Goal: Task Accomplishment & Management: Manage account settings

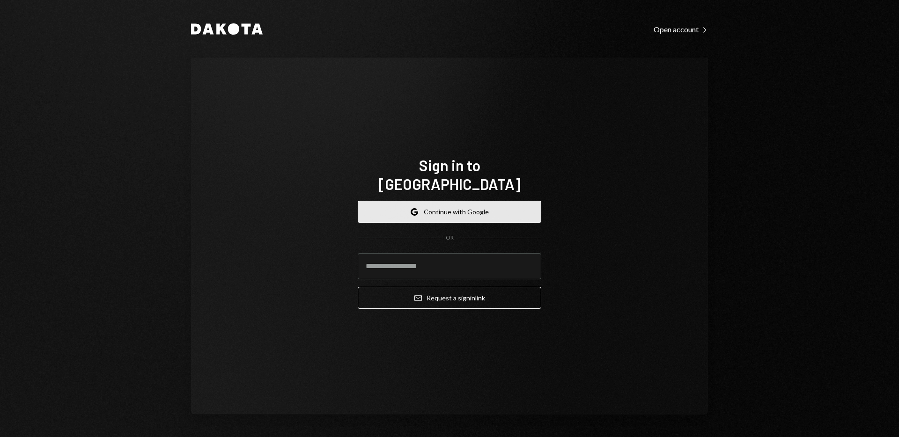
click at [462, 206] on button "Google Continue with Google" at bounding box center [450, 212] width 184 height 22
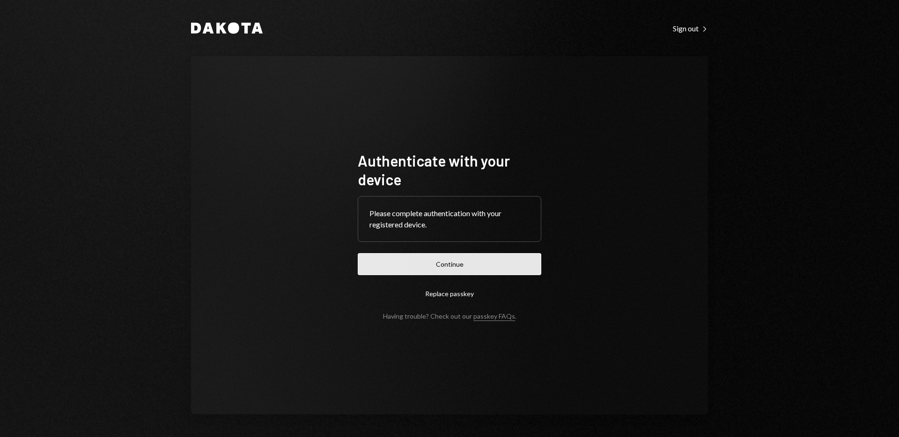
click at [426, 266] on button "Continue" at bounding box center [450, 264] width 184 height 22
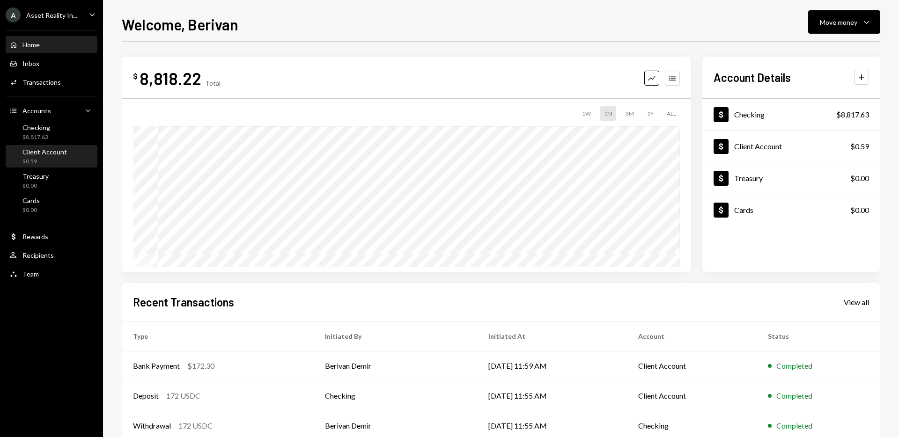
click at [41, 160] on div "$0.59" at bounding box center [44, 162] width 44 height 8
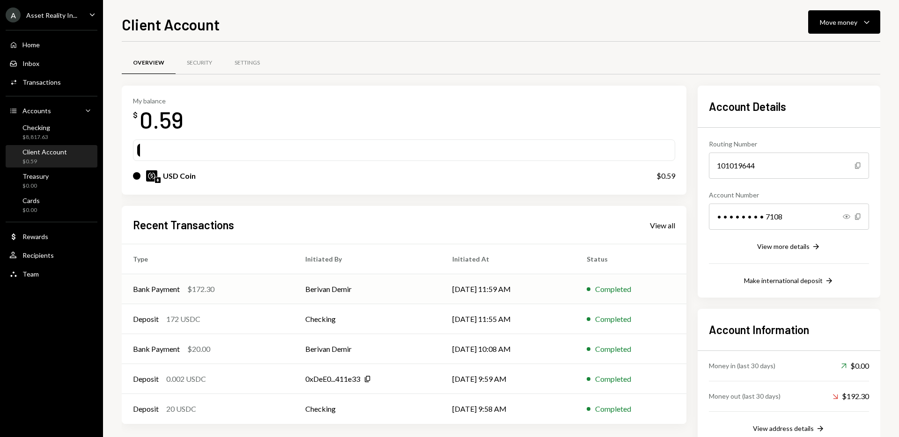
click at [319, 293] on td "Berivan Demir" at bounding box center [367, 289] width 147 height 30
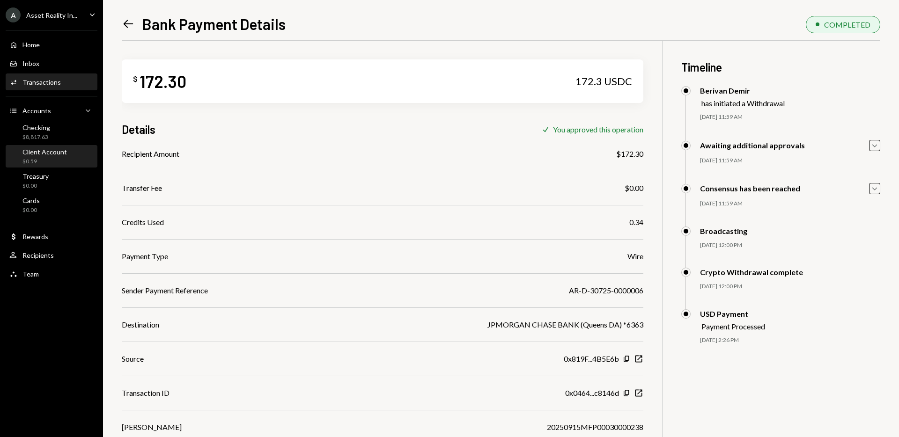
click at [39, 155] on div "Client Account" at bounding box center [44, 152] width 44 height 8
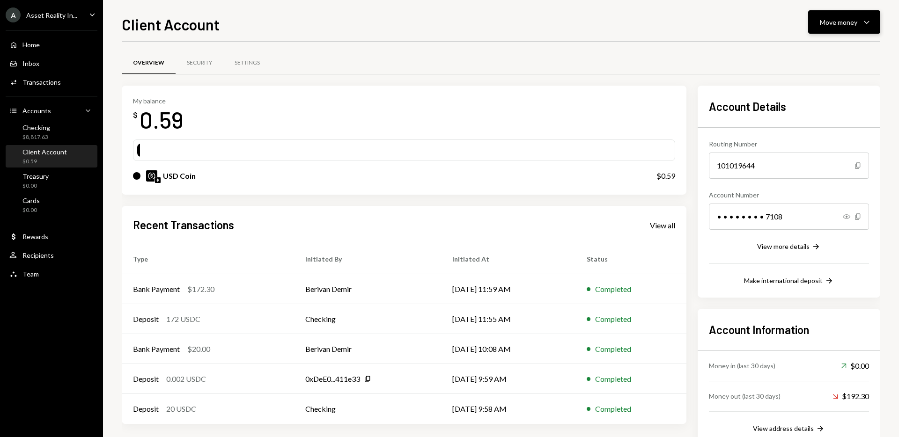
click at [868, 20] on icon "Caret Down" at bounding box center [866, 21] width 11 height 11
click at [817, 95] on div "Deposit" at bounding box center [836, 93] width 68 height 10
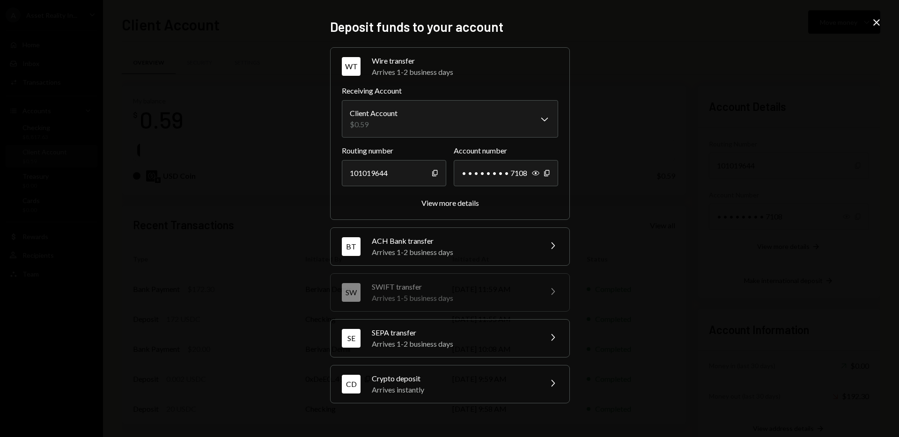
click at [552, 382] on icon "Chevron Right" at bounding box center [552, 383] width 11 height 11
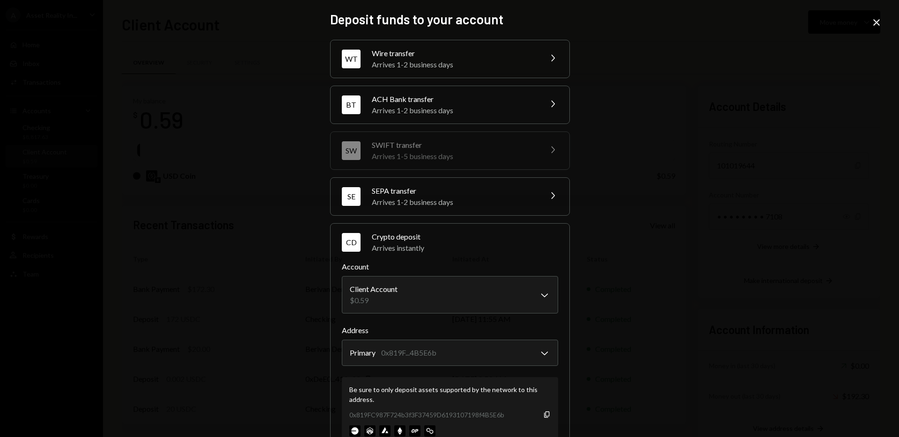
scroll to position [34, 0]
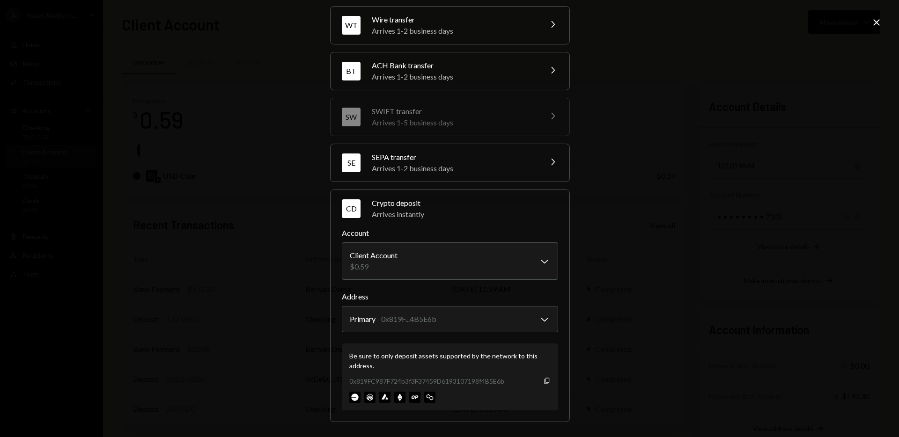
click at [545, 378] on icon "button" at bounding box center [546, 381] width 5 height 6
click at [876, 18] on icon "Close" at bounding box center [876, 22] width 11 height 11
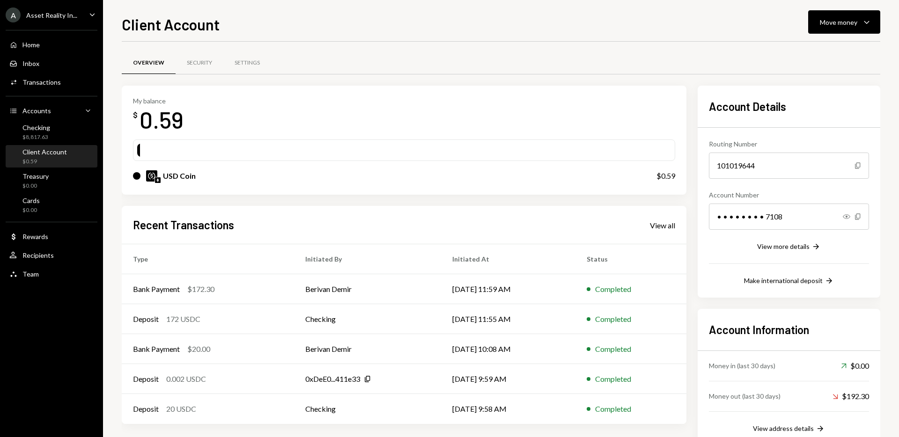
click at [440, 37] on div "Client Account Move money Caret Down Overview Security Settings My balance $ 0.…" at bounding box center [501, 225] width 758 height 424
click at [308, 161] on div "USD Coin $0.59" at bounding box center [404, 176] width 542 height 30
click at [654, 225] on div "View all" at bounding box center [662, 225] width 25 height 9
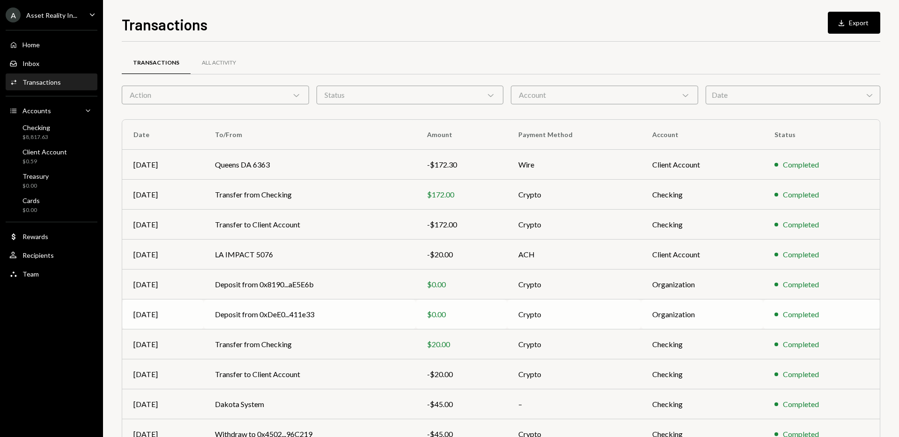
scroll to position [51, 0]
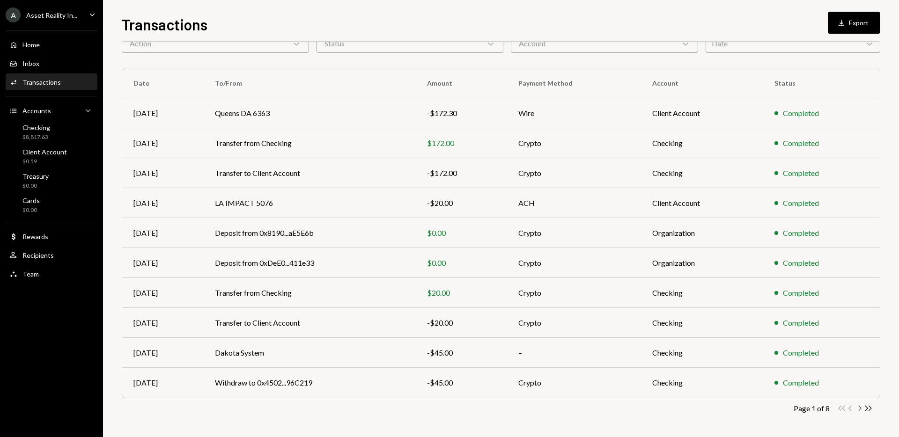
click at [858, 409] on icon "Chevron Right" at bounding box center [859, 408] width 9 height 9
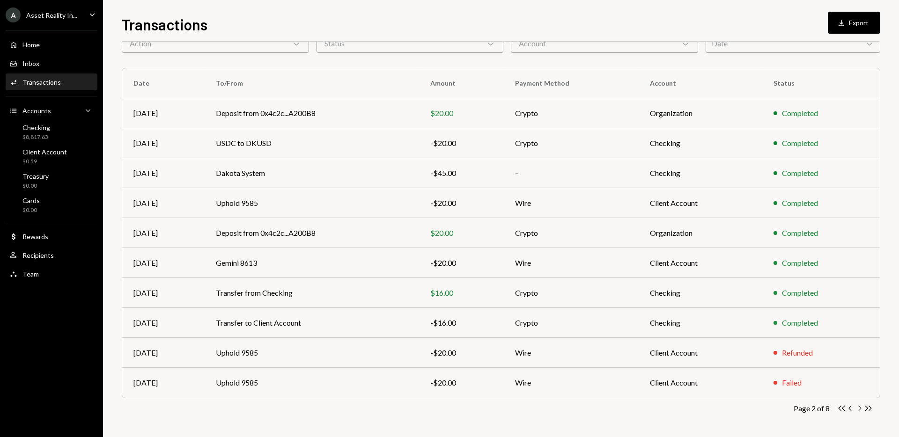
click at [858, 410] on icon "Chevron Right" at bounding box center [859, 408] width 9 height 9
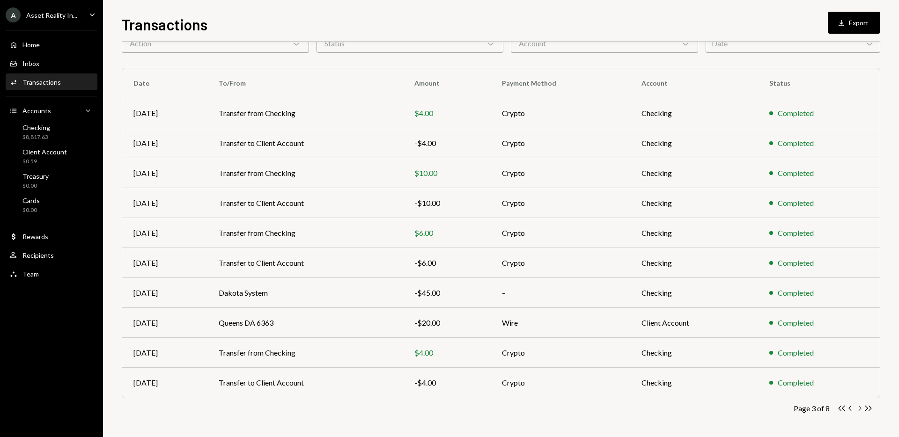
click at [860, 410] on icon "button" at bounding box center [860, 408] width 3 height 5
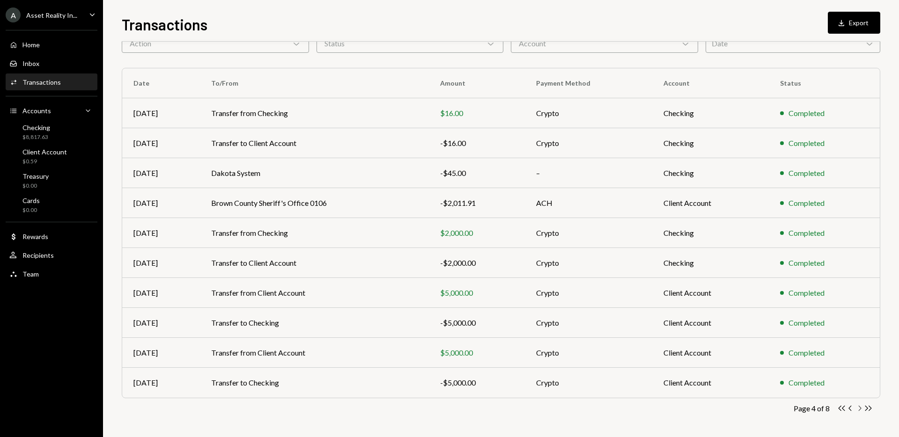
click at [860, 408] on icon "Chevron Right" at bounding box center [859, 408] width 9 height 9
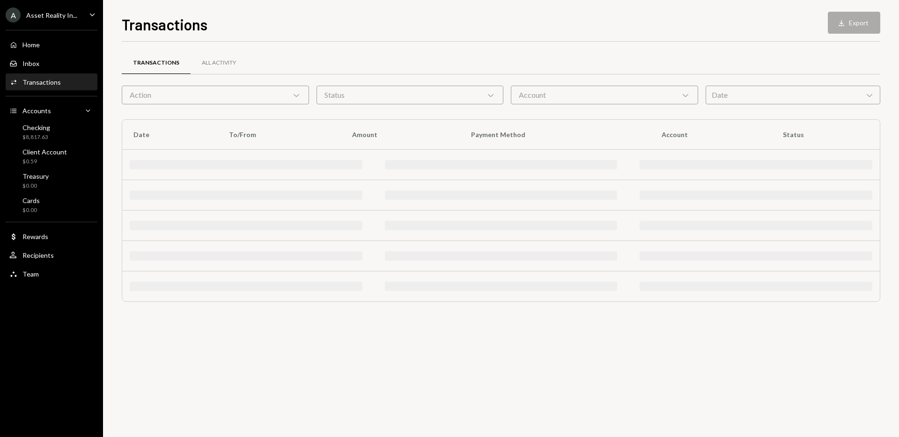
scroll to position [0, 0]
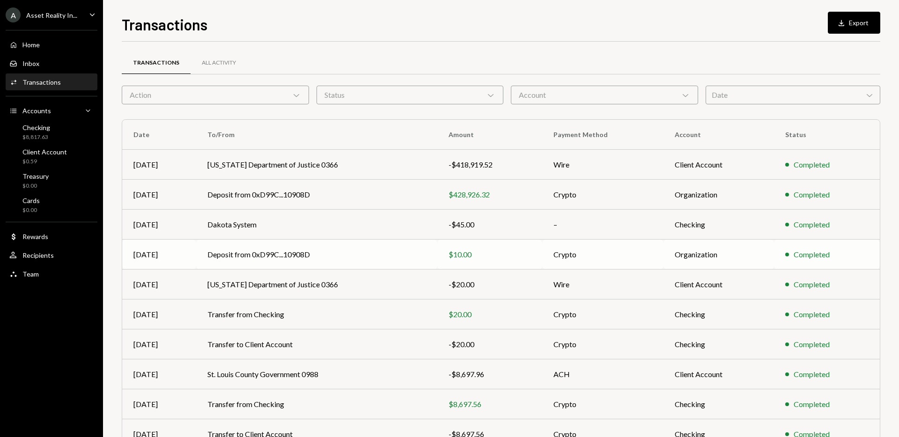
click at [415, 257] on td "Deposit from 0xD99C...10908D" at bounding box center [317, 255] width 242 height 30
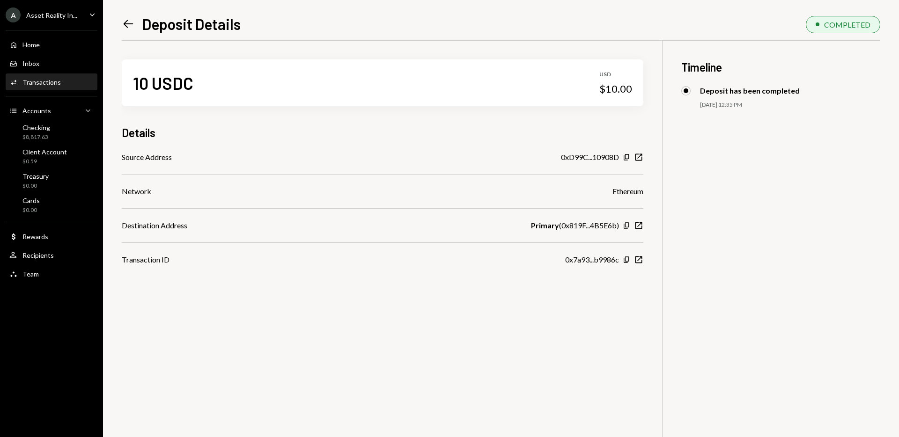
click at [125, 25] on icon "Left Arrow" at bounding box center [128, 23] width 13 height 13
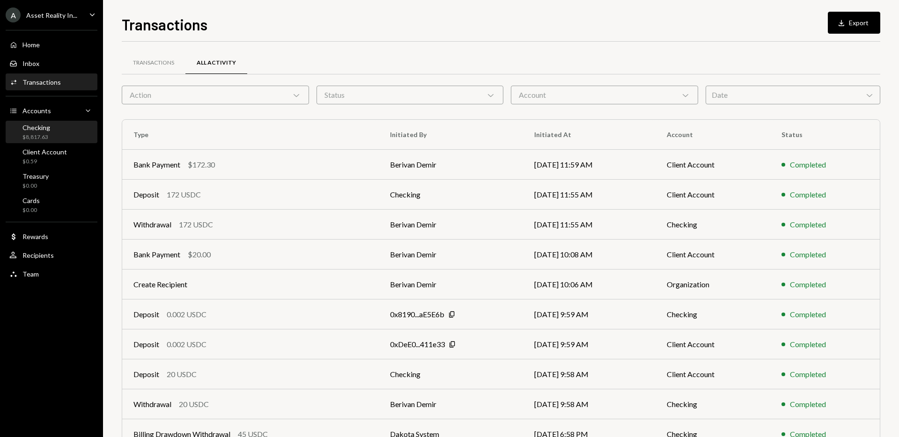
click at [37, 138] on div "$8,817.63" at bounding box center [36, 137] width 28 height 8
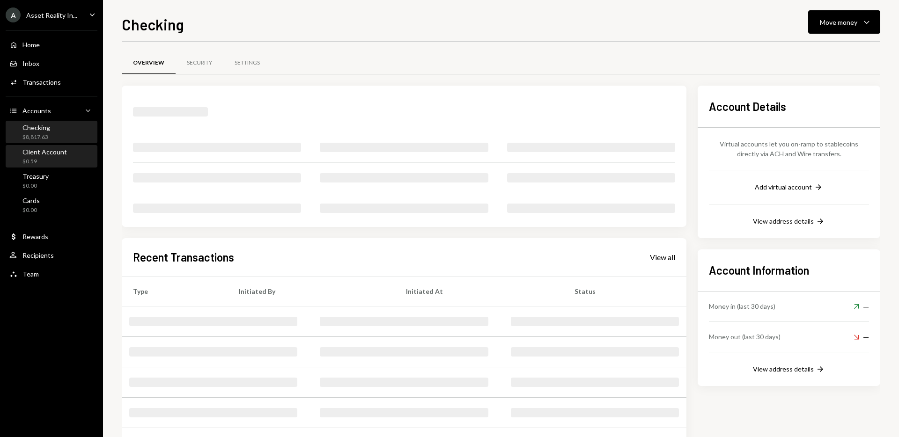
click at [51, 162] on div "$0.59" at bounding box center [44, 162] width 44 height 8
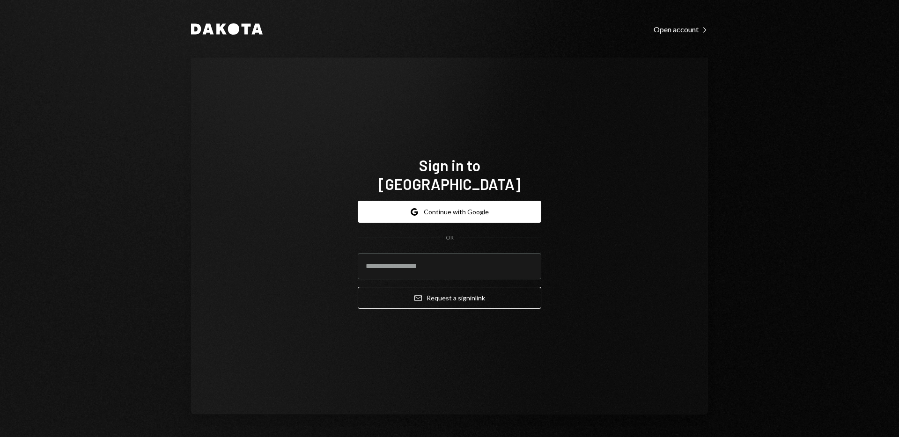
click at [650, 179] on div "Sign in to Dakota Google Continue with Google OR Email Request a sign in link" at bounding box center [449, 236] width 517 height 357
click at [450, 201] on button "Google Continue with Google" at bounding box center [450, 212] width 184 height 22
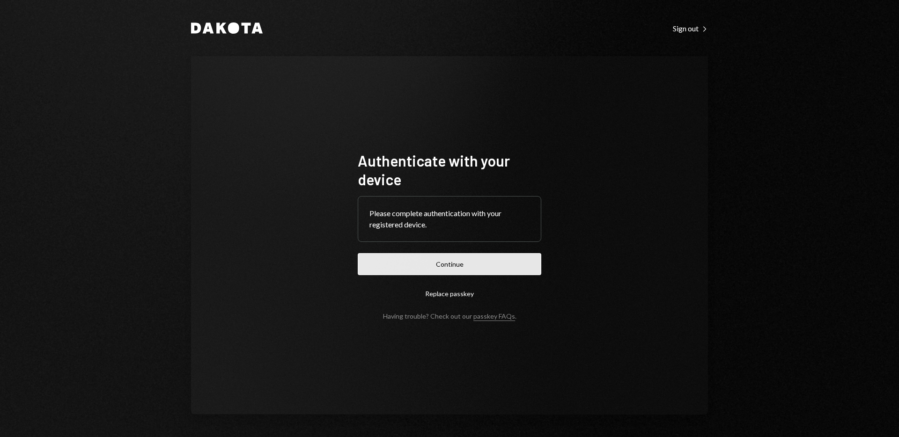
click at [449, 264] on button "Continue" at bounding box center [450, 264] width 184 height 22
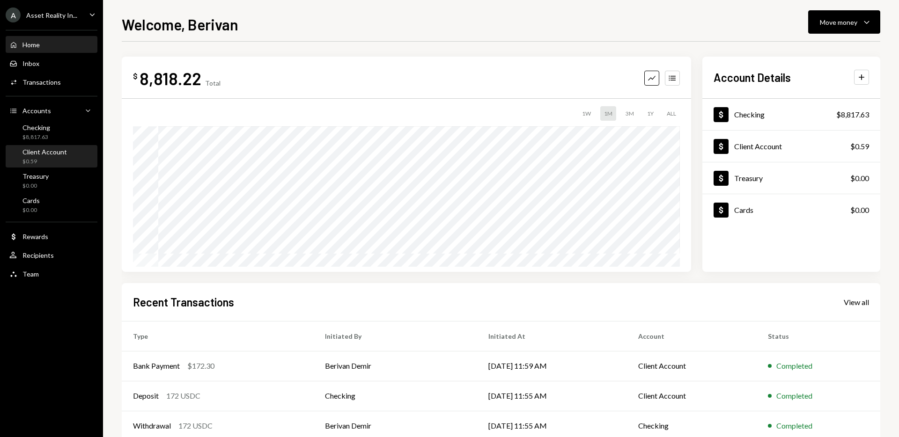
click at [60, 161] on div "$0.59" at bounding box center [44, 162] width 44 height 8
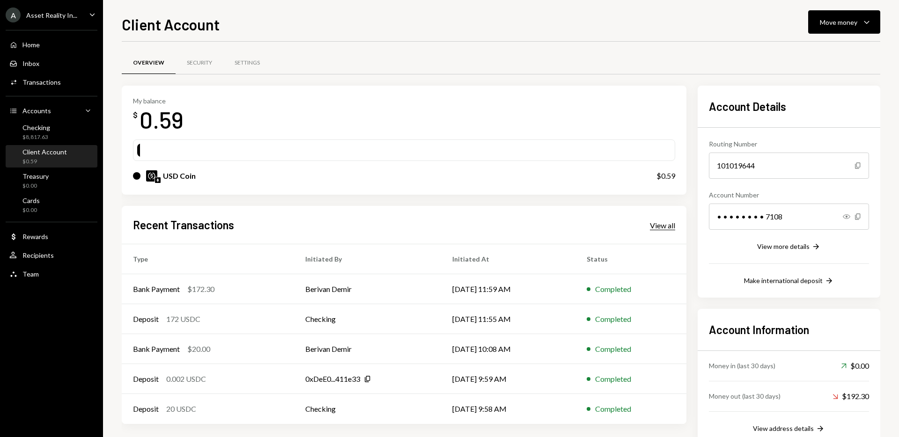
click at [671, 223] on div "View all" at bounding box center [662, 225] width 25 height 9
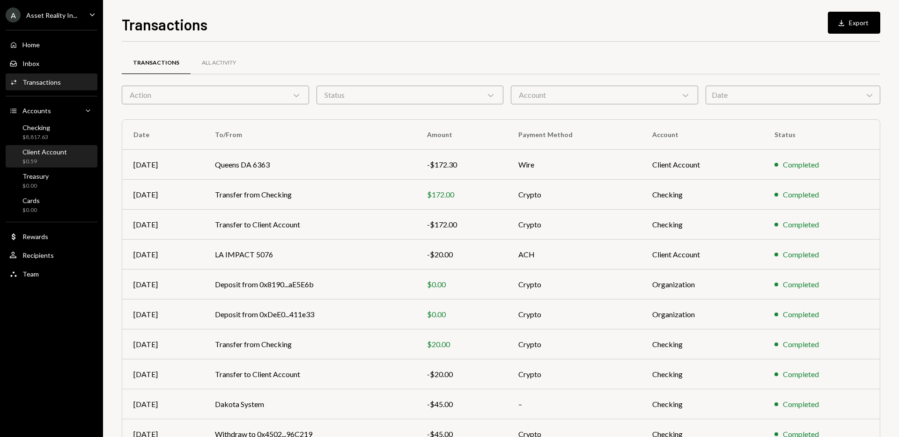
click at [55, 152] on div "Client Account" at bounding box center [44, 152] width 44 height 8
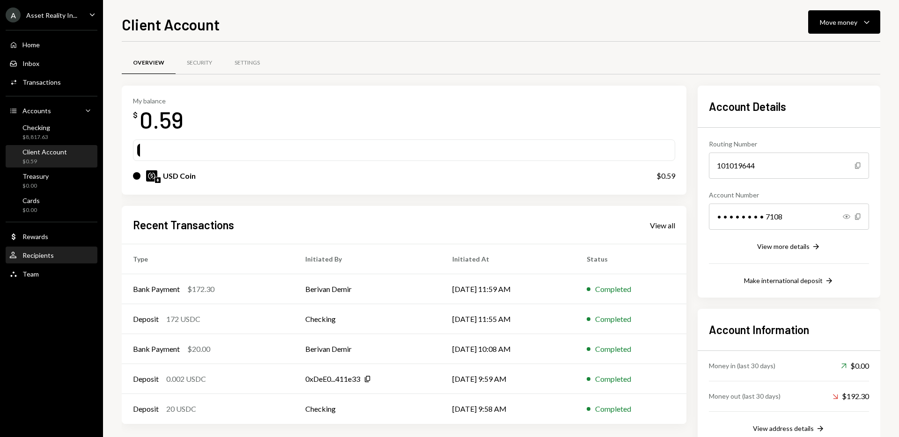
click at [50, 251] on div "Recipients" at bounding box center [37, 255] width 31 height 8
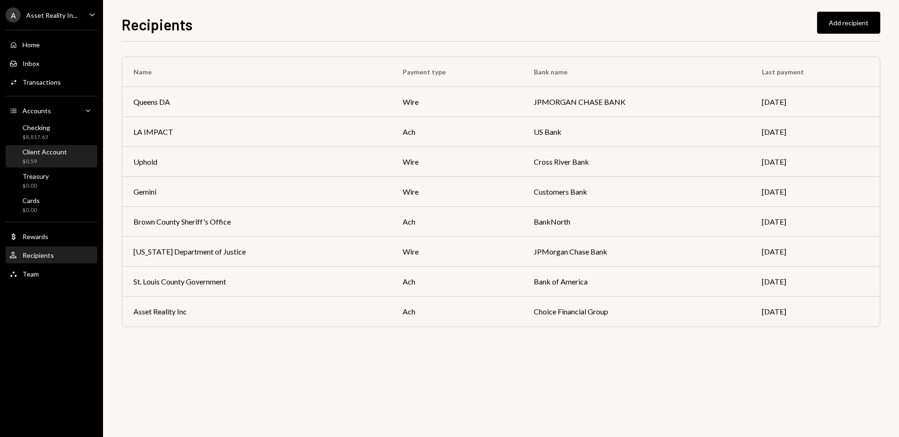
click at [42, 154] on div "Client Account" at bounding box center [44, 152] width 44 height 8
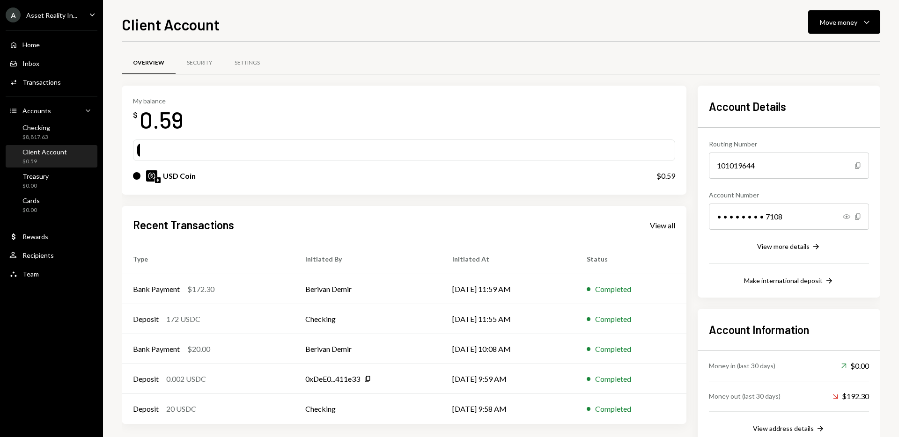
click at [520, 75] on div "Overview Security Settings" at bounding box center [501, 68] width 758 height 35
drag, startPoint x: 871, startPoint y: 29, endPoint x: 868, endPoint y: 23, distance: 7.0
click at [871, 27] on button "Move money Caret Down" at bounding box center [844, 21] width 72 height 23
click at [825, 96] on div "Deposit" at bounding box center [836, 93] width 68 height 10
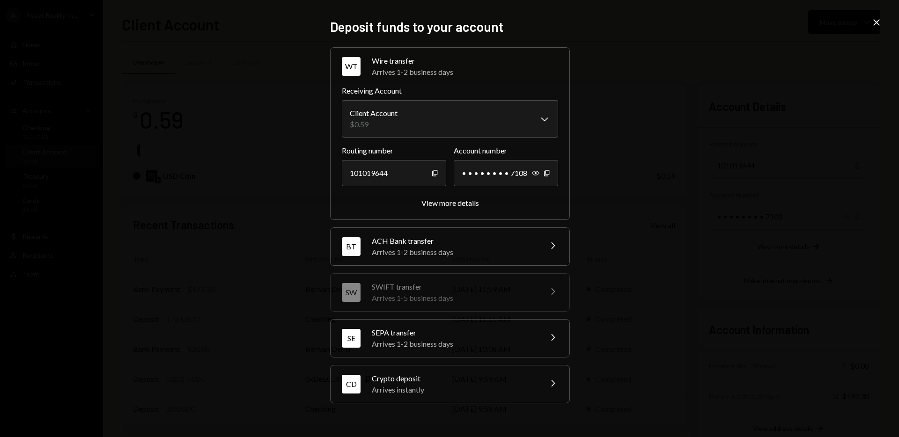
click at [553, 379] on icon "Chevron Right" at bounding box center [552, 383] width 11 height 11
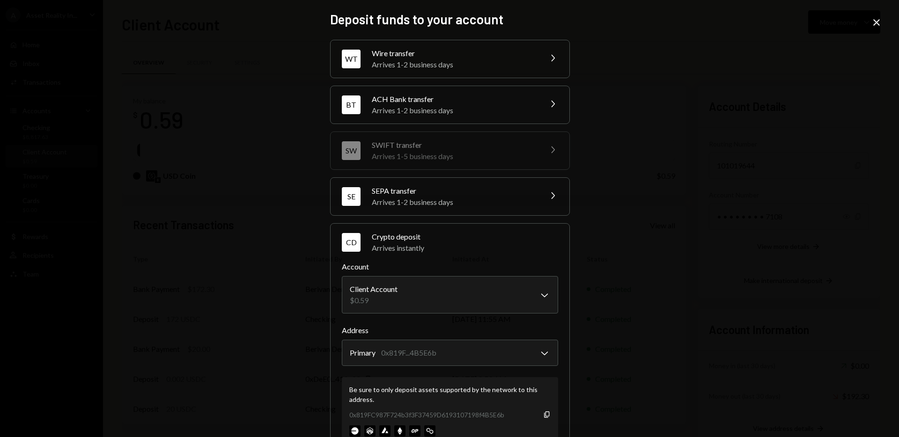
scroll to position [34, 0]
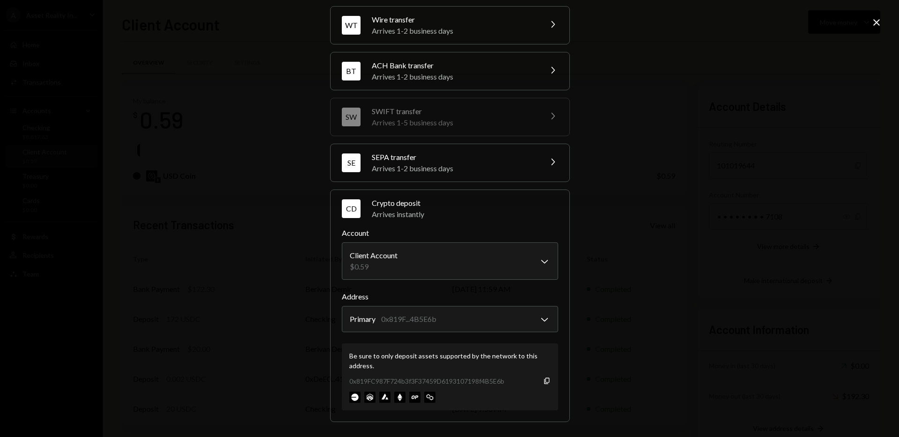
click at [875, 22] on icon "Close" at bounding box center [876, 22] width 11 height 11
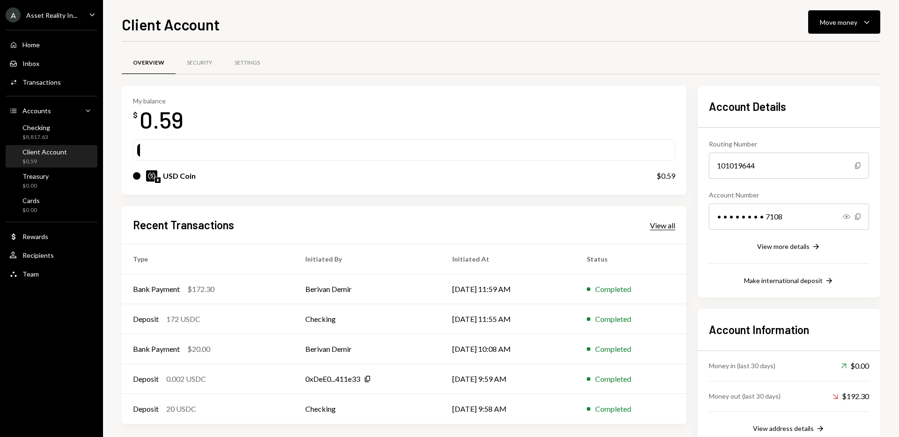
click at [665, 228] on div "View all" at bounding box center [662, 225] width 25 height 9
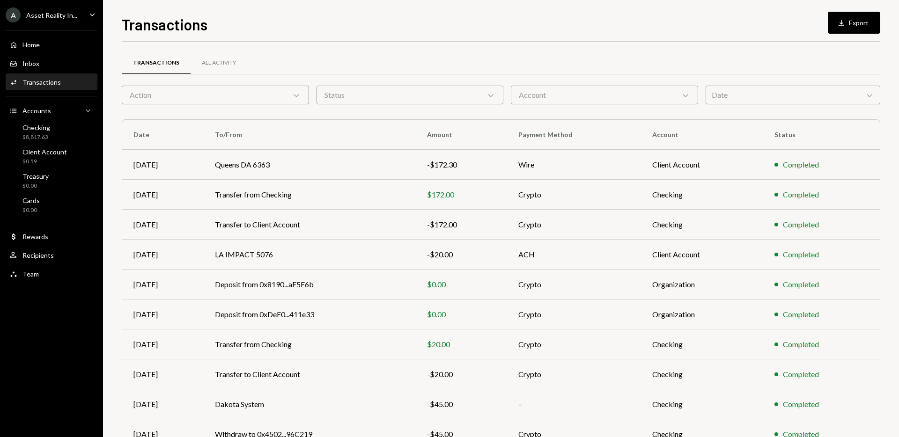
click at [774, 45] on div "Transactions All Activity Action Chevron Down Status Chevron Down Account Chevr…" at bounding box center [501, 265] width 758 height 447
click at [856, 23] on button "Download Export" at bounding box center [854, 23] width 52 height 22
click at [29, 159] on div "$0.59" at bounding box center [44, 162] width 44 height 8
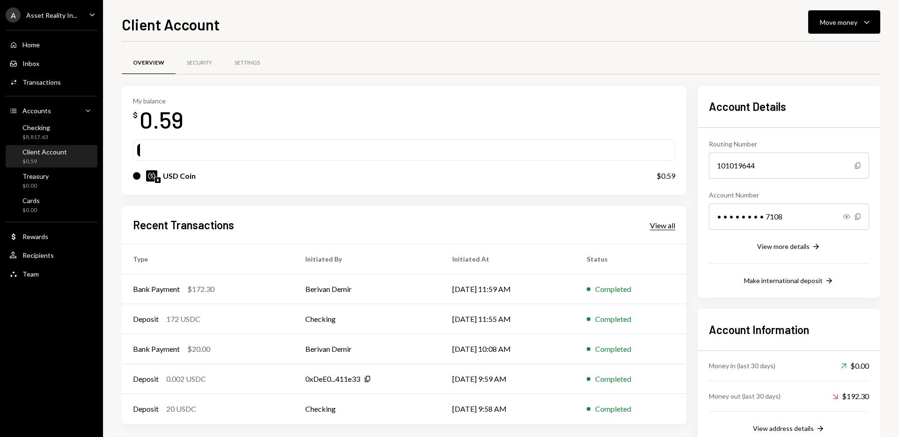
click at [663, 227] on div "View all" at bounding box center [662, 225] width 25 height 9
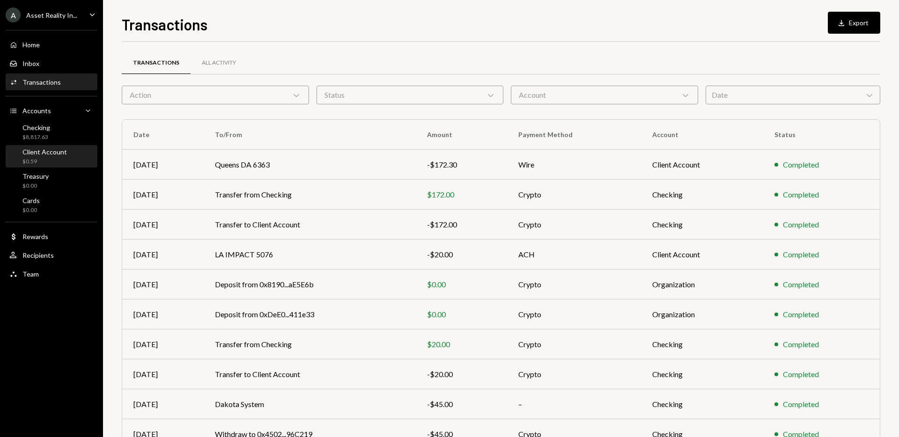
click at [51, 158] on div "$0.59" at bounding box center [44, 162] width 44 height 8
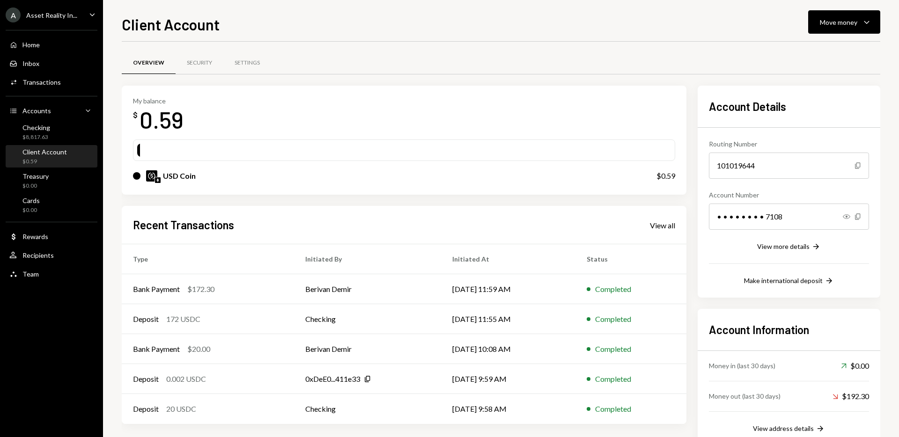
click at [557, 51] on div "Overview Security Settings" at bounding box center [501, 63] width 758 height 24
click at [659, 228] on div "View all" at bounding box center [662, 225] width 25 height 9
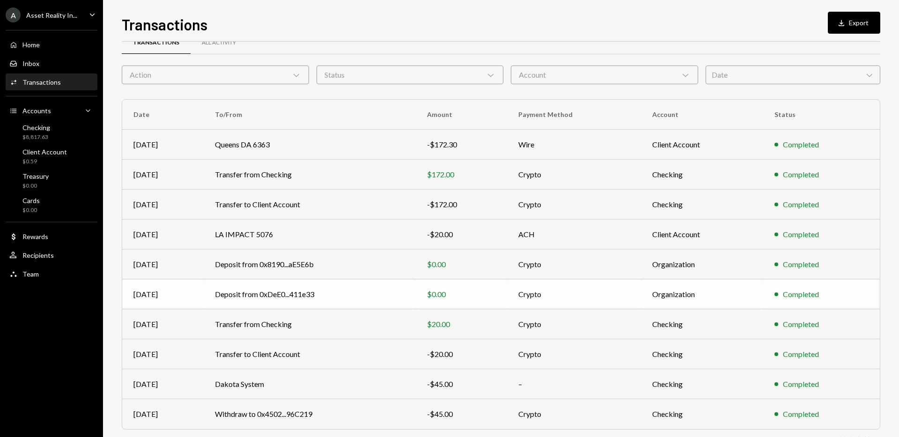
scroll to position [28, 0]
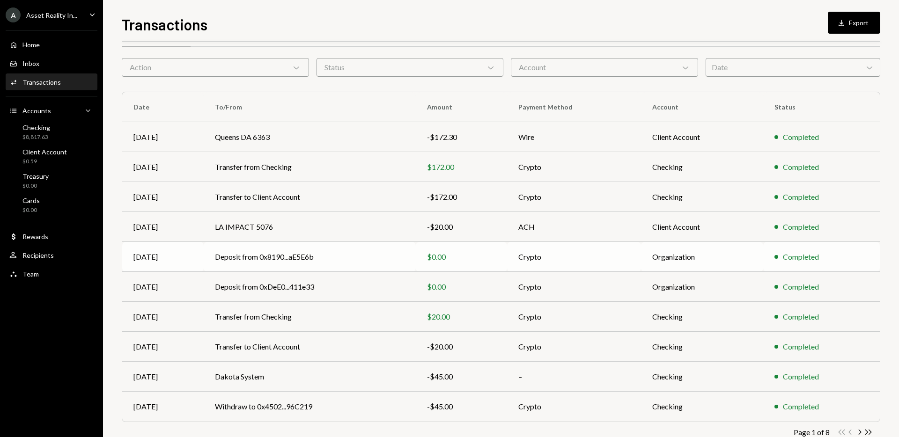
click at [468, 256] on div "$0.00" at bounding box center [461, 256] width 69 height 11
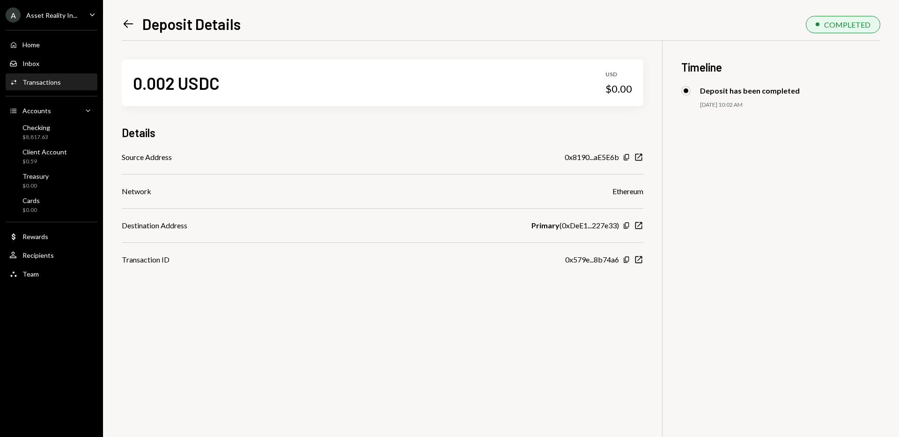
click at [126, 24] on icon at bounding box center [129, 24] width 10 height 8
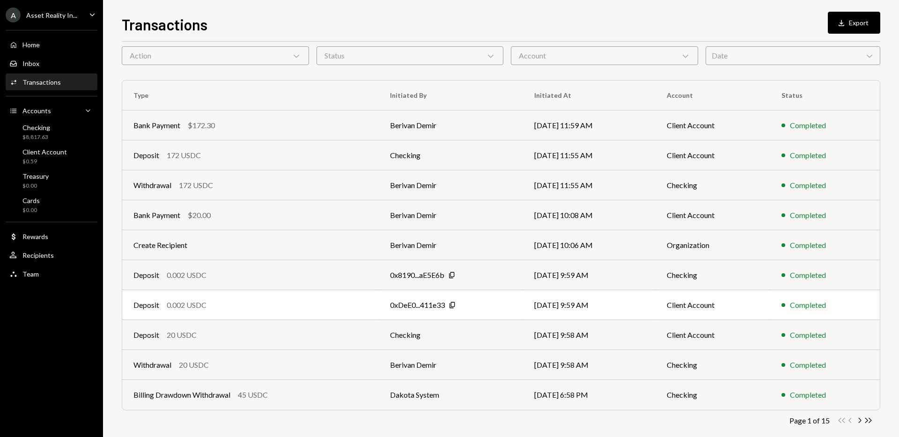
scroll to position [51, 0]
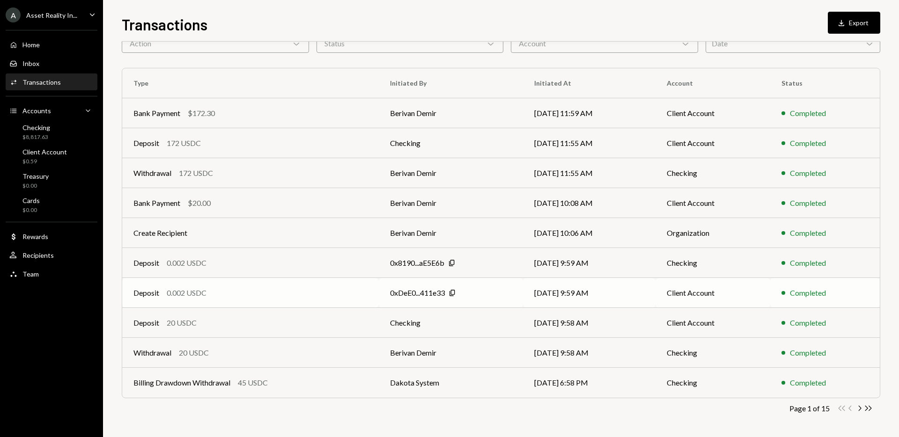
click at [563, 295] on td "[DATE] 9:59 AM" at bounding box center [589, 293] width 132 height 30
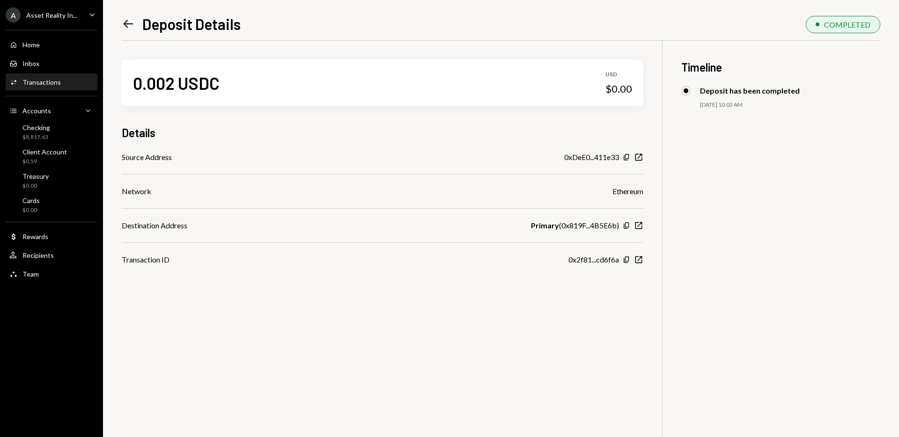
click at [126, 23] on icon at bounding box center [129, 24] width 10 height 8
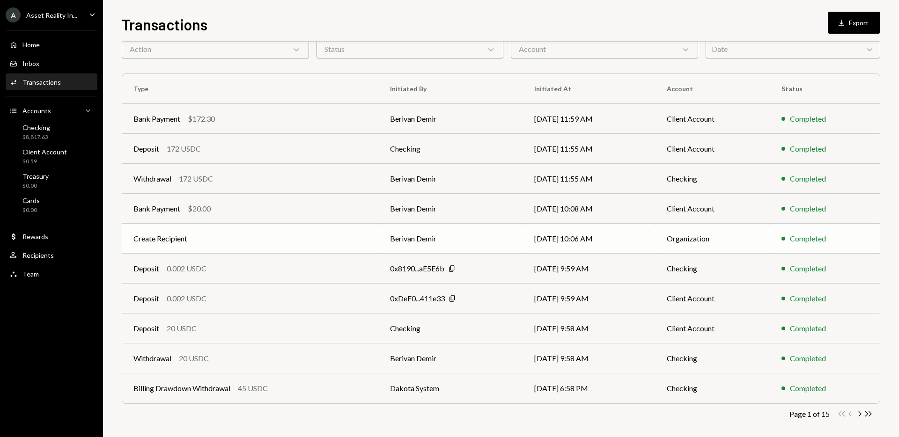
scroll to position [51, 0]
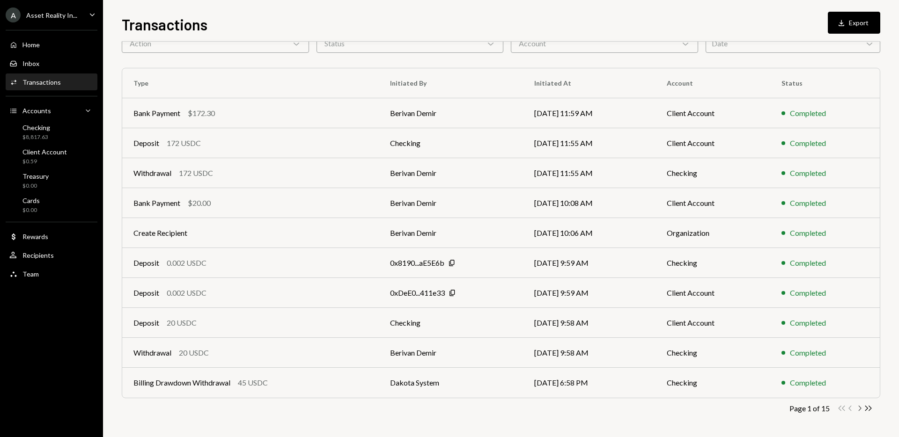
click at [857, 409] on icon "Chevron Right" at bounding box center [859, 408] width 9 height 9
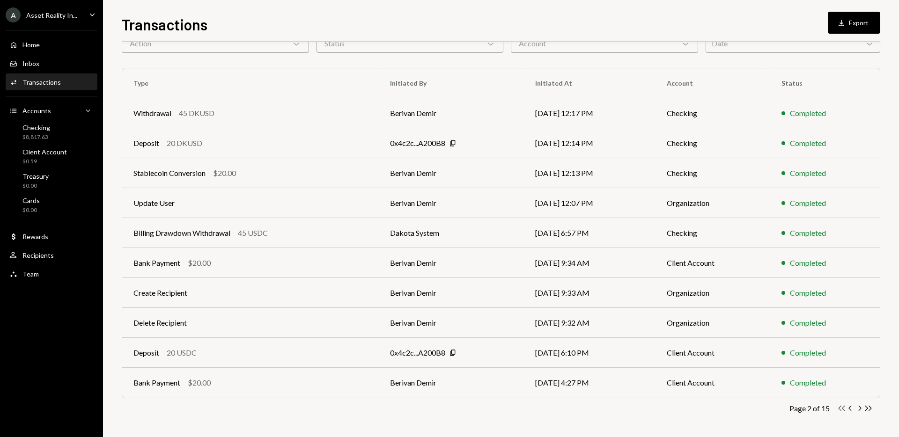
click at [842, 409] on icon "button" at bounding box center [842, 408] width 7 height 5
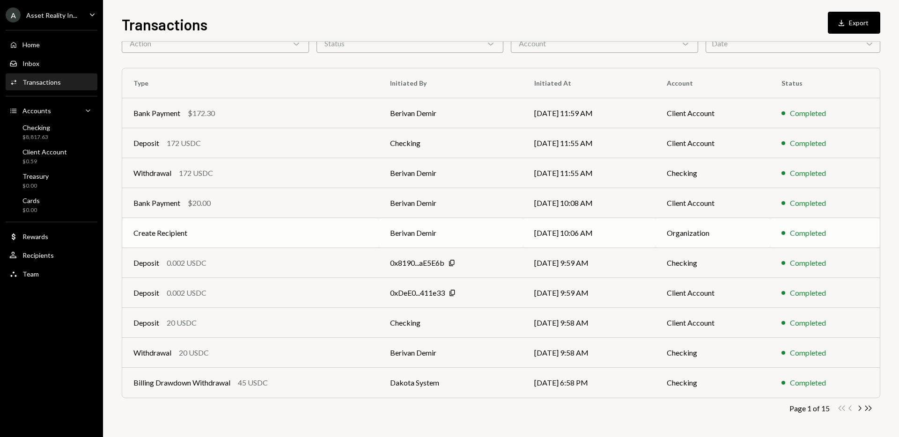
scroll to position [0, 0]
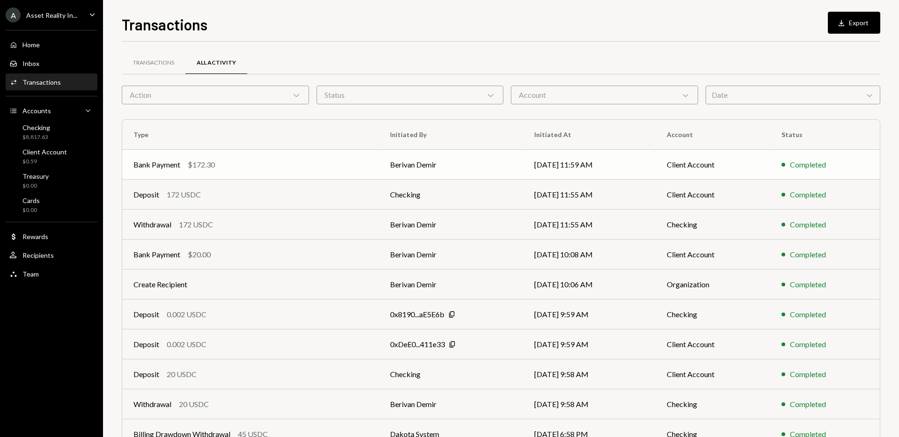
click at [285, 165] on div "Bank Payment $172.30" at bounding box center [250, 164] width 234 height 11
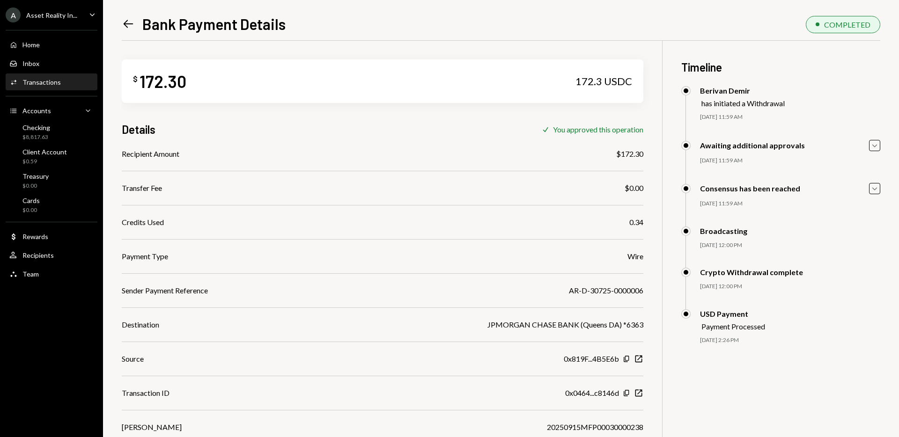
click at [132, 23] on icon at bounding box center [129, 24] width 10 height 8
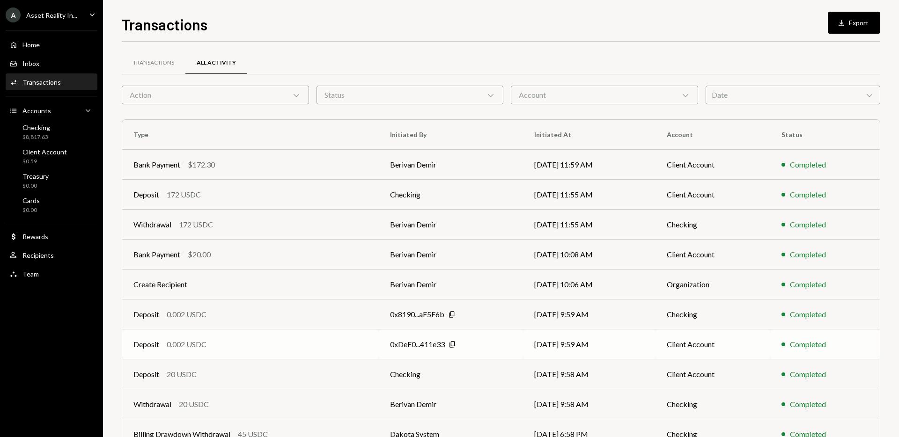
scroll to position [51, 0]
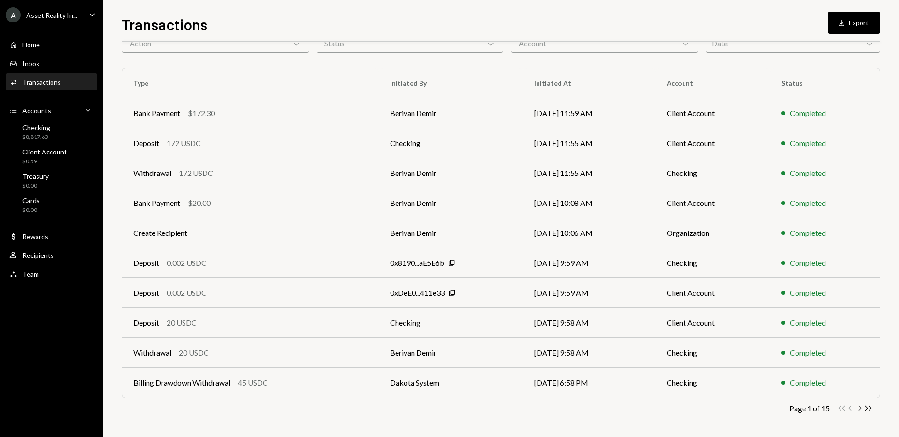
click at [857, 409] on icon "Chevron Right" at bounding box center [859, 408] width 9 height 9
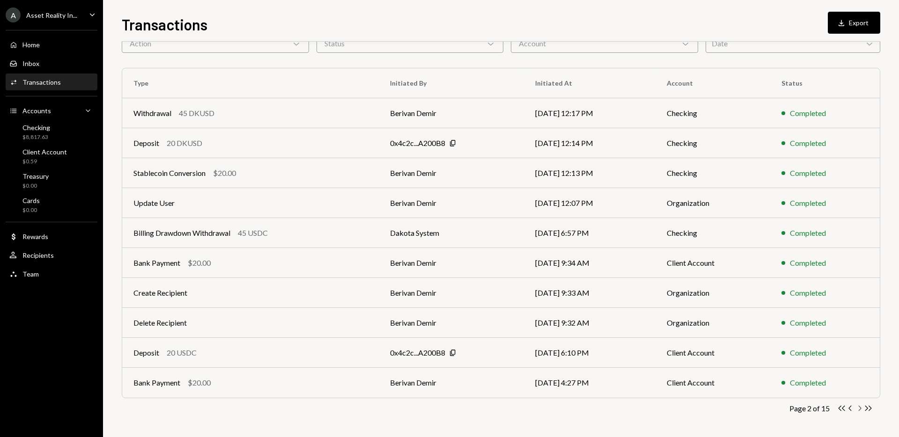
click at [859, 408] on icon "Chevron Right" at bounding box center [859, 408] width 9 height 9
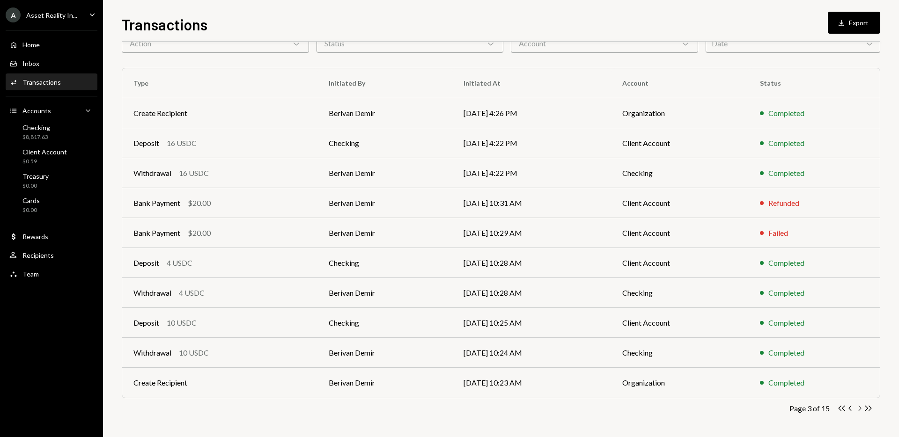
click at [862, 410] on icon "Chevron Right" at bounding box center [859, 408] width 9 height 9
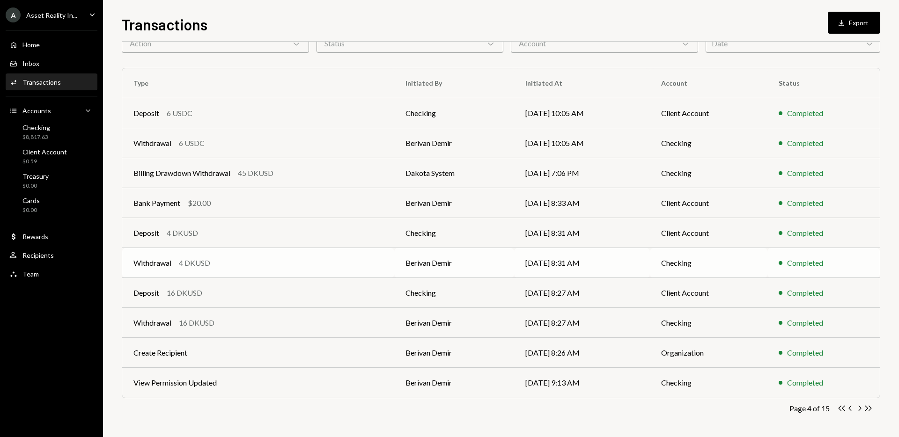
scroll to position [0, 0]
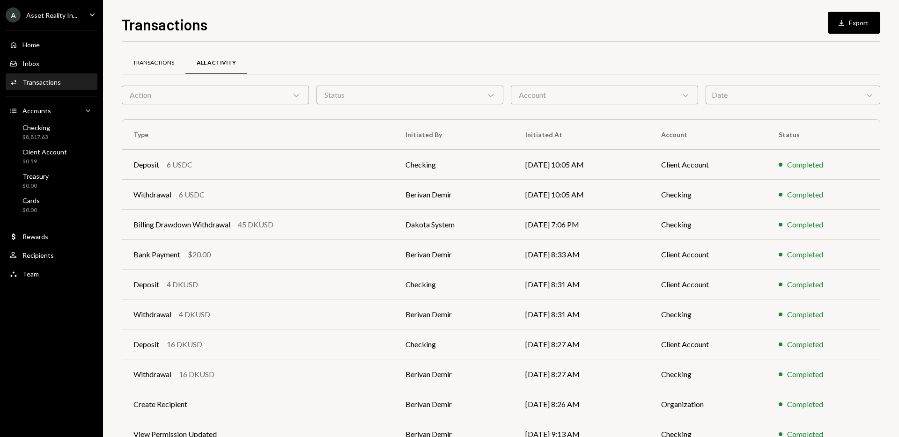
click at [160, 65] on div "Transactions" at bounding box center [153, 63] width 41 height 8
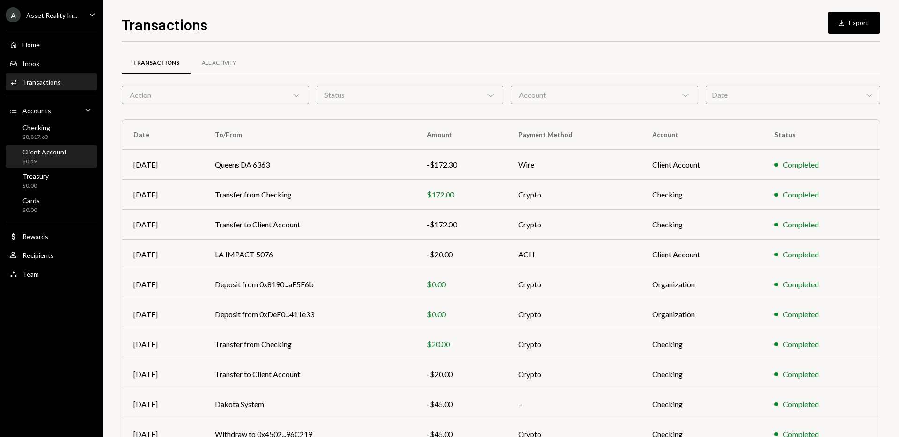
click at [64, 153] on div "Client Account" at bounding box center [44, 152] width 44 height 8
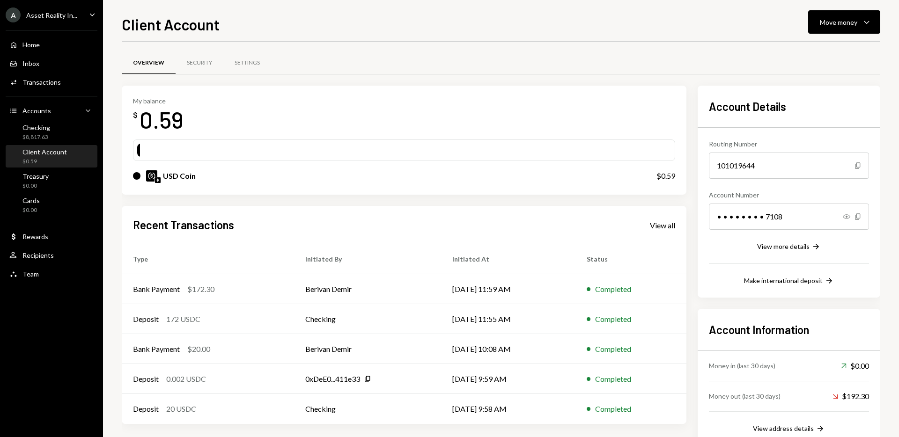
click at [358, 21] on div "Client Account Move money Caret Down" at bounding box center [501, 23] width 758 height 21
click at [511, 86] on div "My balance $ 0.59 USD Coin $0.59" at bounding box center [404, 141] width 565 height 110
click at [430, 47] on div "Overview Security Settings My balance $ 0.59 USD Coin $0.59 Recent Transactions…" at bounding box center [501, 253] width 758 height 423
click at [51, 133] on div "Checking $8,817.63" at bounding box center [51, 133] width 84 height 18
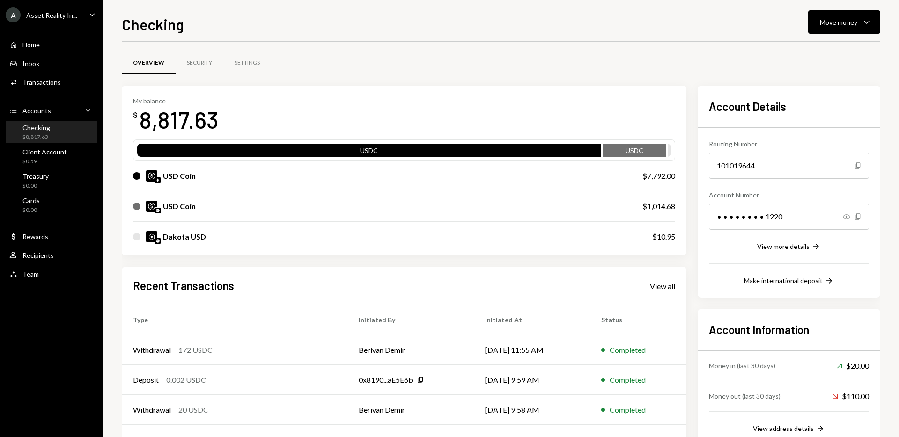
click at [661, 289] on div "View all" at bounding box center [662, 286] width 25 height 9
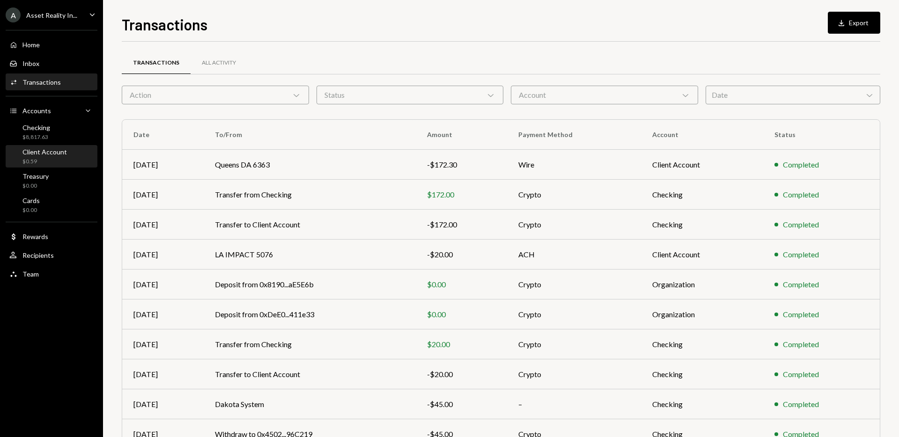
click at [36, 159] on div "$0.59" at bounding box center [44, 162] width 44 height 8
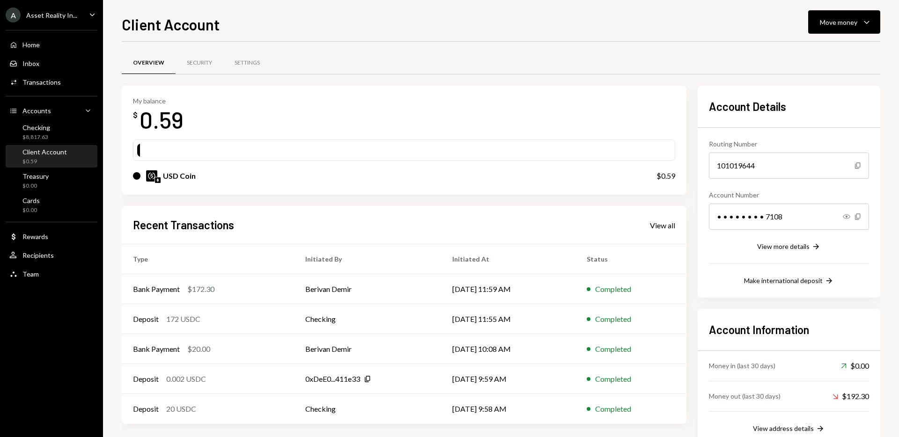
click at [541, 101] on div "My balance $ 0.59" at bounding box center [404, 115] width 542 height 37
click at [89, 13] on icon "Caret Down" at bounding box center [92, 14] width 10 height 10
click at [363, 26] on div "Client Account Move money Caret Down" at bounding box center [501, 23] width 758 height 21
click at [605, 103] on div "My balance $ 0.59" at bounding box center [404, 115] width 542 height 37
click at [868, 20] on icon "Caret Down" at bounding box center [866, 21] width 11 height 11
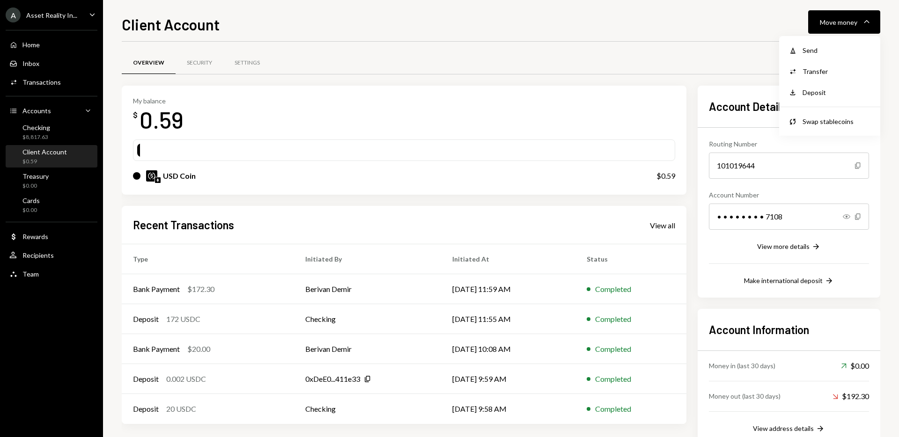
drag, startPoint x: 296, startPoint y: 96, endPoint x: 118, endPoint y: 125, distance: 180.7
click at [289, 97] on div "My balance $ 0.59" at bounding box center [404, 115] width 542 height 37
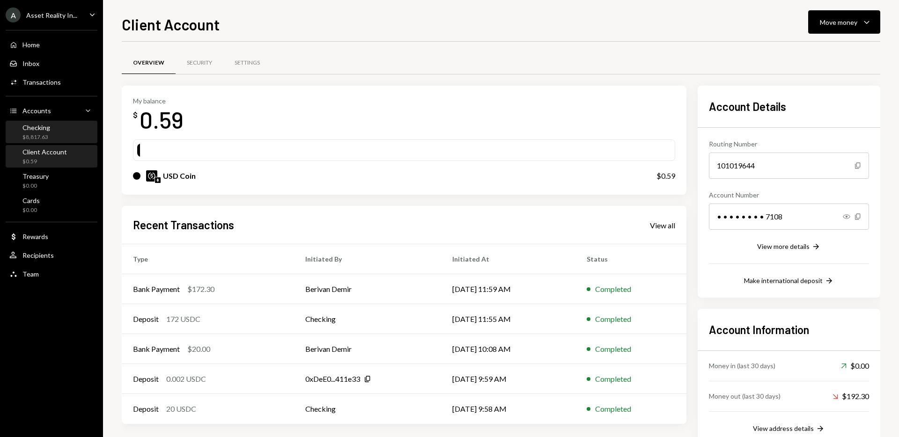
click at [52, 128] on div "Checking $8,817.63" at bounding box center [51, 133] width 84 height 18
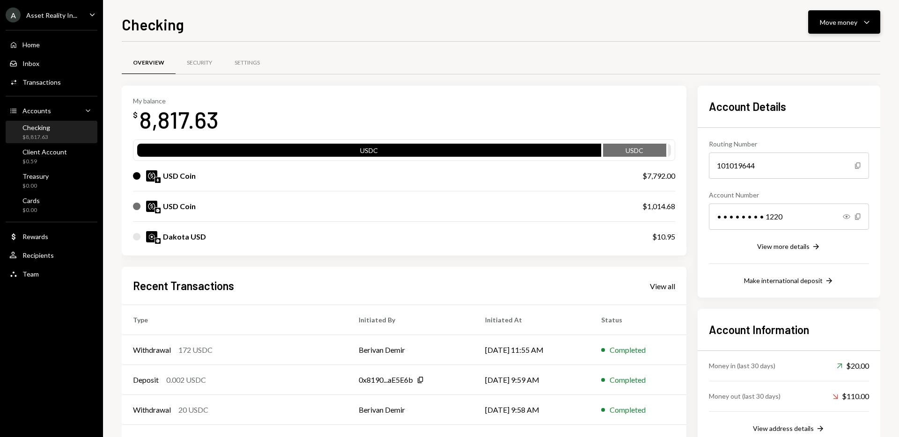
click at [868, 16] on icon "Caret Down" at bounding box center [866, 21] width 11 height 11
click at [826, 92] on div "Deposit" at bounding box center [836, 93] width 68 height 10
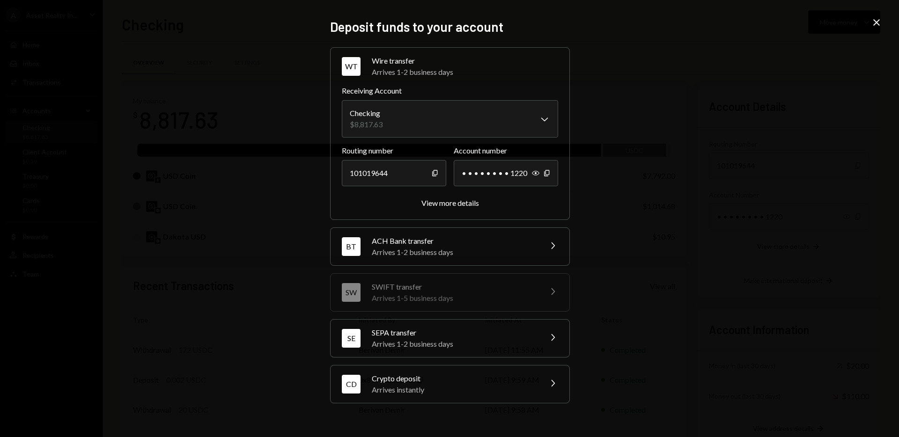
click at [451, 376] on div "Crypto deposit" at bounding box center [454, 378] width 164 height 11
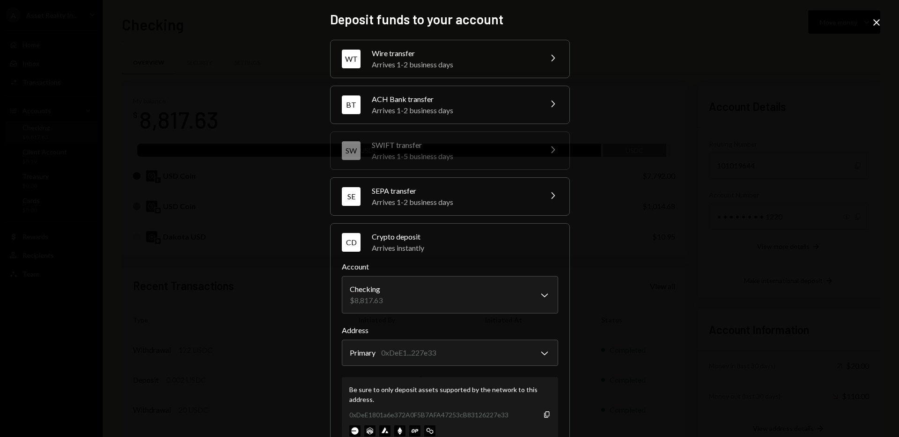
click at [881, 22] on icon "Close" at bounding box center [876, 22] width 11 height 11
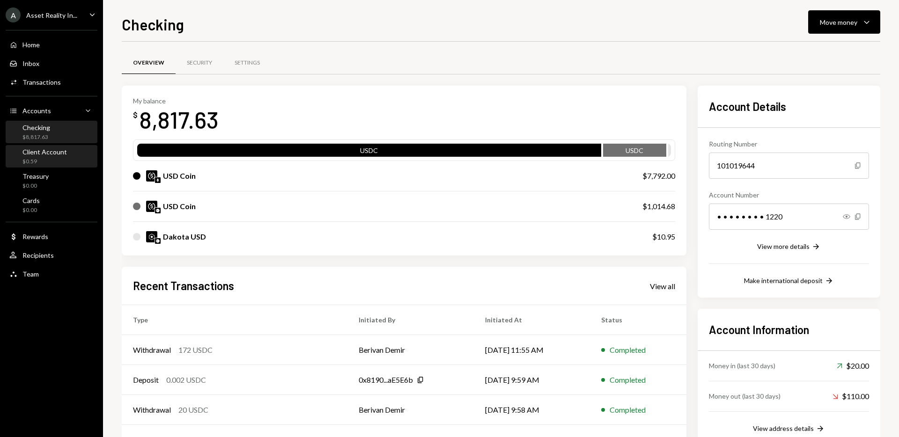
click at [81, 157] on div "Client Account $0.59" at bounding box center [51, 157] width 84 height 18
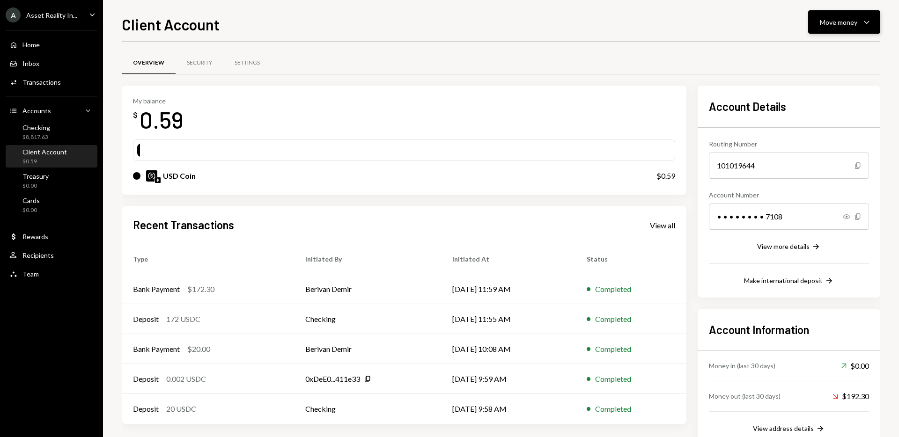
click at [828, 27] on div "Move money" at bounding box center [838, 22] width 37 height 10
click at [828, 94] on div "Deposit" at bounding box center [836, 93] width 68 height 10
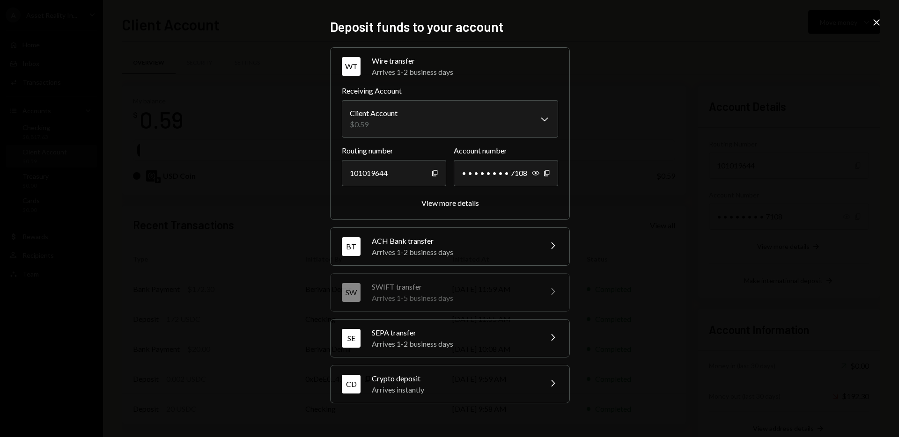
click at [497, 374] on div "Crypto deposit" at bounding box center [454, 378] width 164 height 11
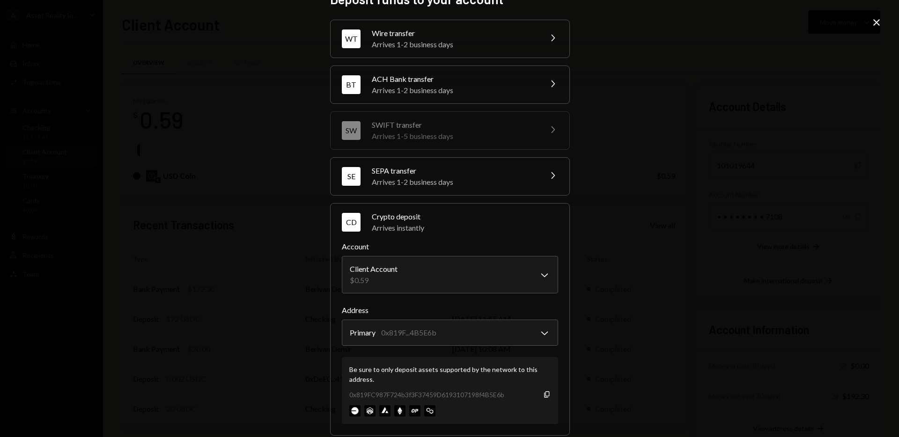
scroll to position [34, 0]
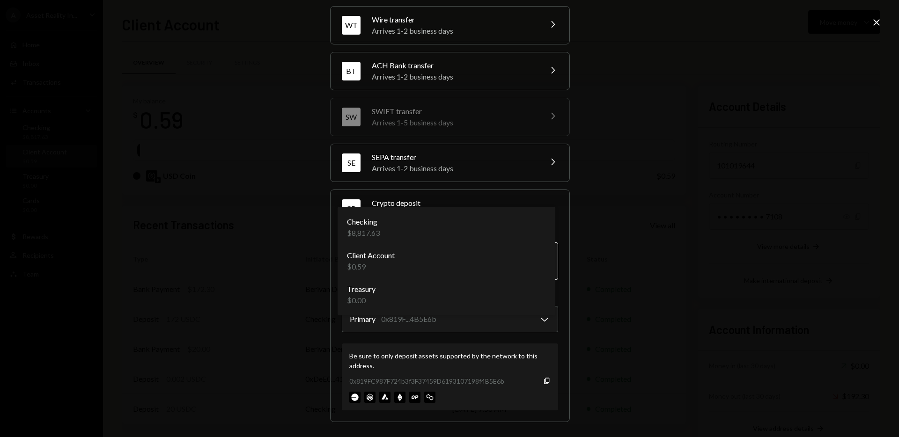
click at [541, 265] on body "A Asset Reality In... Caret Down Home Home Inbox Inbox Activities Transactions …" at bounding box center [449, 218] width 899 height 437
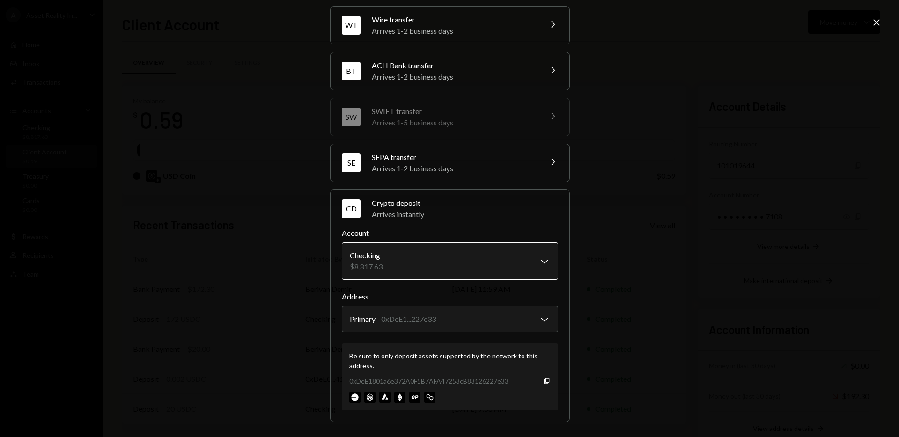
click at [542, 261] on body "A Asset Reality In... Caret Down Home Home Inbox Inbox Activities Transactions …" at bounding box center [449, 218] width 899 height 437
click at [543, 263] on body "A Asset Reality In... Caret Down Home Home Inbox Inbox Activities Transactions …" at bounding box center [449, 218] width 899 height 437
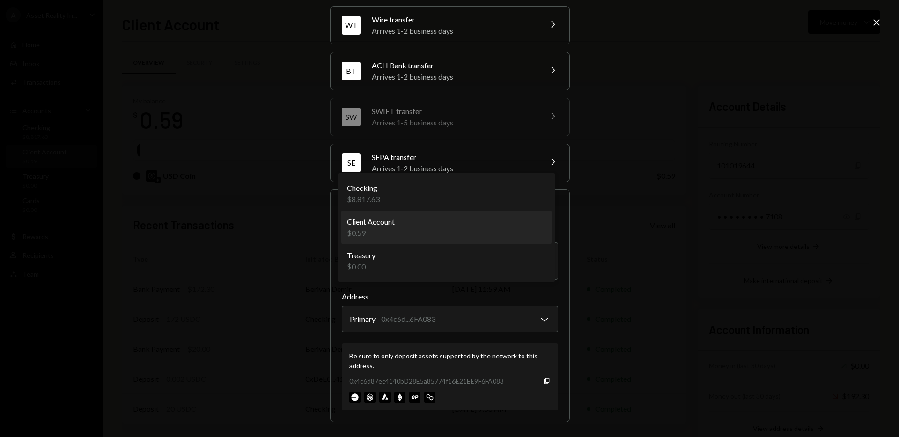
select select "**********"
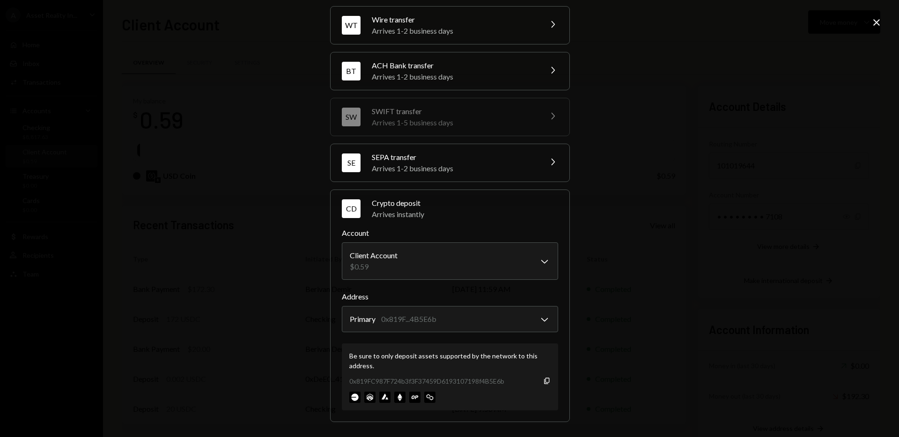
click at [881, 22] on icon "Close" at bounding box center [876, 22] width 11 height 11
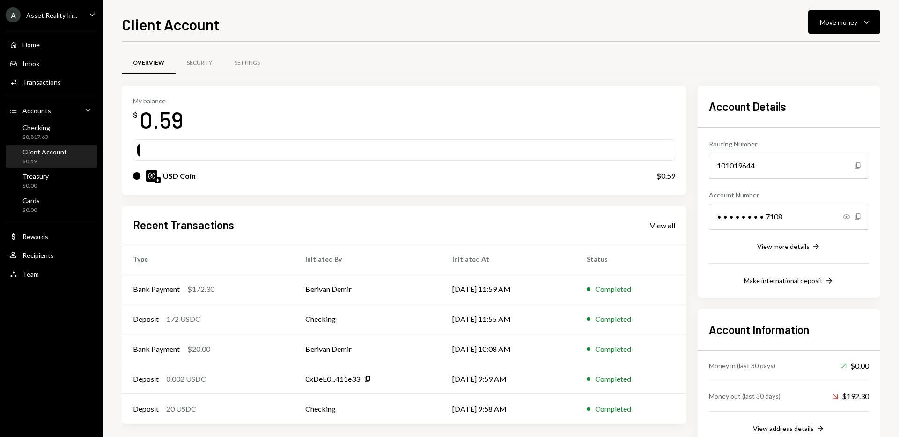
click at [59, 150] on div "Client Account" at bounding box center [44, 152] width 44 height 8
click at [568, 118] on div "My balance $ 0.59" at bounding box center [404, 115] width 542 height 37
click at [389, 59] on div "Overview Security Settings" at bounding box center [501, 63] width 758 height 24
click at [598, 118] on div "My balance $ 0.59" at bounding box center [404, 115] width 542 height 37
click at [662, 3] on div "Client Account Move money Caret Down Overview Security Settings My balance $ 0.…" at bounding box center [501, 218] width 796 height 437
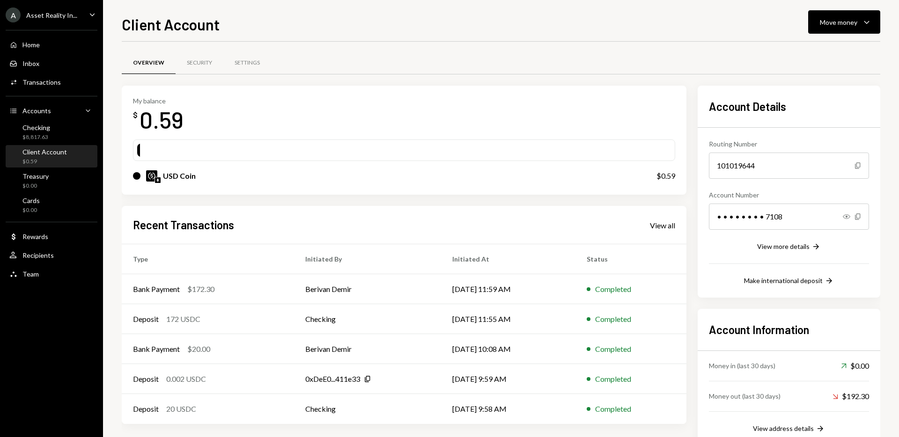
drag, startPoint x: 345, startPoint y: 11, endPoint x: 352, endPoint y: 11, distance: 7.5
click at [344, 11] on div "Client Account Move money Caret Down Overview Security Settings My balance $ 0.…" at bounding box center [501, 218] width 796 height 437
drag, startPoint x: 472, startPoint y: 124, endPoint x: 401, endPoint y: 120, distance: 71.7
click at [471, 123] on div "My balance $ 0.59" at bounding box center [404, 115] width 542 height 37
click at [54, 122] on div "Checking $8,817.63" at bounding box center [51, 133] width 84 height 22
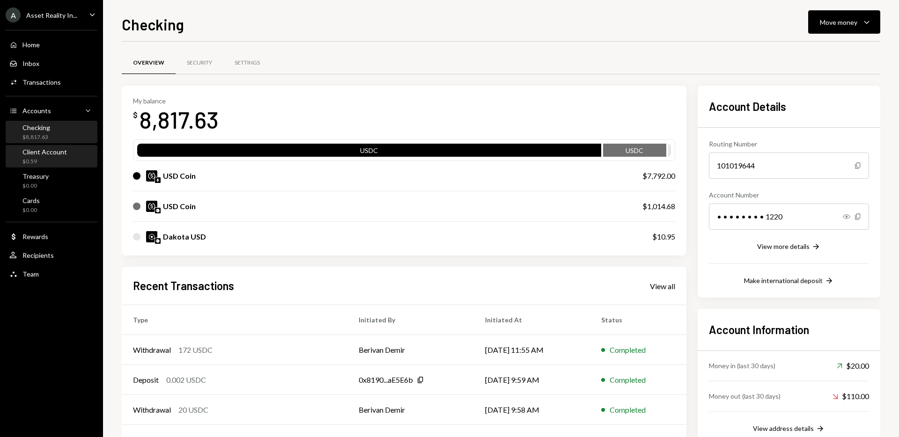
click at [45, 157] on div "Client Account $0.59" at bounding box center [44, 157] width 44 height 18
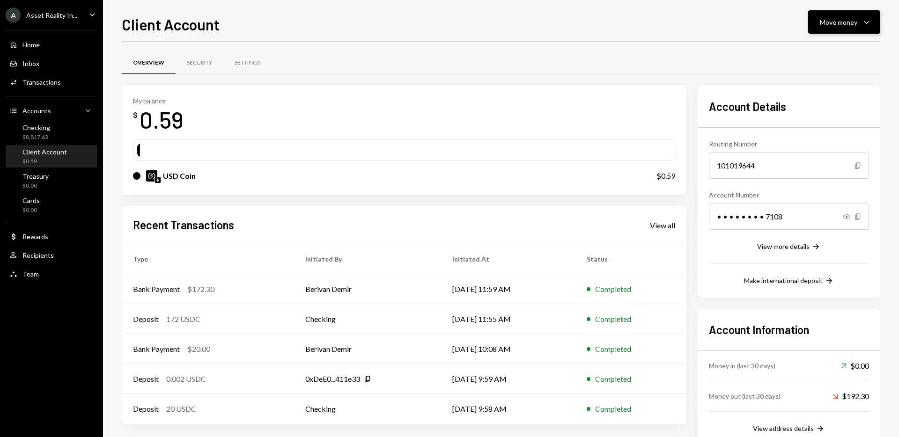
click at [866, 26] on icon "Caret Down" at bounding box center [866, 21] width 11 height 11
click at [830, 95] on div "Deposit" at bounding box center [836, 93] width 68 height 10
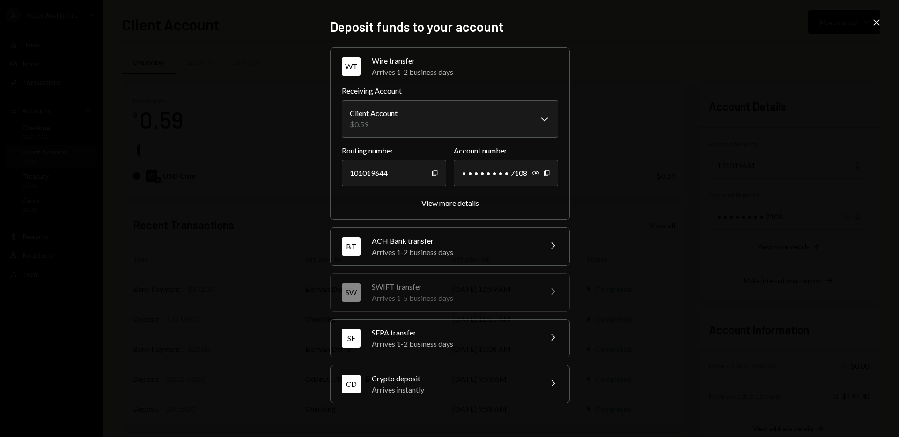
click at [468, 386] on div "Arrives instantly" at bounding box center [454, 389] width 164 height 11
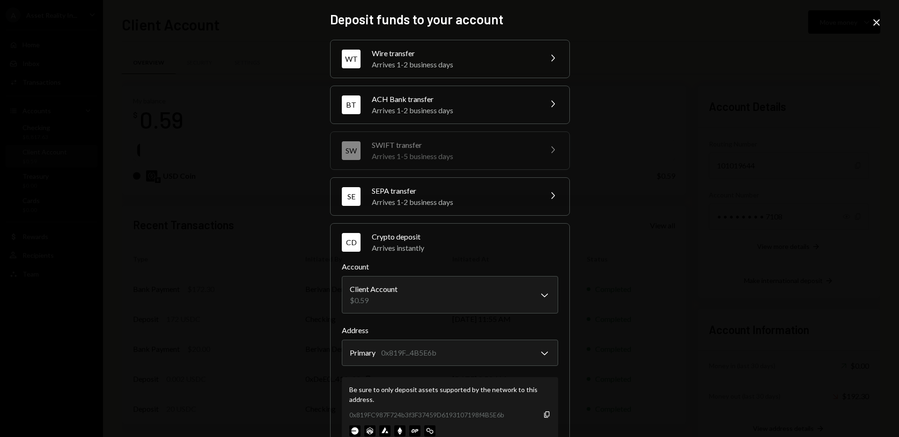
scroll to position [34, 0]
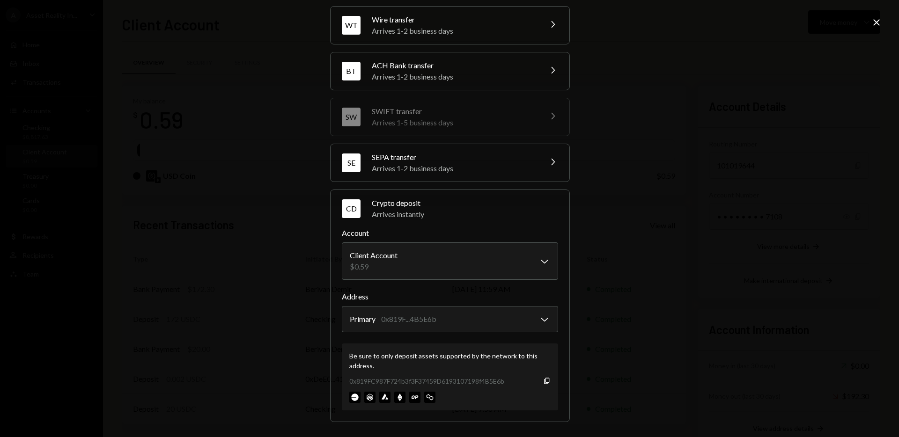
click at [876, 25] on icon "Close" at bounding box center [876, 22] width 11 height 11
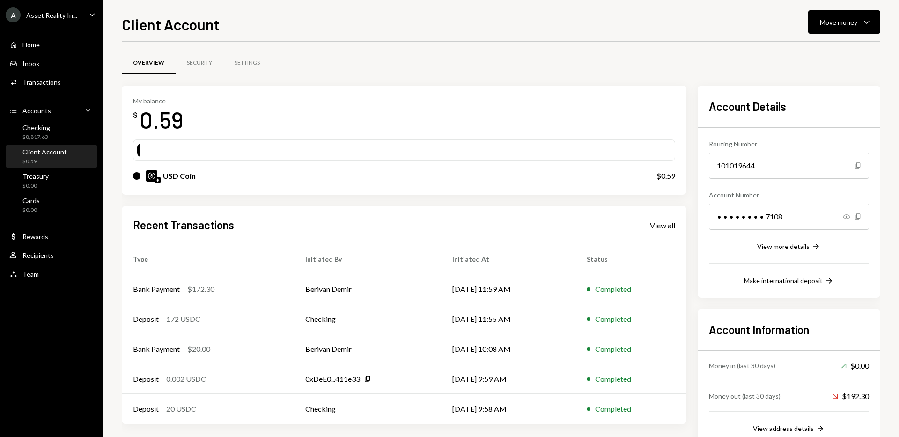
click at [485, 46] on div "Overview Security Settings My balance $ 0.59 USD Coin $0.59 Recent Transactions…" at bounding box center [501, 253] width 758 height 423
click at [578, 66] on div "Overview Security Settings" at bounding box center [501, 63] width 758 height 24
click at [419, 54] on div "Overview Security Settings" at bounding box center [501, 63] width 758 height 24
click at [584, 114] on div "My balance $ 0.59" at bounding box center [404, 115] width 542 height 37
click at [639, 52] on div "Overview Security Settings" at bounding box center [501, 63] width 758 height 24
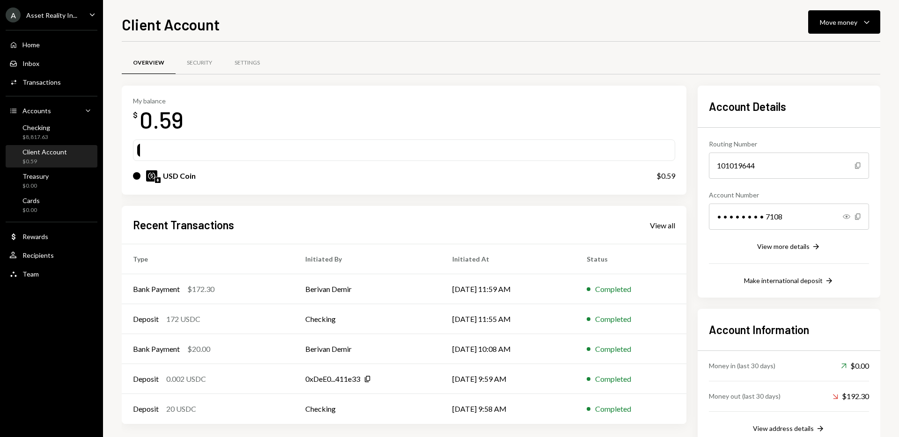
click at [641, 27] on div "Client Account Move money Caret Down" at bounding box center [501, 23] width 758 height 21
click at [682, 21] on div "Client Account Move money Caret Down" at bounding box center [501, 23] width 758 height 21
click at [51, 124] on div "Checking $8,817.63" at bounding box center [51, 133] width 84 height 18
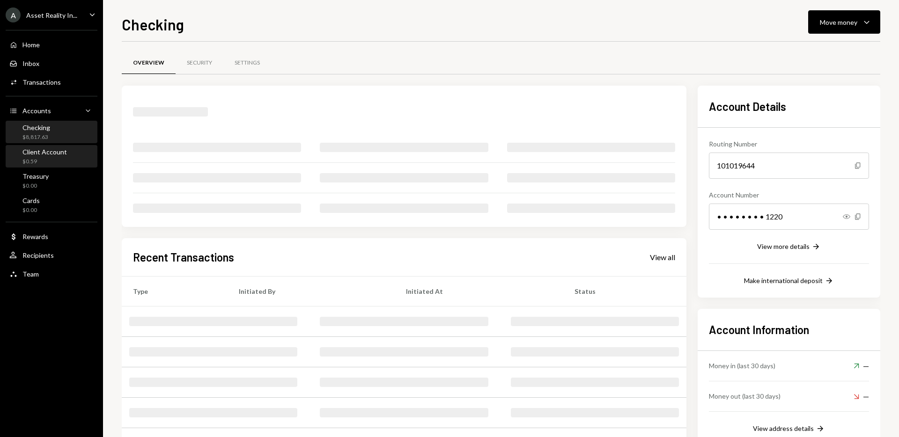
click at [47, 151] on div "Client Account" at bounding box center [44, 152] width 44 height 8
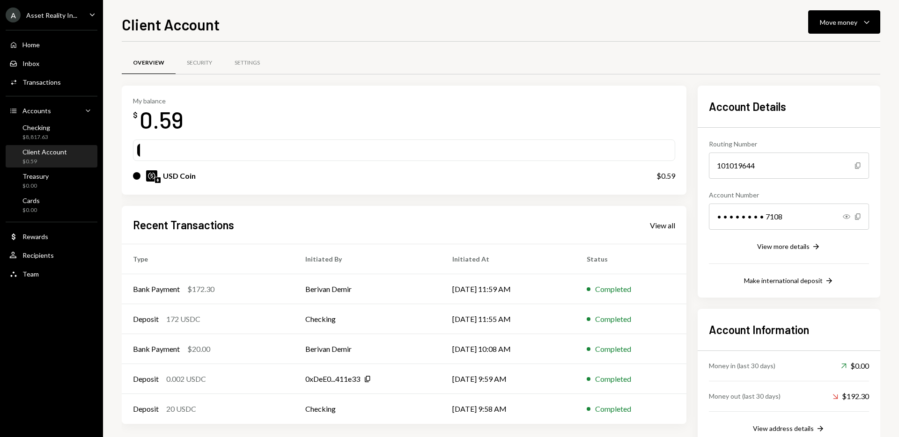
click at [382, 29] on div "Client Account Move money Caret Down" at bounding box center [501, 23] width 758 height 21
click at [526, 92] on div "My balance $ 0.59 USD Coin $0.59" at bounding box center [404, 141] width 565 height 110
click at [498, 148] on div at bounding box center [404, 150] width 534 height 13
click at [59, 132] on div "Checking $8,817.63" at bounding box center [51, 133] width 84 height 18
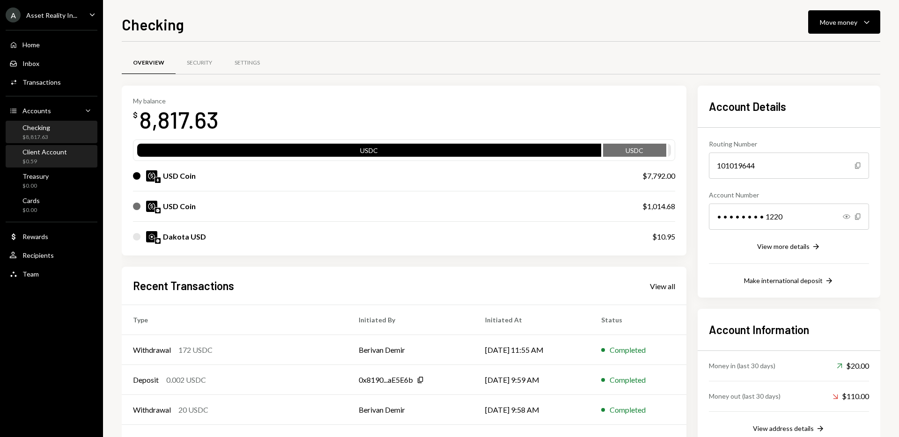
click at [51, 158] on div "$0.59" at bounding box center [44, 162] width 44 height 8
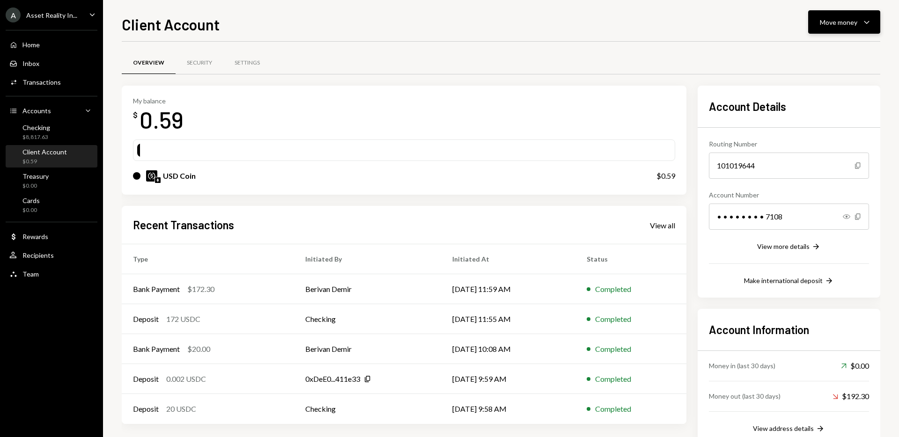
click at [865, 19] on icon "Caret Down" at bounding box center [866, 21] width 11 height 11
click at [830, 94] on div "Deposit" at bounding box center [836, 93] width 68 height 10
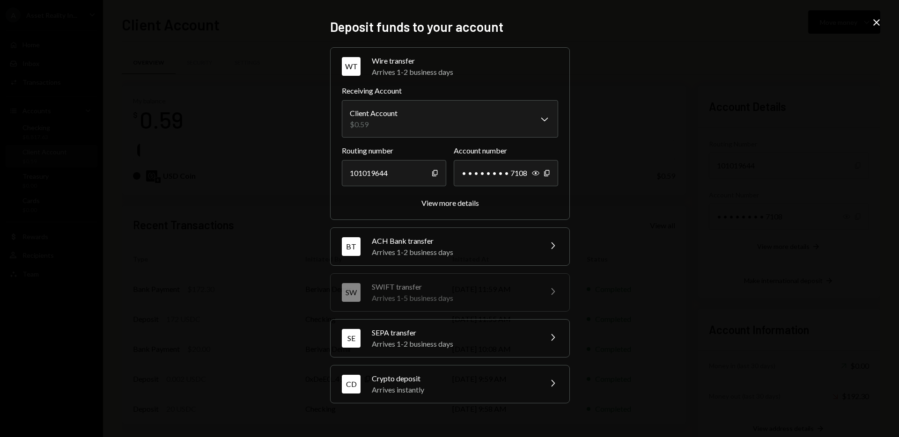
click at [424, 384] on div "Arrives instantly" at bounding box center [454, 389] width 164 height 11
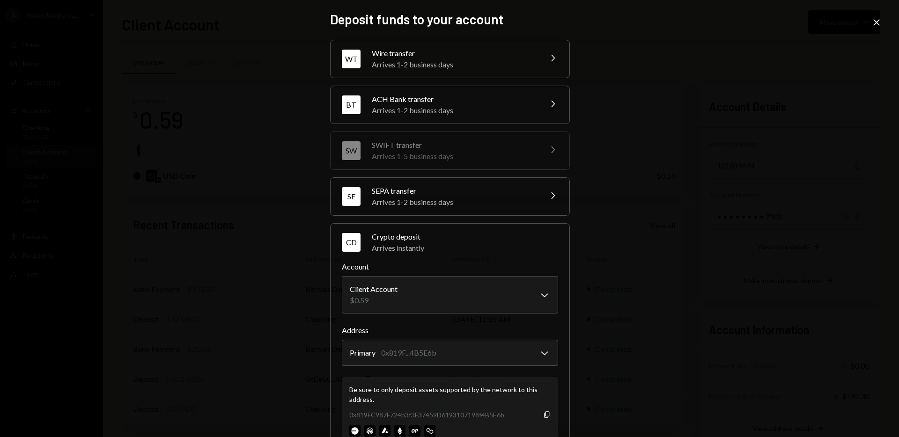
scroll to position [34, 0]
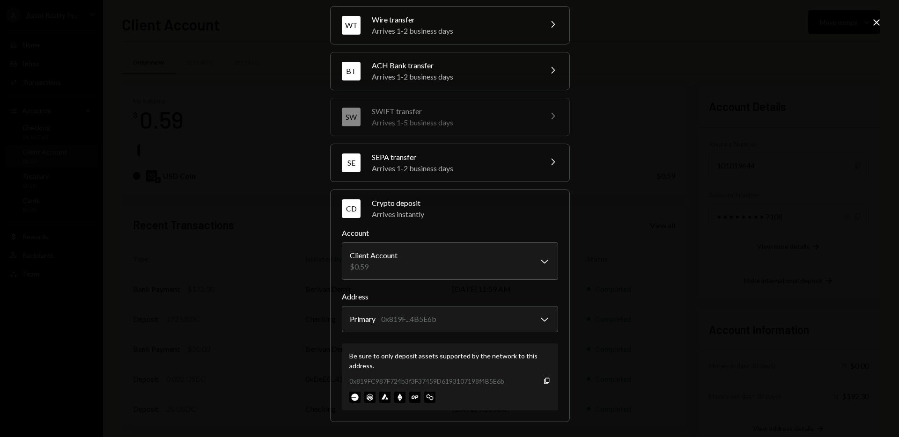
click at [393, 372] on div "Be sure to only deposit assets supported by the network to this address. 0x819F…" at bounding box center [450, 377] width 216 height 67
click at [398, 370] on div "Be sure to only deposit assets supported by the network to this address." at bounding box center [449, 361] width 201 height 20
click at [429, 366] on div "Be sure to only deposit assets supported by the network to this address." at bounding box center [449, 361] width 201 height 20
click at [442, 369] on div "Be sure to only deposit assets supported by the network to this address." at bounding box center [449, 361] width 201 height 20
drag, startPoint x: 436, startPoint y: 365, endPoint x: 387, endPoint y: 374, distance: 49.9
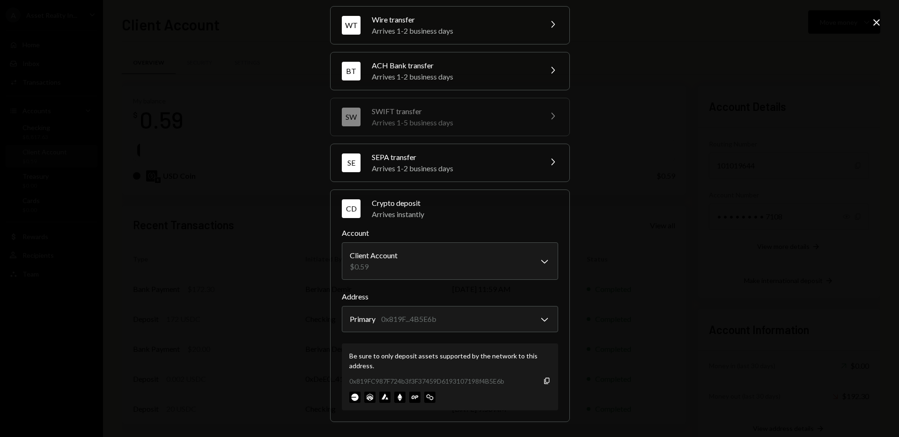
click at [436, 365] on div "Be sure to only deposit assets supported by the network to this address." at bounding box center [449, 361] width 201 height 20
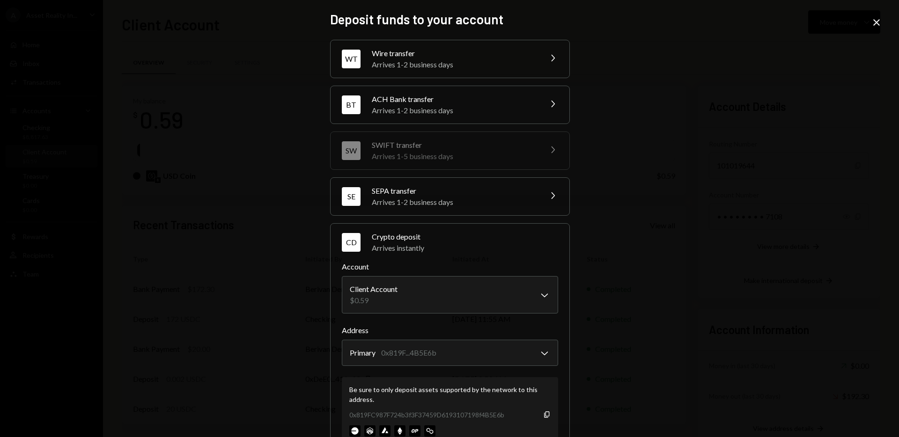
drag, startPoint x: 875, startPoint y: 34, endPoint x: 878, endPoint y: 28, distance: 6.7
click at [877, 30] on div "**********" at bounding box center [449, 218] width 899 height 437
click at [877, 23] on icon at bounding box center [876, 22] width 7 height 7
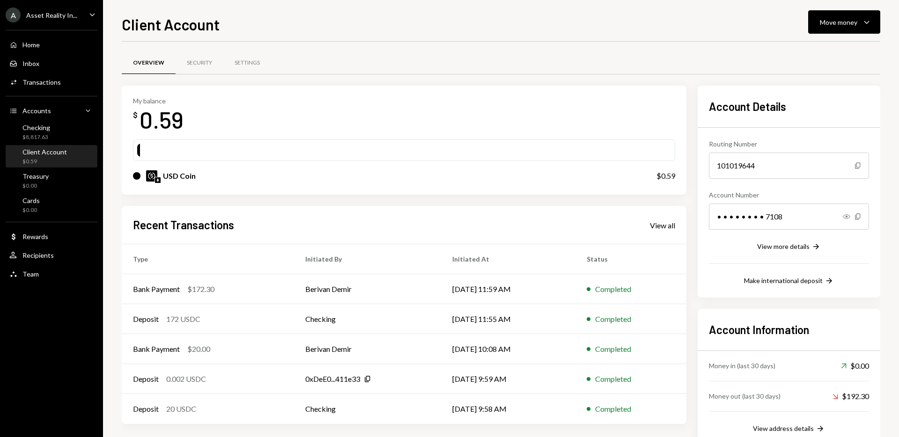
click at [541, 51] on div "Overview Security Settings" at bounding box center [501, 63] width 758 height 24
drag, startPoint x: 492, startPoint y: 79, endPoint x: 256, endPoint y: 109, distance: 237.9
click at [491, 79] on div "Overview Security Settings" at bounding box center [501, 68] width 758 height 35
click at [55, 128] on div "Checking $8,817.63" at bounding box center [51, 133] width 84 height 18
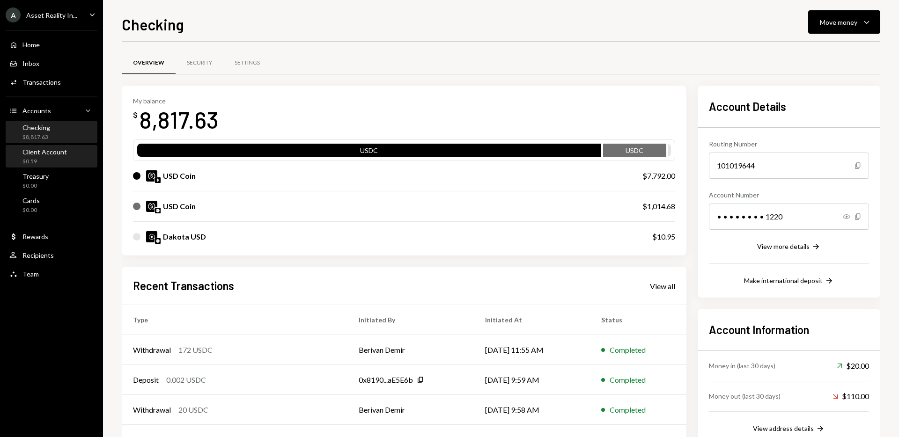
click at [49, 156] on div "Client Account $0.59" at bounding box center [44, 157] width 44 height 18
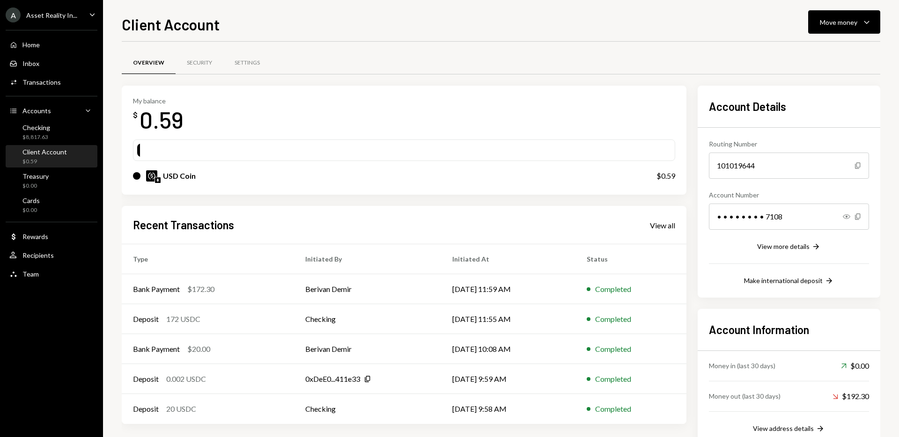
click at [516, 76] on div "Overview Security Settings" at bounding box center [501, 68] width 758 height 35
drag, startPoint x: 478, startPoint y: 27, endPoint x: 56, endPoint y: 21, distance: 422.3
click at [456, 25] on div "Client Account Move money Caret Down" at bounding box center [501, 23] width 758 height 21
drag, startPoint x: 465, startPoint y: 98, endPoint x: 427, endPoint y: 101, distance: 38.5
click at [464, 98] on div "My balance $ 0.59" at bounding box center [404, 115] width 542 height 37
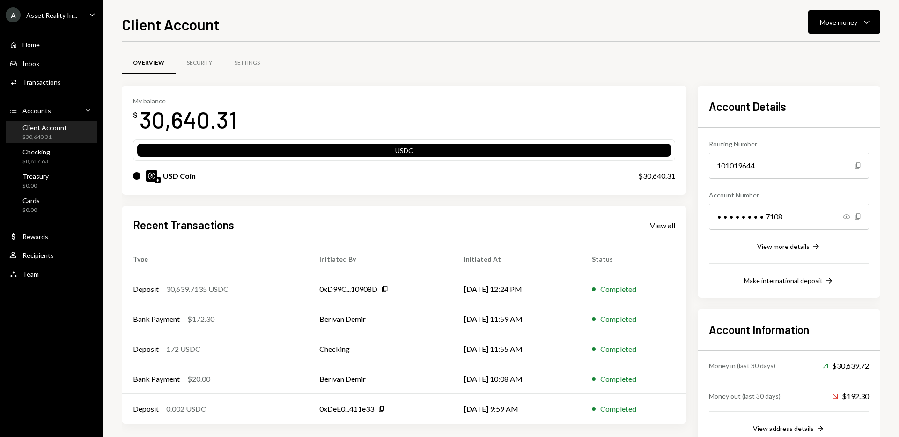
click at [51, 127] on div "Client Account" at bounding box center [44, 128] width 44 height 8
click at [302, 293] on td "Deposit 30,639.7135 USDC" at bounding box center [215, 289] width 186 height 30
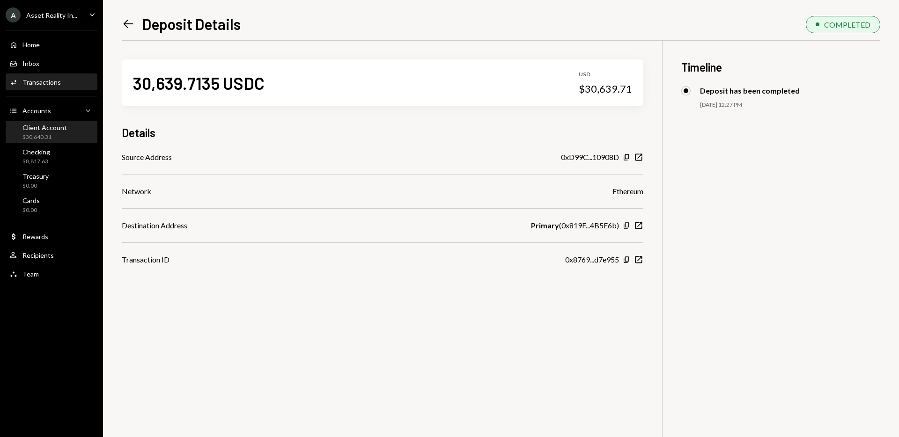
click at [42, 133] on div "$30,640.31" at bounding box center [44, 137] width 44 height 8
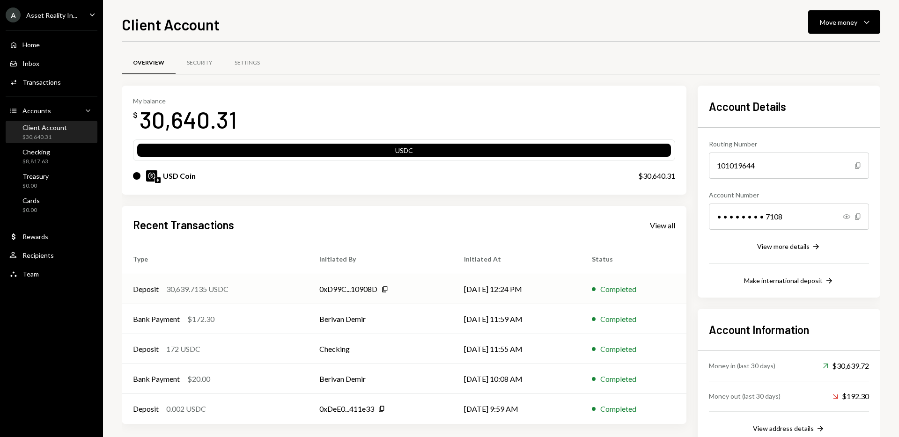
drag, startPoint x: 258, startPoint y: 216, endPoint x: 217, endPoint y: 302, distance: 94.6
click at [258, 216] on div "Recent Transactions View all Type Initiated By Initiated At Status Deposit 30,6…" at bounding box center [404, 315] width 565 height 218
click at [467, 107] on div "My balance $ 30,640.31" at bounding box center [404, 115] width 542 height 37
click at [35, 156] on div "Checking $8,817.63" at bounding box center [36, 157] width 28 height 18
click at [869, 20] on icon "Caret Down" at bounding box center [866, 21] width 11 height 11
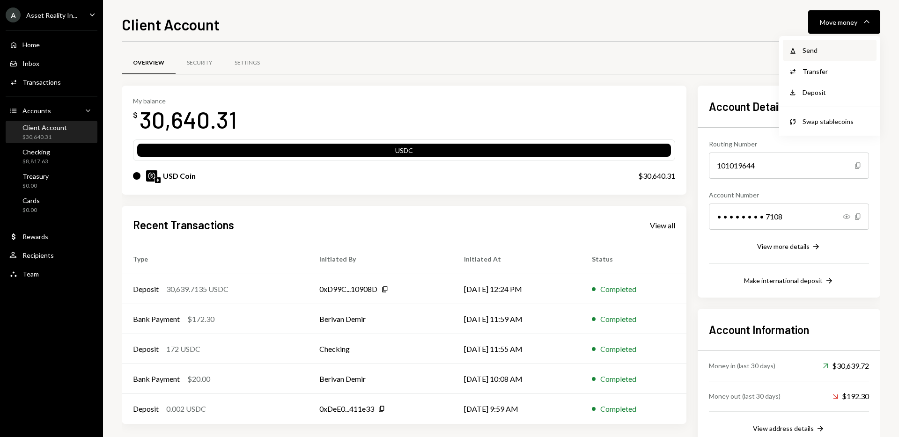
click at [818, 49] on div "Send" at bounding box center [836, 50] width 68 height 10
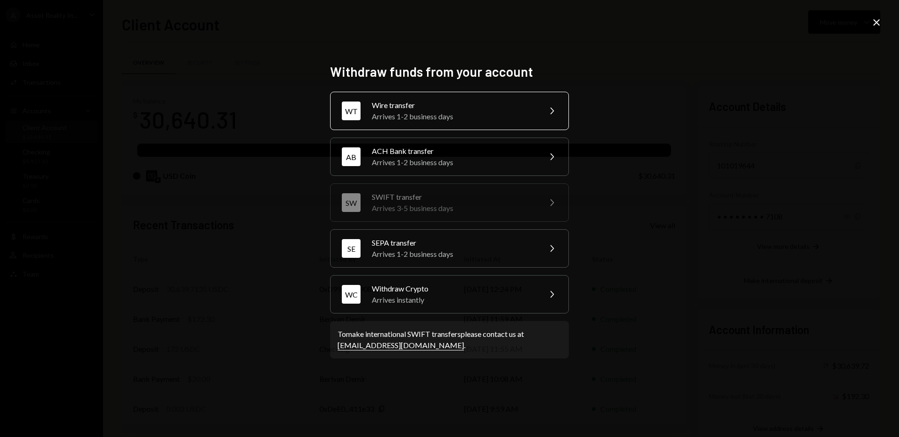
drag, startPoint x: 640, startPoint y: 190, endPoint x: 472, endPoint y: 103, distance: 188.0
click at [637, 189] on div "Withdraw funds from your account WT Wire transfer Arrives 1-2 business days Che…" at bounding box center [449, 218] width 899 height 437
click at [453, 92] on div "WT Wire transfer Arrives 1-2 business days Chevron Right" at bounding box center [449, 111] width 239 height 38
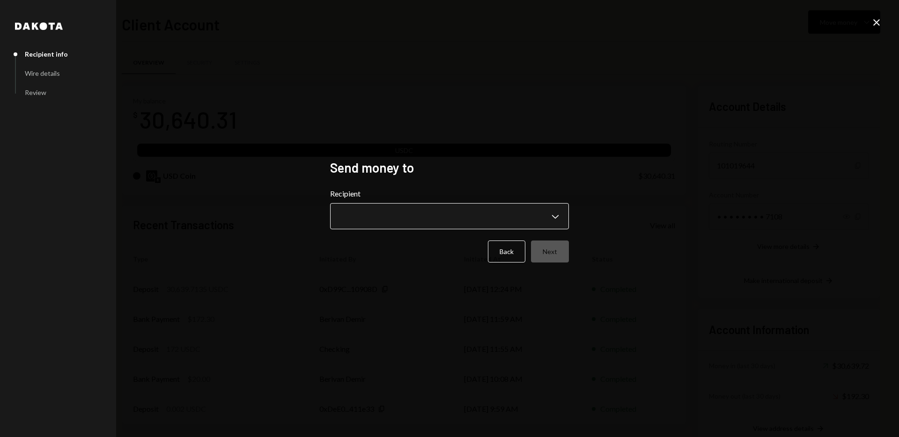
click at [556, 210] on body "A Asset Reality In... Caret Down Home Home Inbox Inbox Activities Transactions …" at bounding box center [449, 218] width 899 height 437
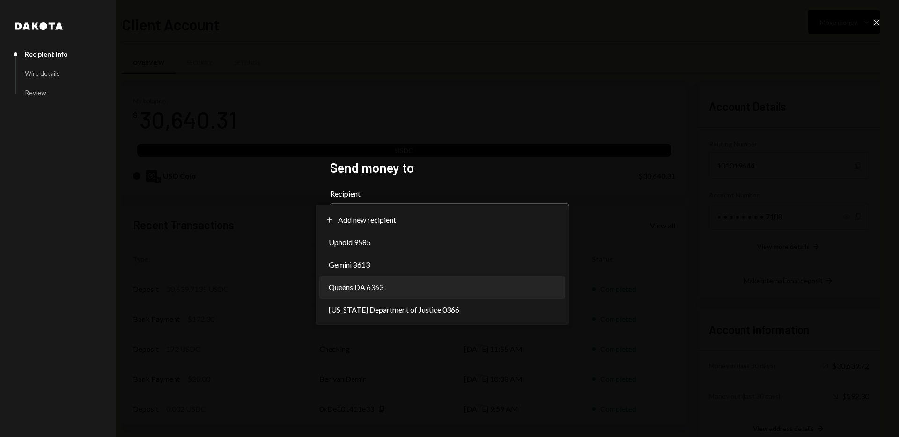
select select "**********"
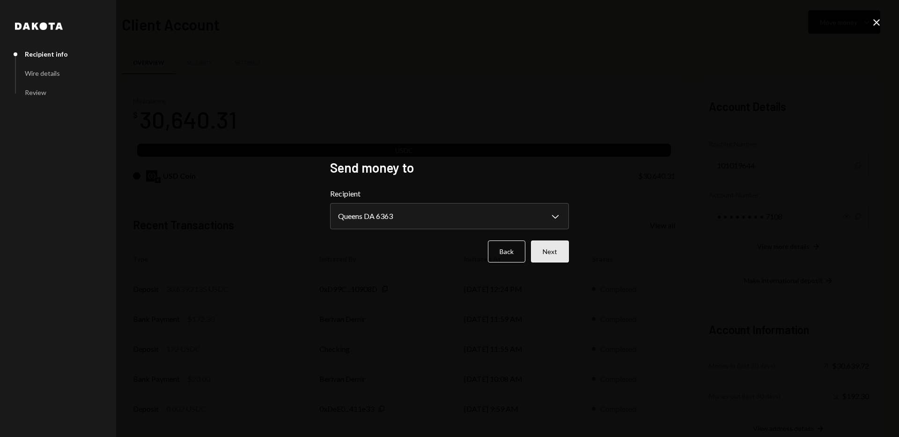
click at [558, 256] on button "Next" at bounding box center [550, 252] width 38 height 22
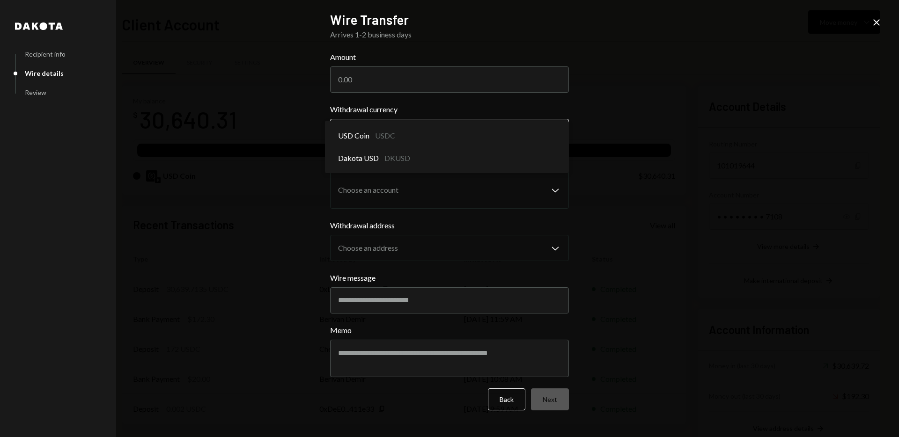
click at [556, 129] on body "A Asset Reality In... Caret Down Home Home Inbox Inbox Activities Transactions …" at bounding box center [449, 218] width 899 height 437
select select "****"
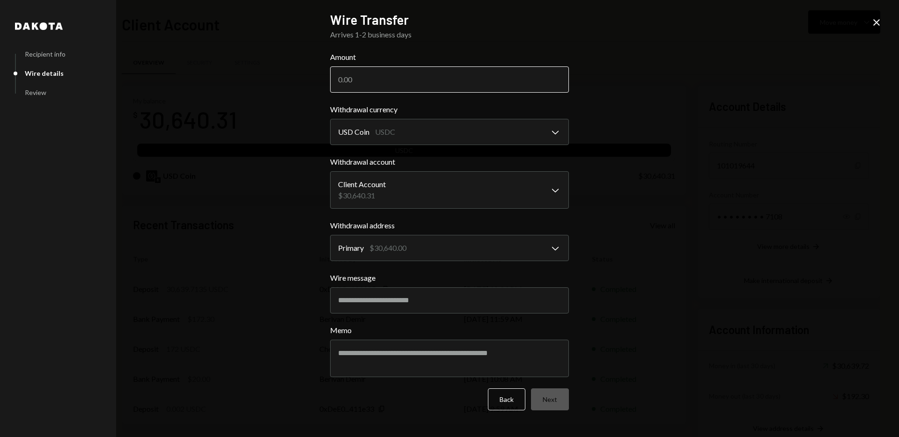
click at [363, 74] on input "Amount" at bounding box center [449, 79] width 239 height 26
click at [384, 79] on input "Amount" at bounding box center [449, 79] width 239 height 26
paste input "30639.71"
type input "30639.71"
click at [623, 142] on div "**********" at bounding box center [449, 218] width 899 height 437
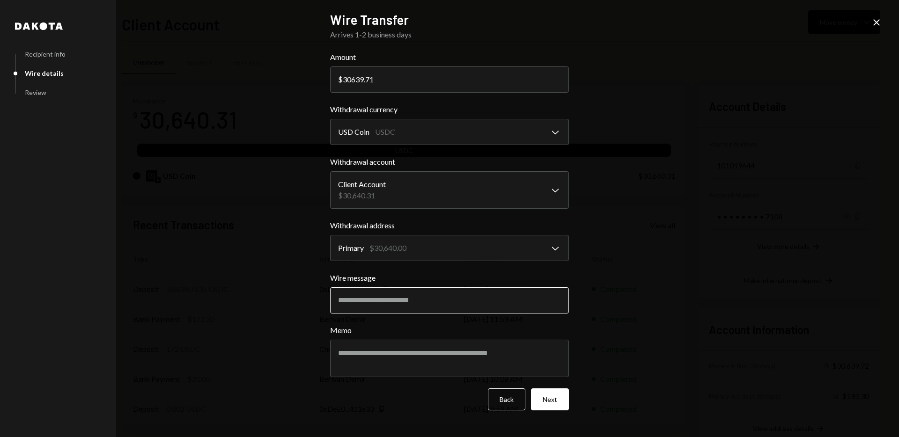
click at [399, 303] on input "Wire message" at bounding box center [449, 300] width 239 height 26
click at [382, 302] on input "Wire message" at bounding box center [449, 300] width 239 height 26
paste input "**********"
type input "**********"
click at [429, 357] on textarea "Memo" at bounding box center [449, 358] width 239 height 37
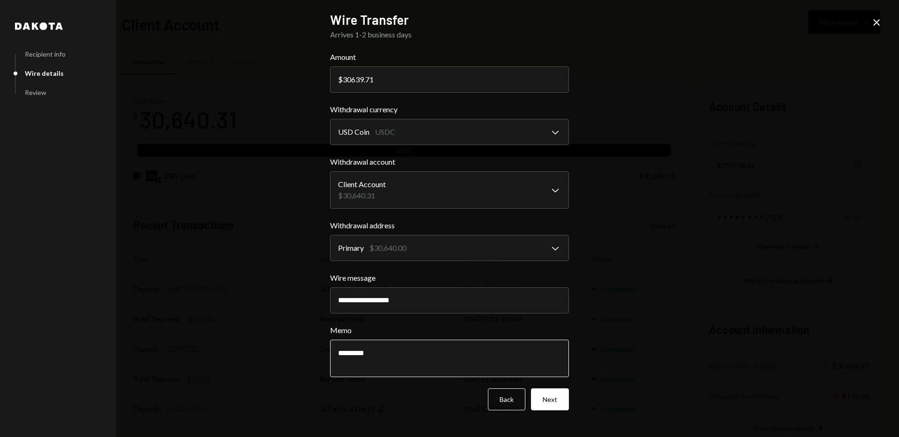
paste textarea "**********"
type textarea "**********"
click at [549, 400] on button "Next" at bounding box center [550, 400] width 38 height 22
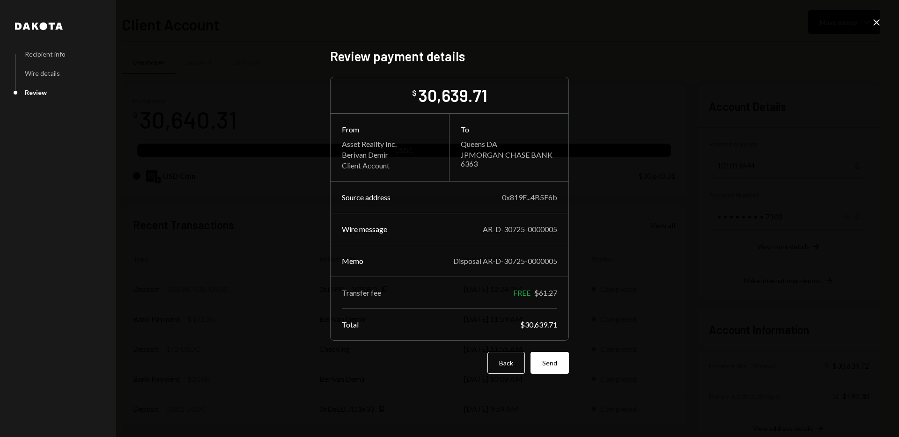
click at [639, 276] on div "Dakota Recipient info Wire details Review Review payment details $ 30,639.71 Fr…" at bounding box center [449, 218] width 899 height 437
click at [556, 362] on button "Send" at bounding box center [549, 363] width 38 height 22
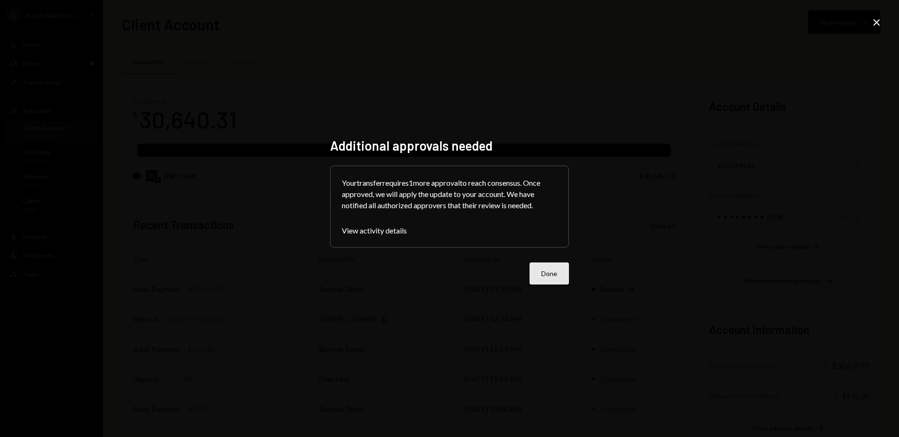
click at [547, 272] on button "Done" at bounding box center [549, 274] width 39 height 22
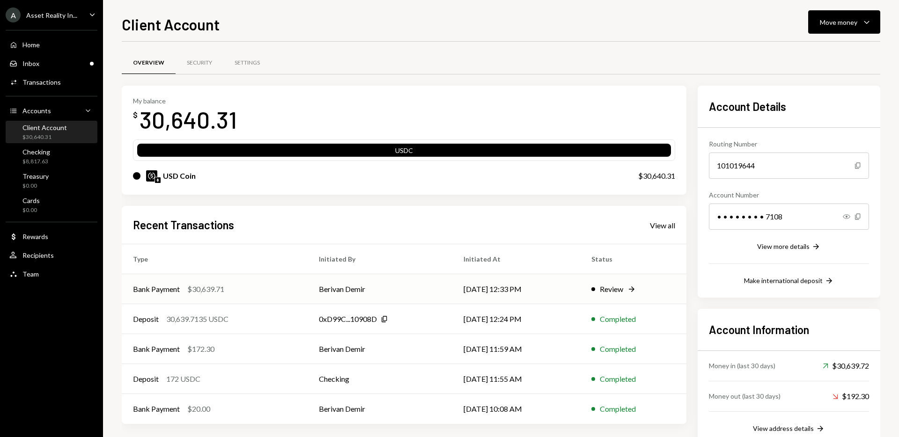
click at [397, 287] on td "Berivan Demir" at bounding box center [380, 289] width 145 height 30
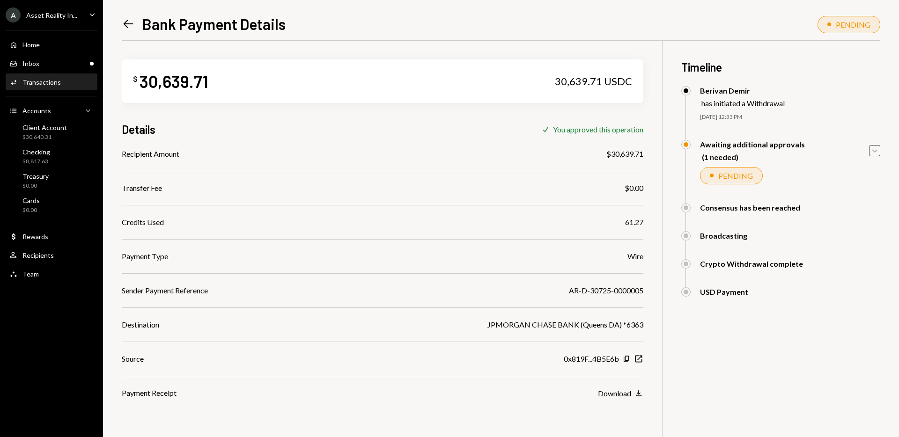
click at [875, 147] on icon "Caret Down" at bounding box center [874, 151] width 10 height 10
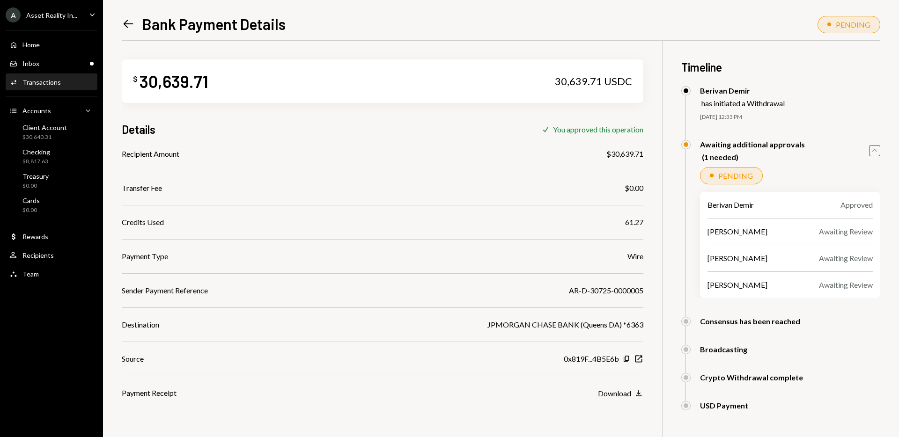
click at [877, 149] on icon "Caret Up" at bounding box center [874, 151] width 10 height 10
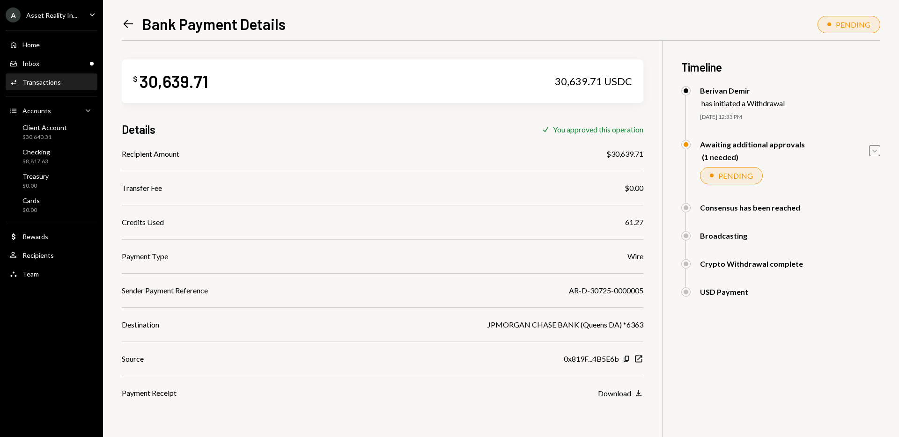
click at [125, 22] on icon at bounding box center [129, 24] width 10 height 8
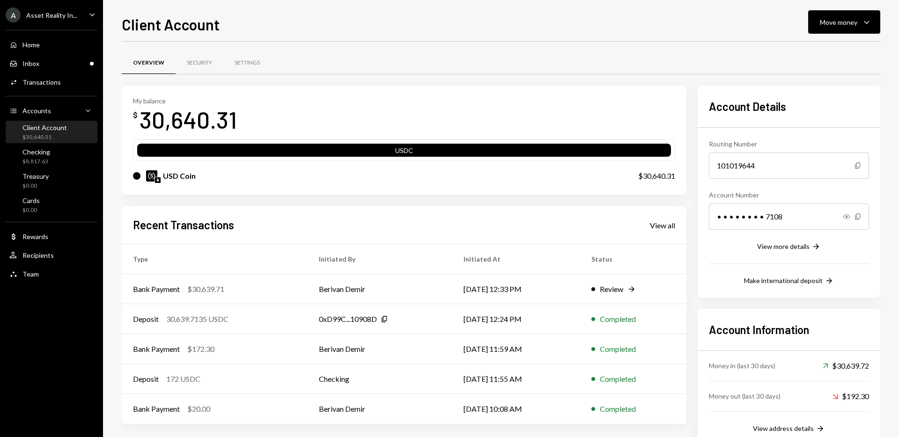
click at [447, 80] on div "Overview Security Settings" at bounding box center [501, 68] width 758 height 35
click at [52, 162] on div "Checking $8,817.63" at bounding box center [51, 157] width 84 height 18
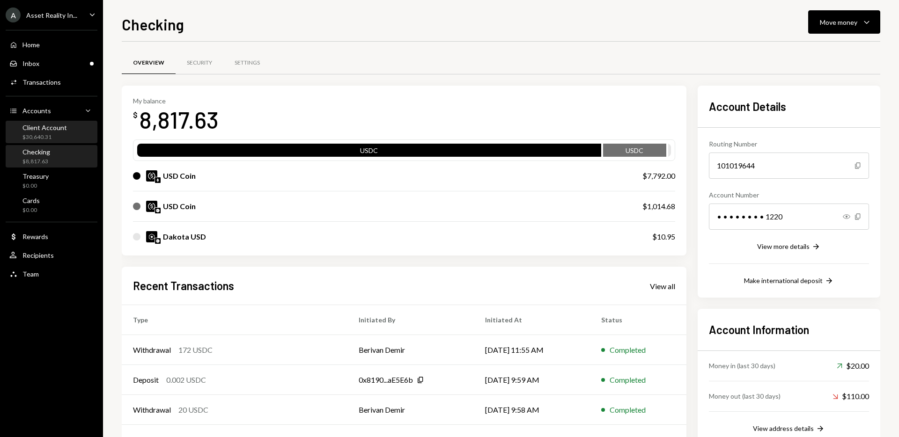
click at [47, 129] on div "Client Account" at bounding box center [44, 128] width 44 height 8
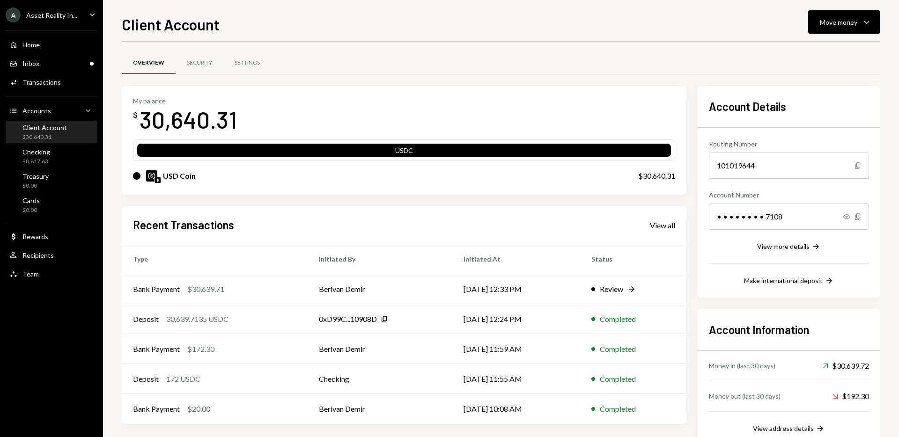
click at [485, 86] on div "My balance $ 30,640.31 USDC USD Coin $30,640.31" at bounding box center [404, 141] width 565 height 110
click at [53, 158] on div "Checking $8,817.63" at bounding box center [51, 157] width 84 height 18
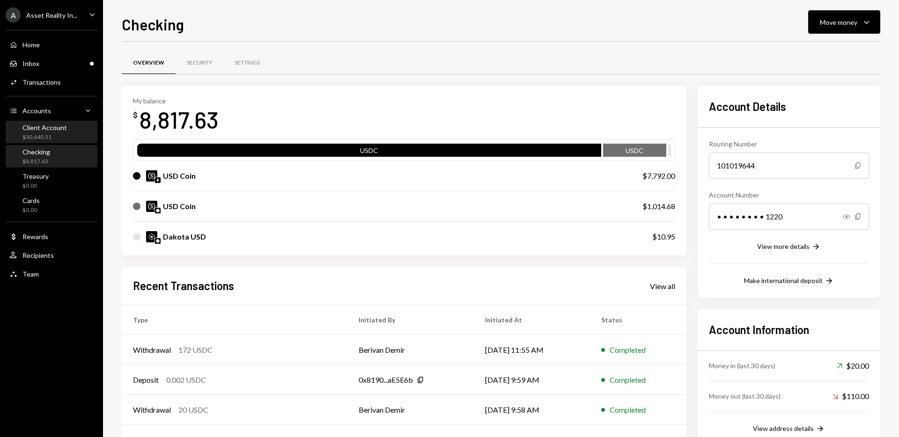
click at [50, 133] on div "$30,640.31" at bounding box center [44, 137] width 44 height 8
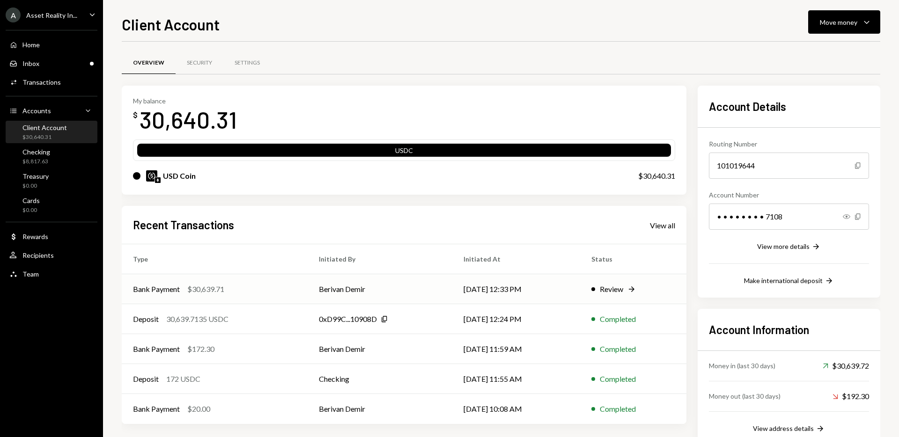
click at [401, 285] on td "Berivan Demir" at bounding box center [380, 289] width 145 height 30
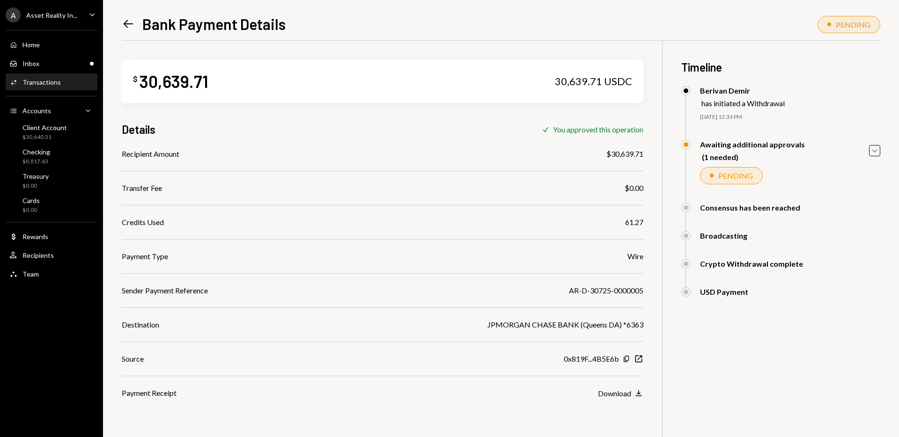
click at [129, 20] on icon "Left Arrow" at bounding box center [128, 23] width 13 height 13
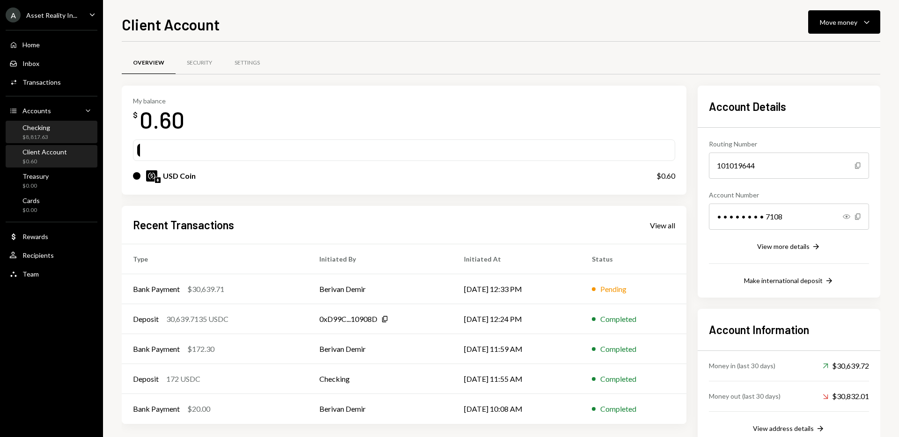
click at [41, 129] on div "Checking" at bounding box center [36, 128] width 28 height 8
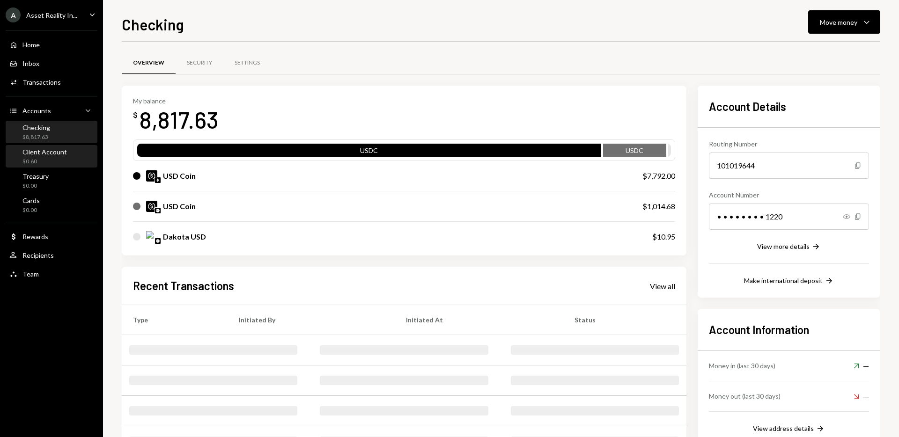
click at [49, 152] on div "Client Account" at bounding box center [44, 152] width 44 height 8
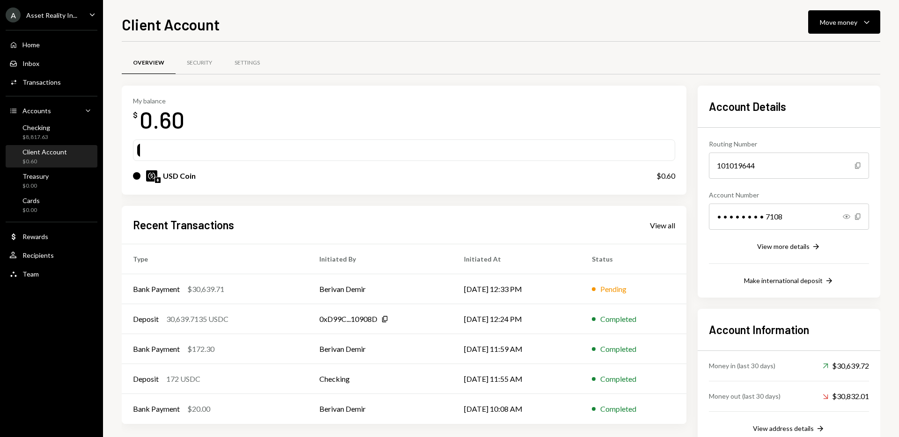
click at [369, 284] on td "Berivan Demir" at bounding box center [380, 289] width 145 height 30
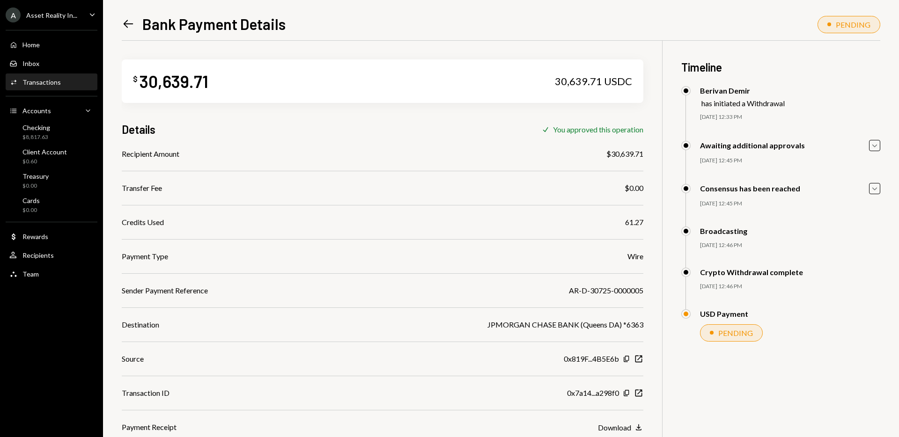
click at [131, 25] on icon "Left Arrow" at bounding box center [128, 23] width 13 height 13
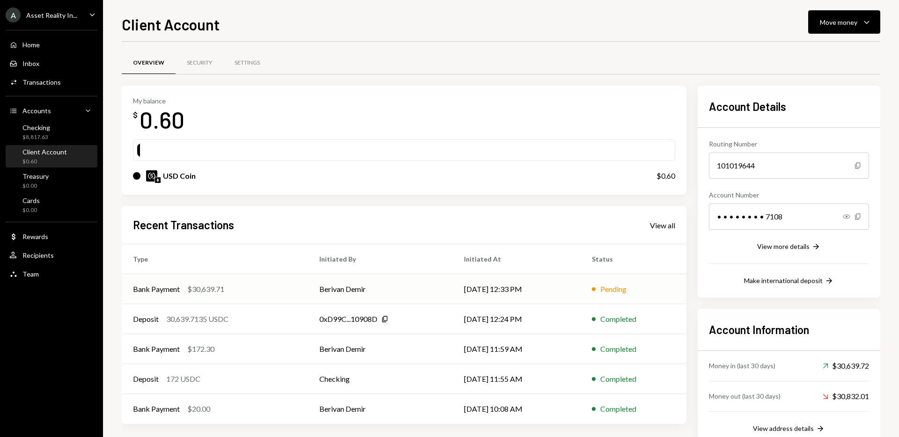
click at [395, 289] on td "Berivan Demir" at bounding box center [380, 289] width 145 height 30
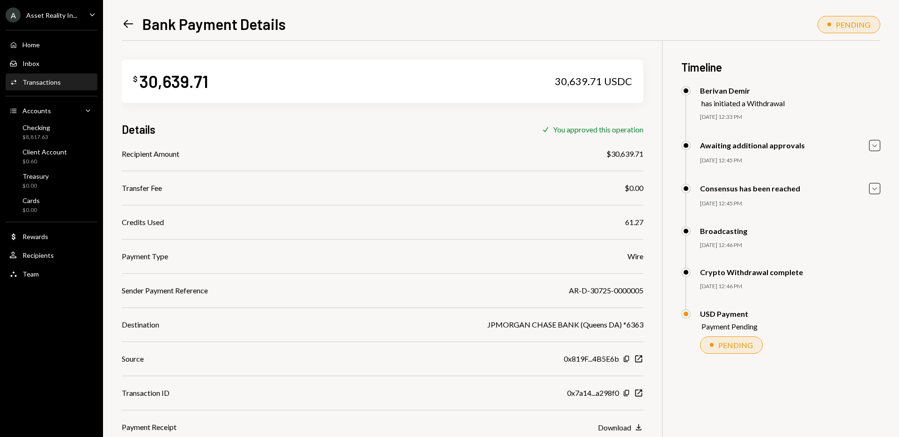
click at [124, 20] on icon "Left Arrow" at bounding box center [128, 23] width 13 height 13
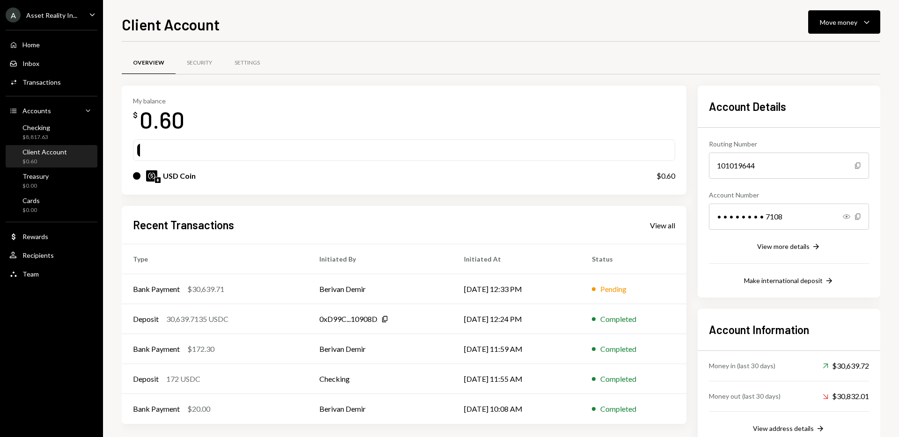
click at [466, 97] on div "My balance $ 0.60" at bounding box center [404, 115] width 542 height 37
click at [59, 132] on div "Checking $8,817.63" at bounding box center [51, 133] width 84 height 18
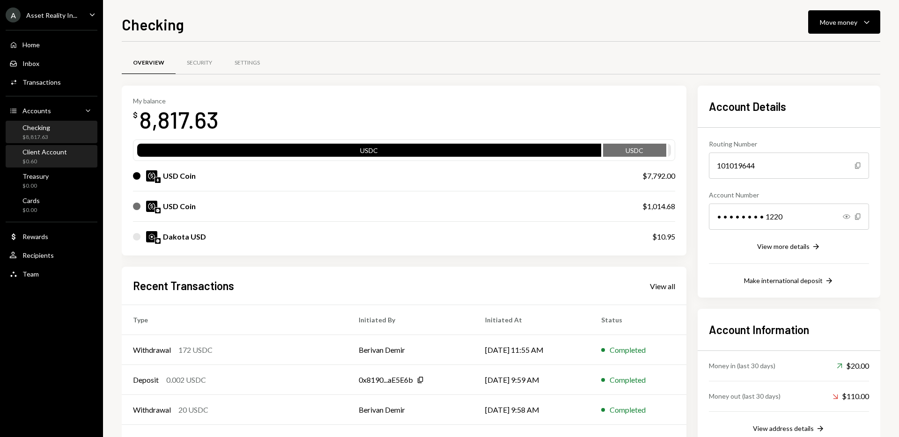
click at [41, 160] on div "$0.60" at bounding box center [44, 162] width 44 height 8
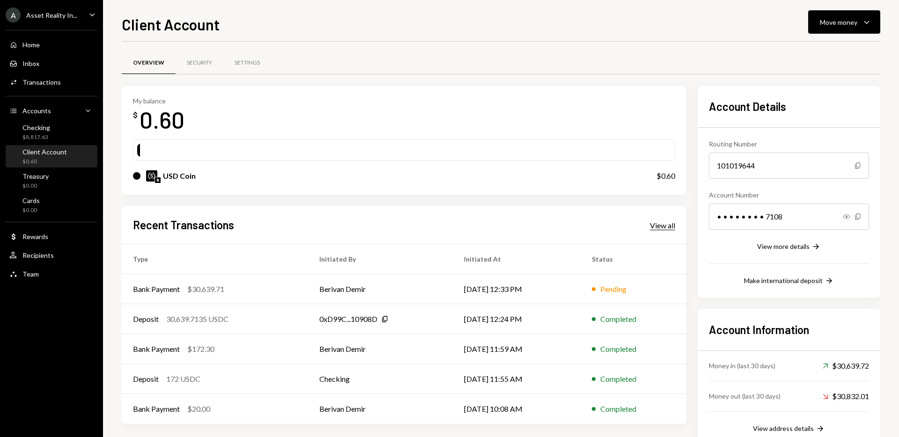
click at [666, 227] on div "View all" at bounding box center [662, 225] width 25 height 9
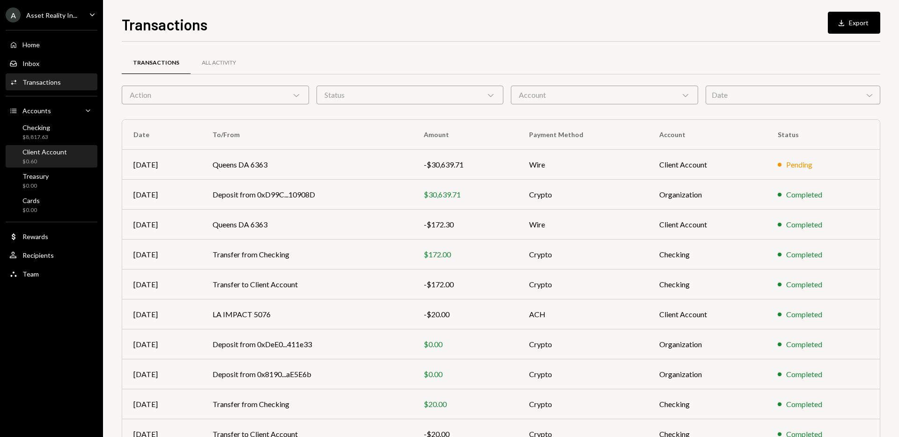
click at [66, 150] on div "Client Account $0.60" at bounding box center [51, 157] width 84 height 18
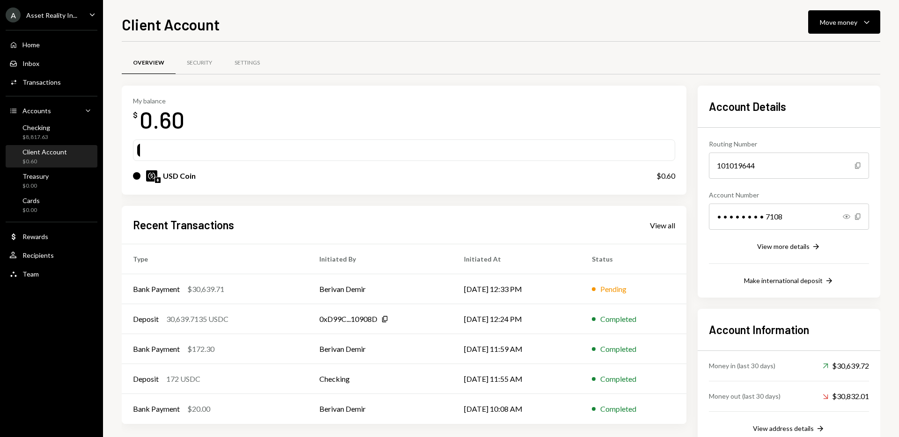
click at [612, 90] on div "My balance $ 0.60 USD Coin $0.60" at bounding box center [404, 141] width 565 height 110
click at [35, 132] on div "Checking $8,817.63" at bounding box center [36, 133] width 28 height 18
click at [41, 139] on div "$8,817.63" at bounding box center [36, 137] width 28 height 8
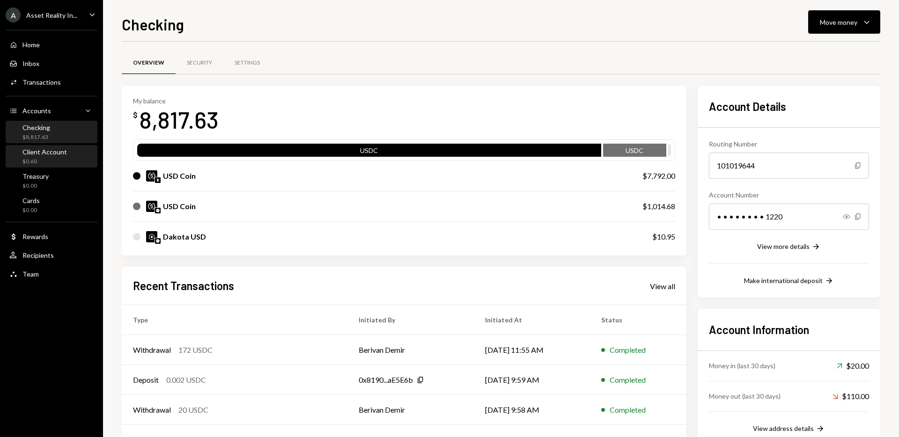
click at [41, 154] on div "Client Account" at bounding box center [44, 152] width 44 height 8
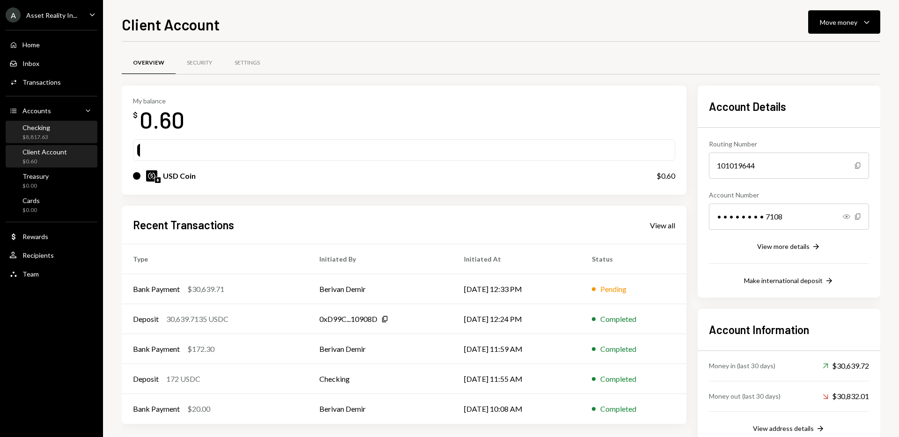
click at [35, 131] on div "Checking" at bounding box center [36, 128] width 28 height 8
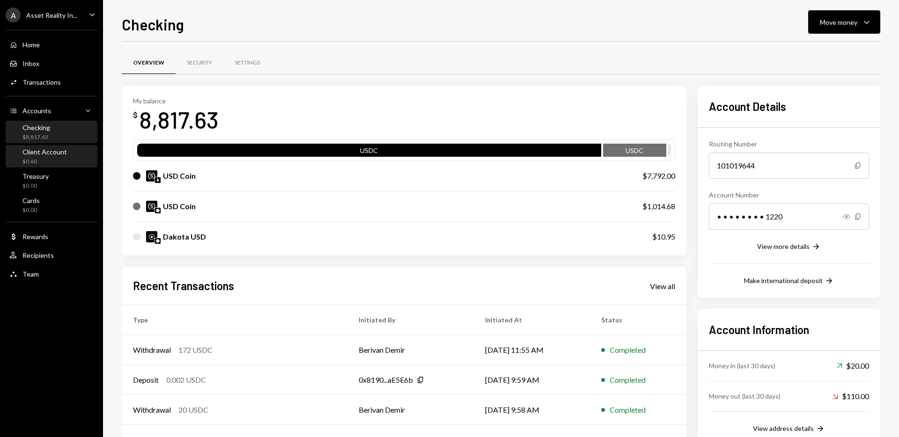
click at [45, 154] on div "Client Account" at bounding box center [44, 152] width 44 height 8
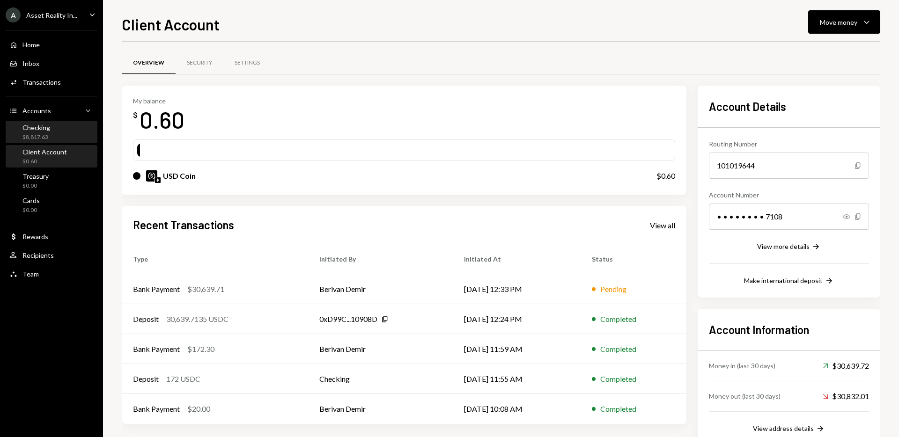
click at [43, 135] on div "$8,817.63" at bounding box center [36, 137] width 28 height 8
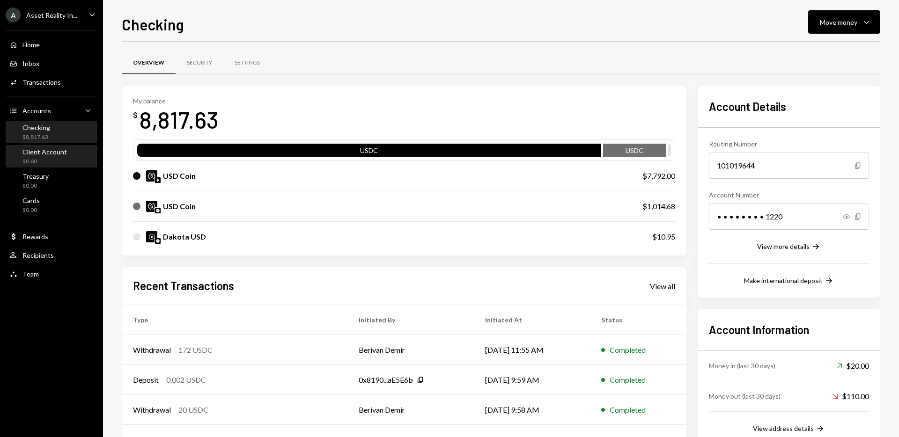
click at [41, 160] on div "$0.60" at bounding box center [44, 162] width 44 height 8
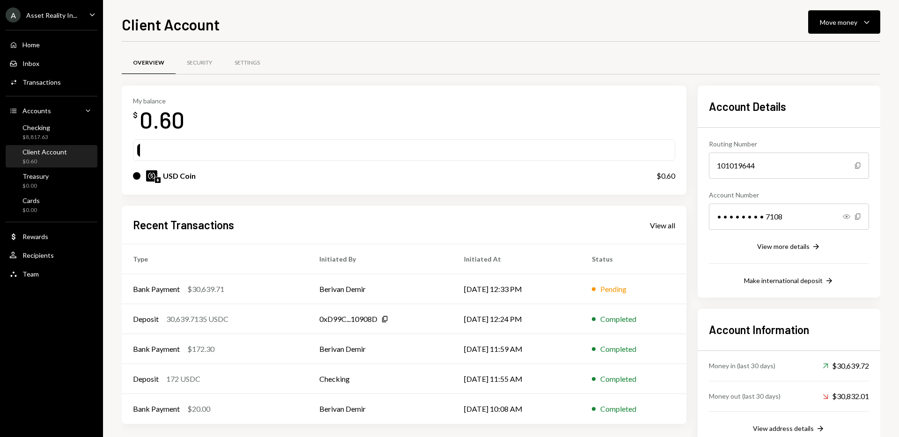
click at [443, 127] on div "My balance $ 0.60" at bounding box center [404, 115] width 542 height 37
click at [464, 93] on div "My balance $ 0.60 USD Coin $0.60" at bounding box center [404, 141] width 565 height 110
click at [34, 118] on div "Accounts Accounts Caret Down" at bounding box center [51, 111] width 84 height 16
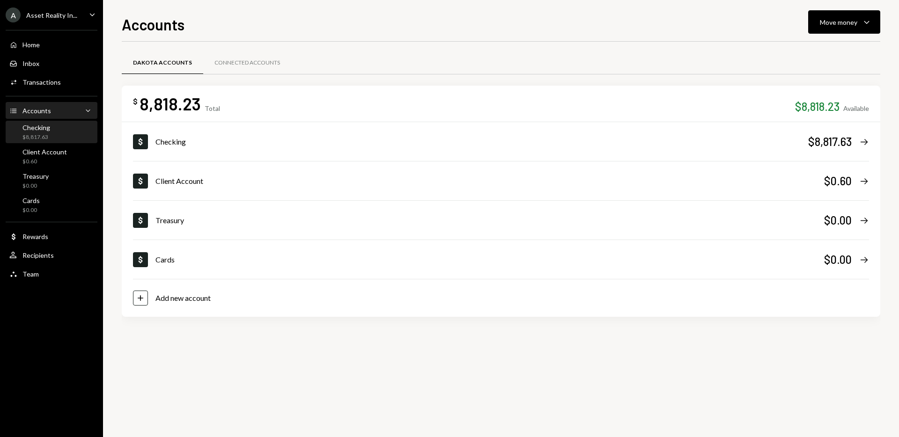
click at [36, 135] on div "$8,817.63" at bounding box center [36, 137] width 28 height 8
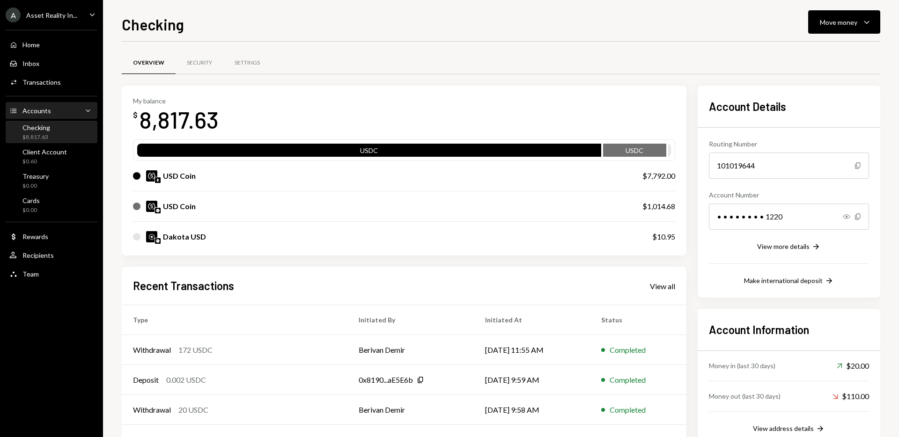
click at [37, 110] on div "Accounts" at bounding box center [36, 111] width 29 height 8
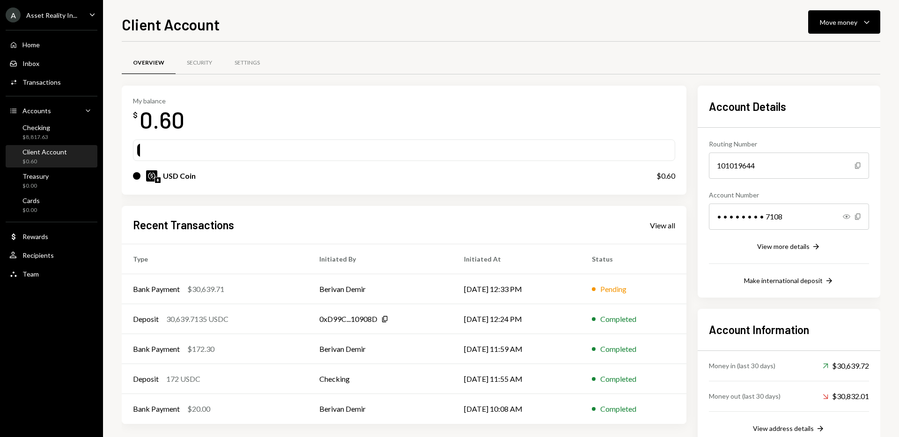
click at [515, 32] on div "Client Account Move money Caret Down" at bounding box center [501, 23] width 758 height 21
click at [522, 21] on div "Client Account Move money Caret Down" at bounding box center [501, 23] width 758 height 21
click at [512, 97] on div "My balance $ 0.60" at bounding box center [404, 115] width 542 height 37
click at [50, 125] on div "Checking $8,817.63" at bounding box center [51, 133] width 84 height 18
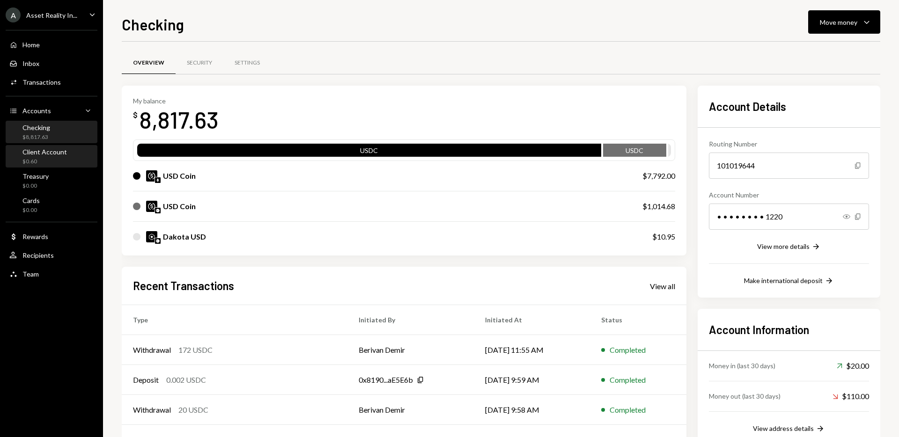
click at [57, 154] on div "Client Account" at bounding box center [44, 152] width 44 height 8
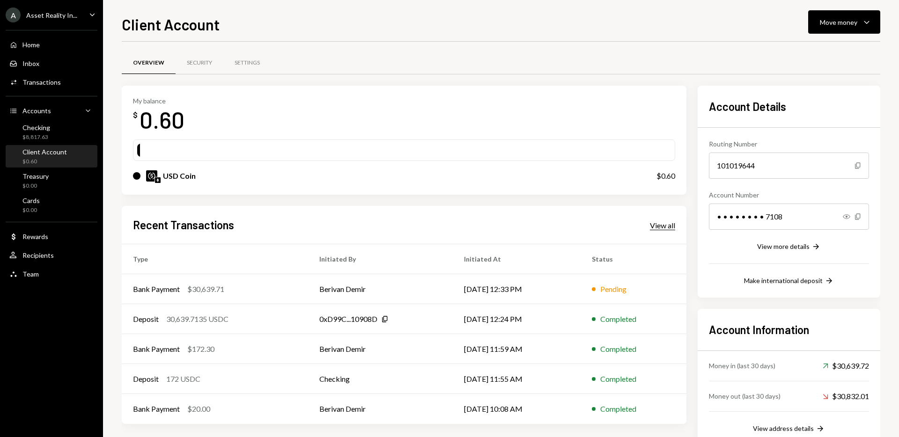
click at [663, 223] on div "View all" at bounding box center [662, 225] width 25 height 9
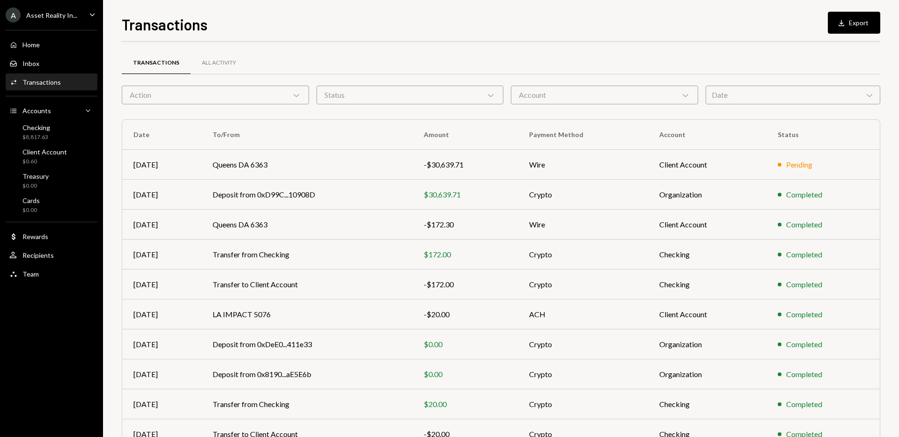
scroll to position [51, 0]
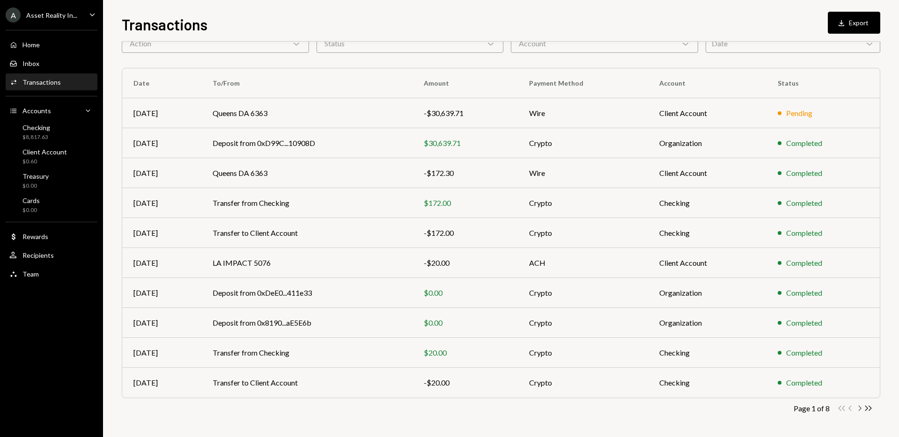
click at [860, 407] on icon "button" at bounding box center [860, 408] width 3 height 5
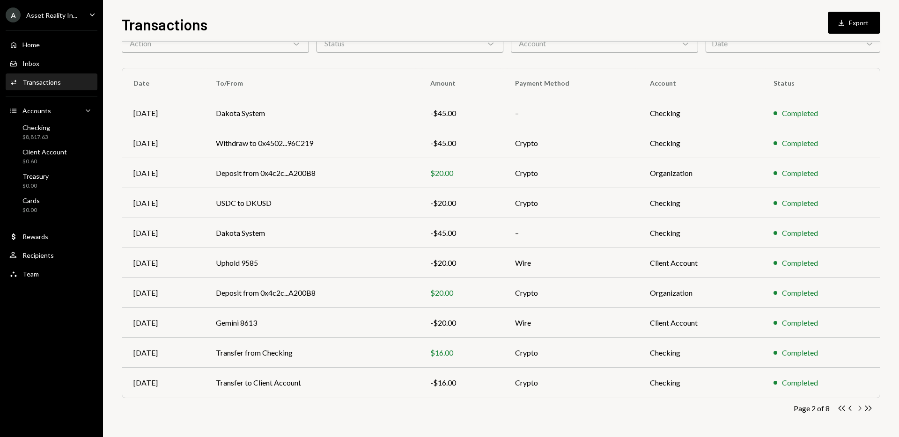
click at [859, 409] on icon "Chevron Right" at bounding box center [859, 408] width 9 height 9
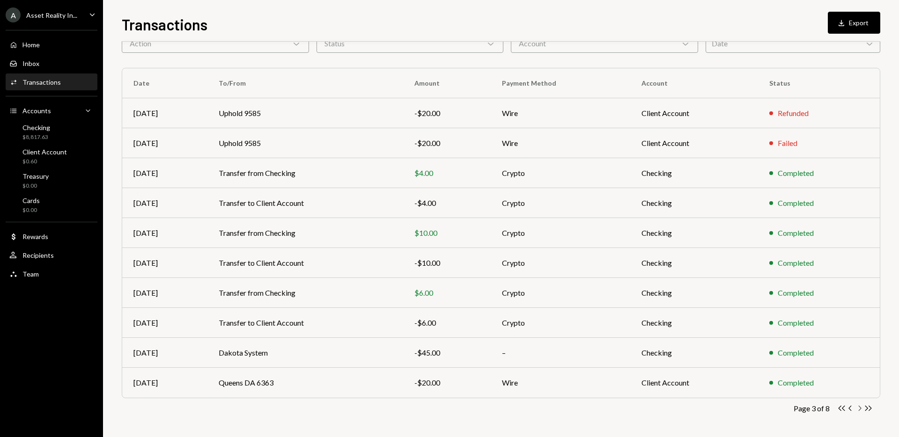
click at [858, 409] on icon "Chevron Right" at bounding box center [859, 408] width 9 height 9
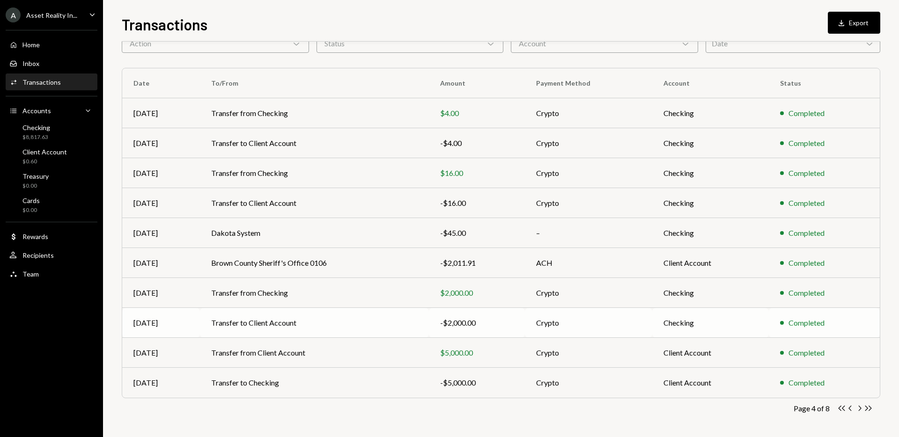
scroll to position [0, 0]
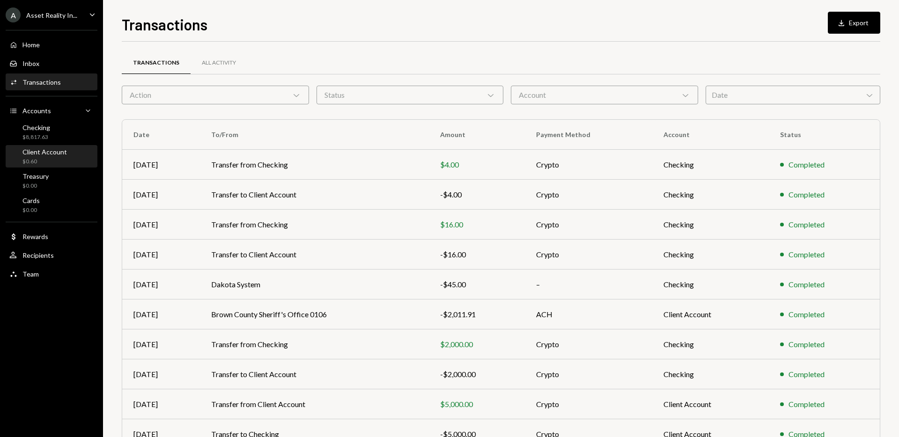
click at [51, 160] on div "$0.60" at bounding box center [44, 162] width 44 height 8
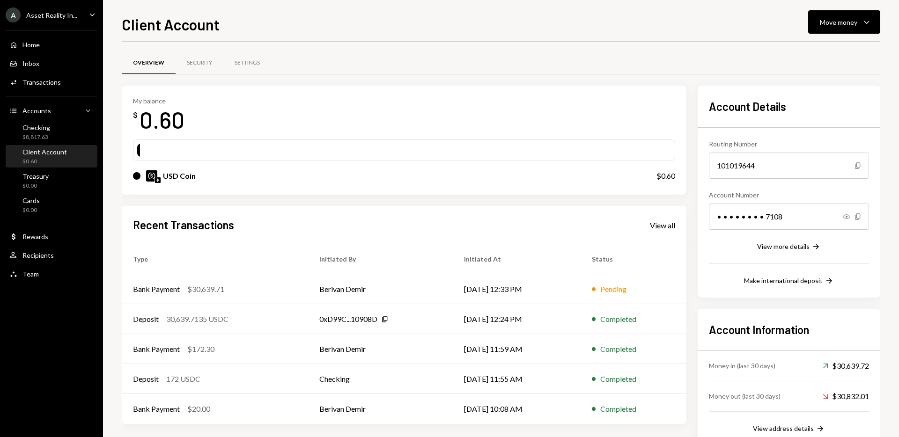
click at [591, 66] on div "Overview Security Settings" at bounding box center [501, 63] width 758 height 24
click at [668, 227] on div "View all" at bounding box center [662, 225] width 25 height 9
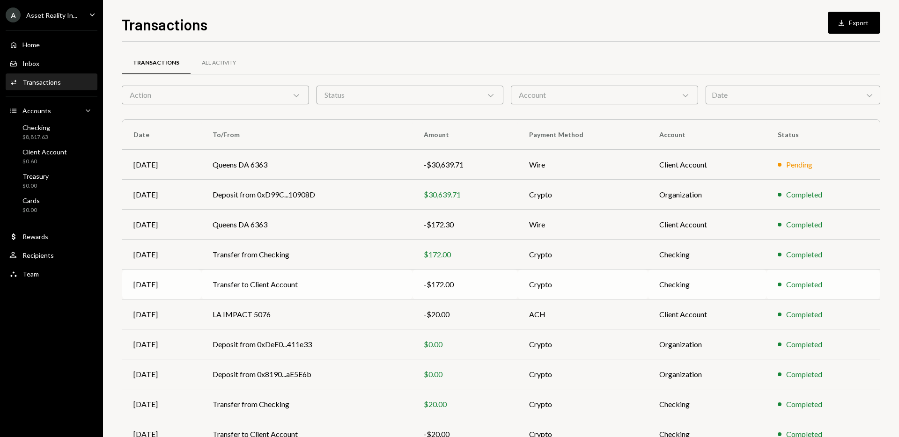
scroll to position [51, 0]
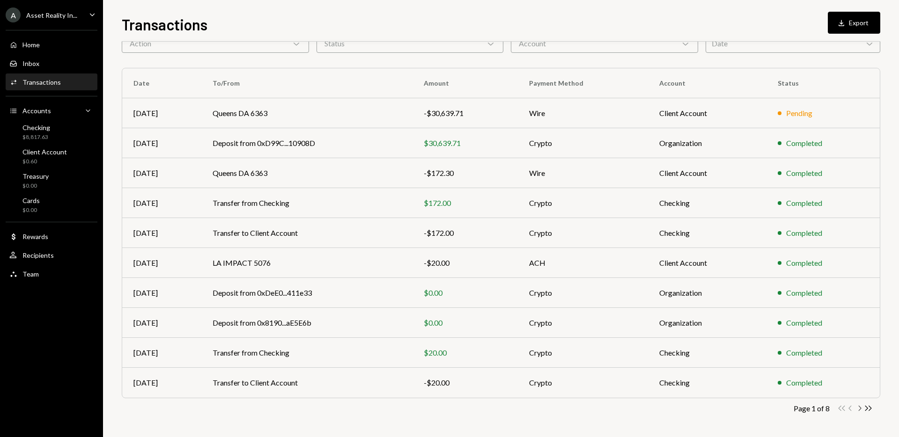
click at [859, 411] on icon "Chevron Right" at bounding box center [859, 408] width 9 height 9
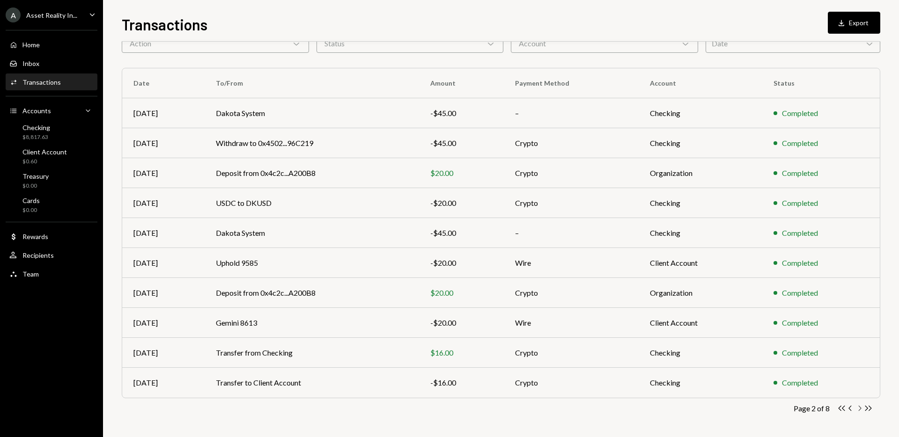
click at [859, 411] on icon "Chevron Right" at bounding box center [859, 408] width 9 height 9
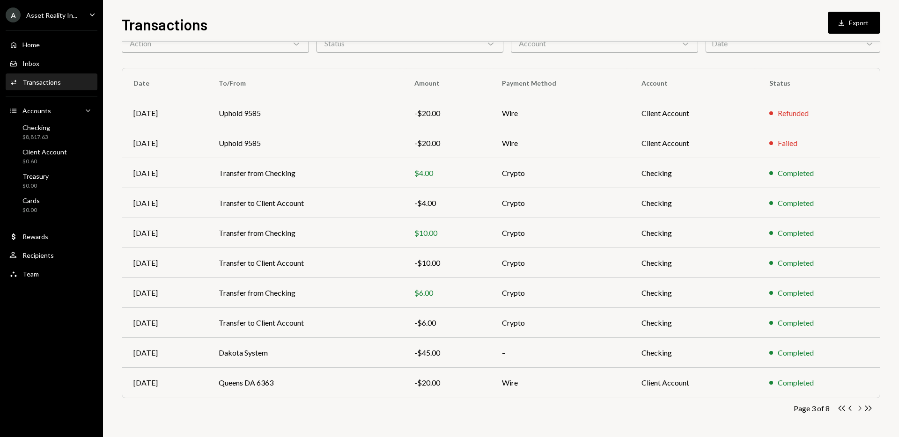
click at [859, 411] on icon "Chevron Right" at bounding box center [859, 408] width 9 height 9
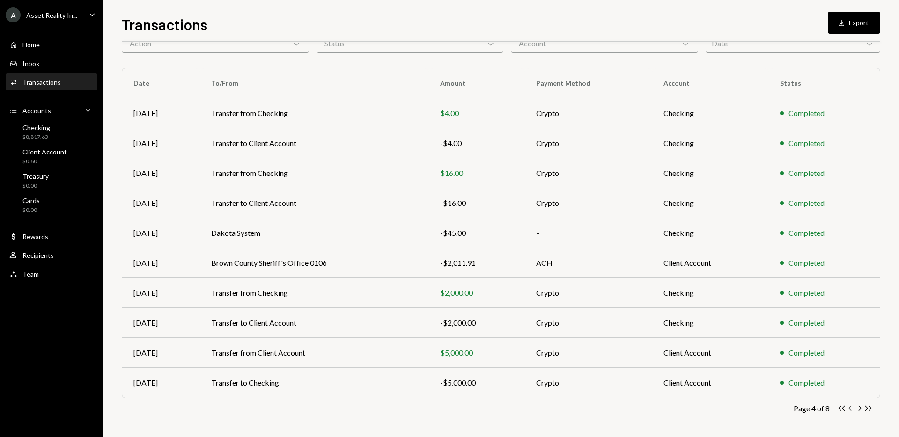
click at [848, 410] on icon "Chevron Left" at bounding box center [850, 408] width 9 height 9
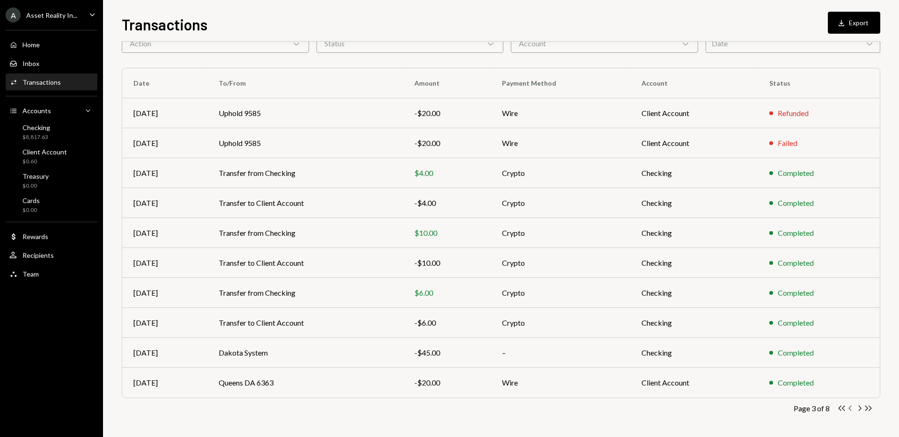
click at [849, 408] on icon "button" at bounding box center [849, 408] width 3 height 5
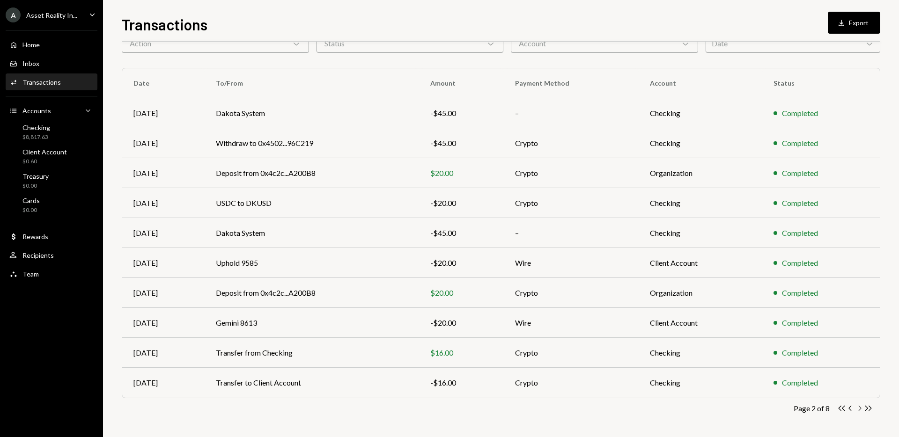
click at [861, 409] on icon "button" at bounding box center [860, 408] width 3 height 5
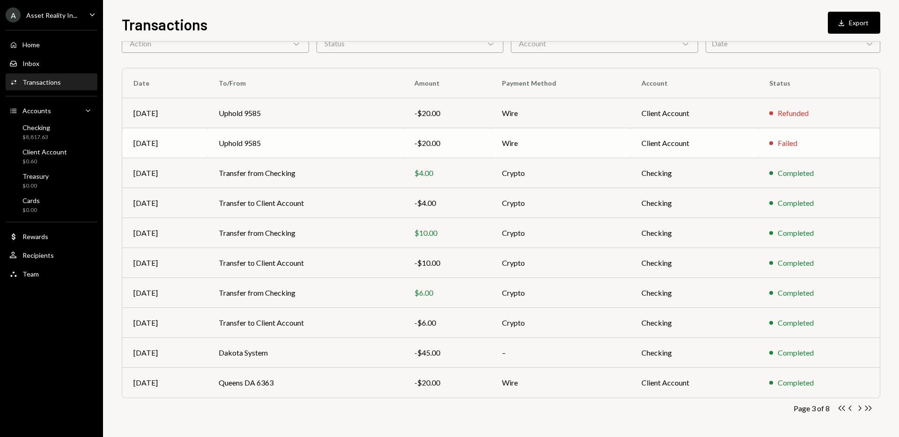
scroll to position [0, 0]
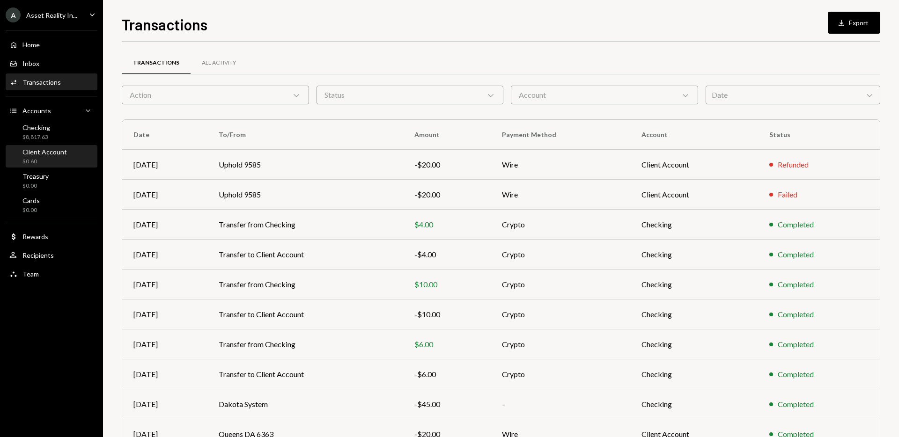
click at [55, 159] on div "$0.60" at bounding box center [44, 162] width 44 height 8
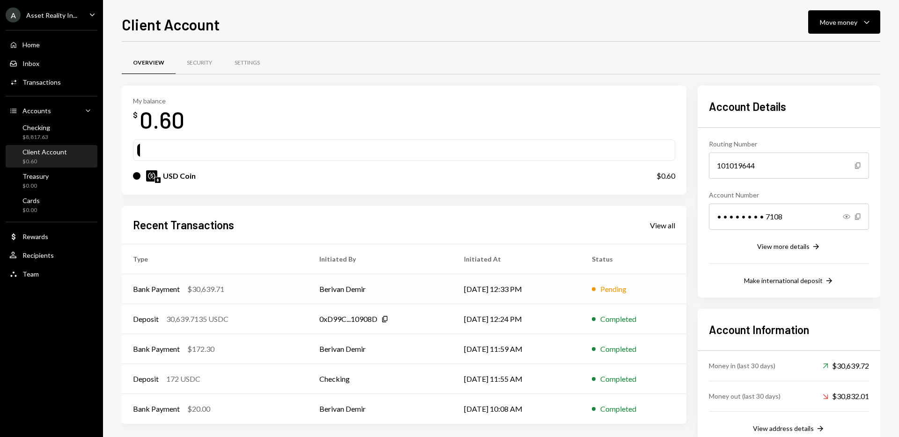
click at [362, 293] on td "Berivan Demir" at bounding box center [380, 289] width 145 height 30
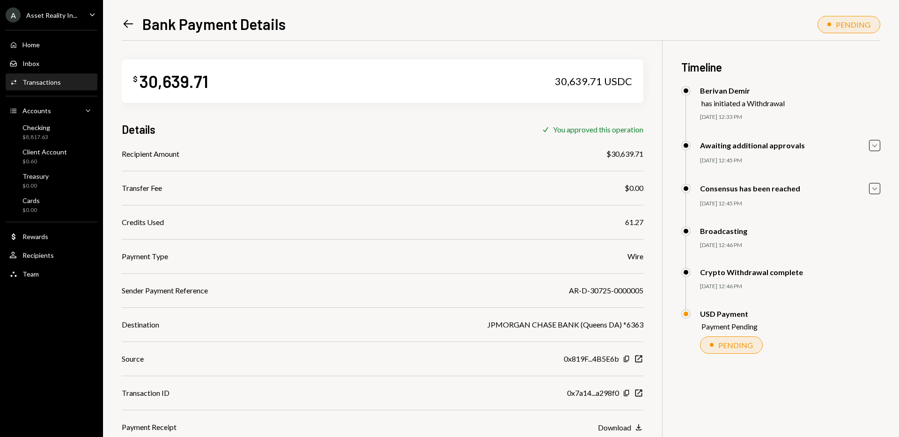
click at [128, 23] on icon "Left Arrow" at bounding box center [128, 23] width 13 height 13
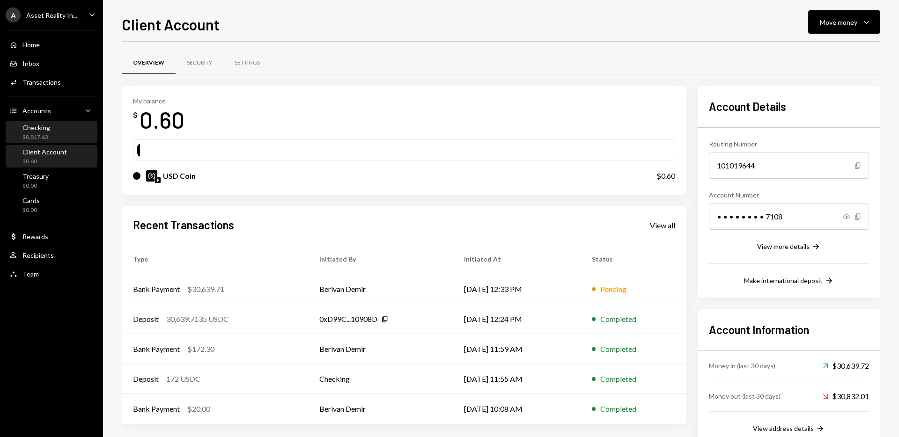
click at [44, 125] on div "Checking" at bounding box center [36, 128] width 28 height 8
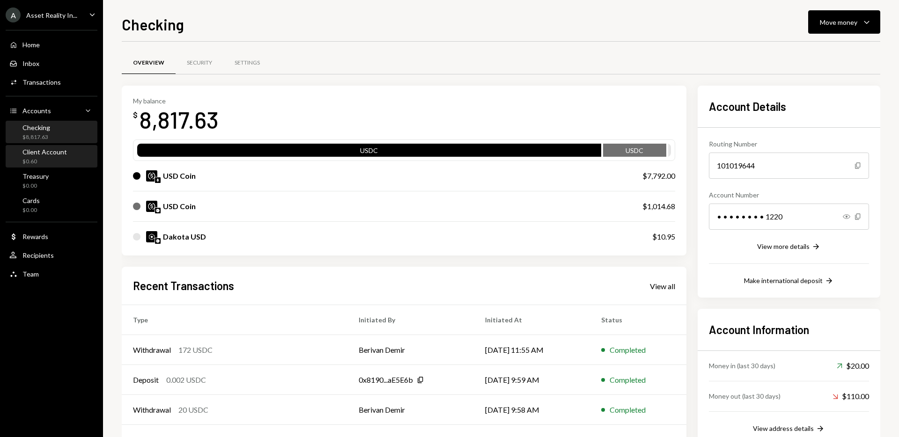
click at [47, 154] on div "Client Account" at bounding box center [44, 152] width 44 height 8
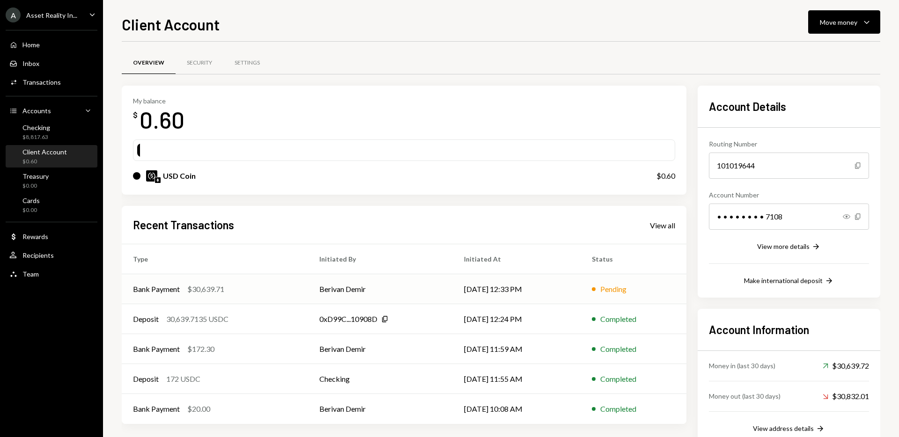
click at [413, 280] on td "Berivan Demir" at bounding box center [380, 289] width 145 height 30
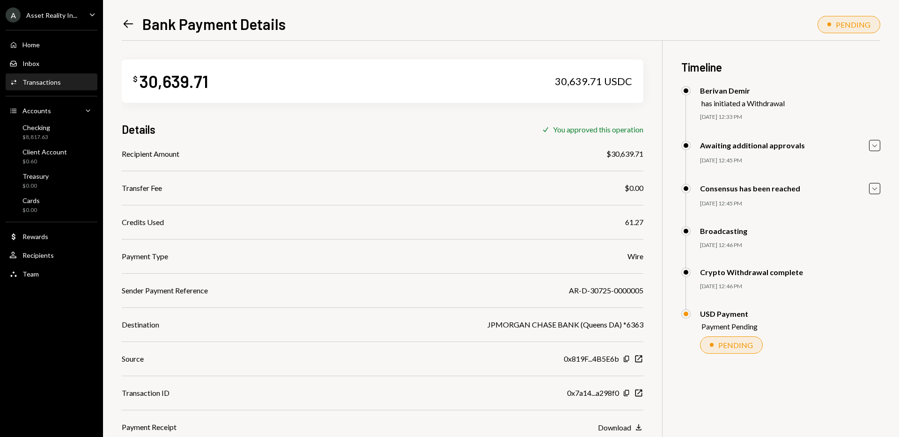
click at [132, 27] on icon "Left Arrow" at bounding box center [128, 23] width 13 height 13
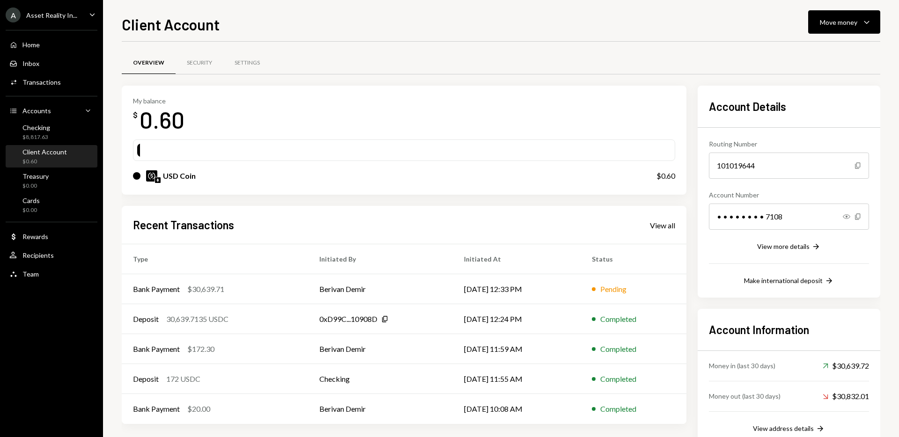
click at [441, 141] on div at bounding box center [404, 151] width 542 height 22
click at [470, 86] on div "My balance $ 0.60 USD Coin $0.60" at bounding box center [404, 141] width 565 height 110
click at [496, 81] on div "Overview Security Settings" at bounding box center [501, 68] width 758 height 35
drag, startPoint x: 621, startPoint y: 26, endPoint x: 415, endPoint y: 3, distance: 207.3
click at [565, 22] on div "Client Account Move money Caret Down" at bounding box center [501, 23] width 758 height 21
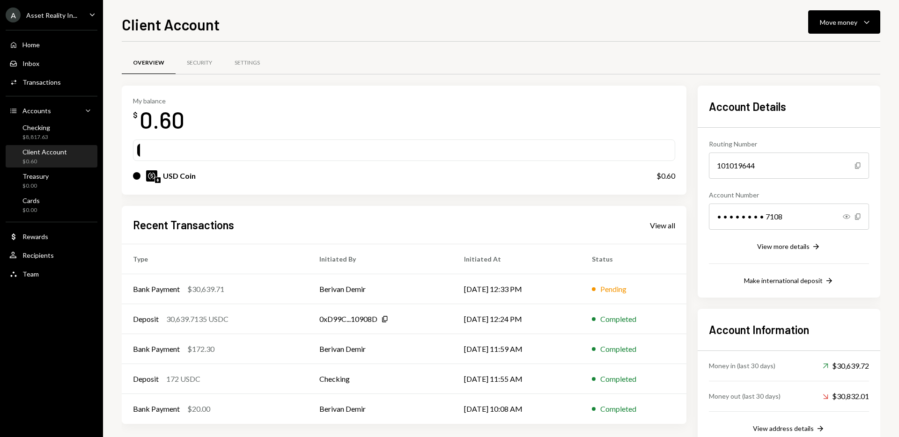
drag, startPoint x: 532, startPoint y: 159, endPoint x: 276, endPoint y: 133, distance: 257.3
click at [529, 159] on div at bounding box center [404, 151] width 542 height 22
click at [35, 136] on div "$8,817.63" at bounding box center [36, 137] width 28 height 8
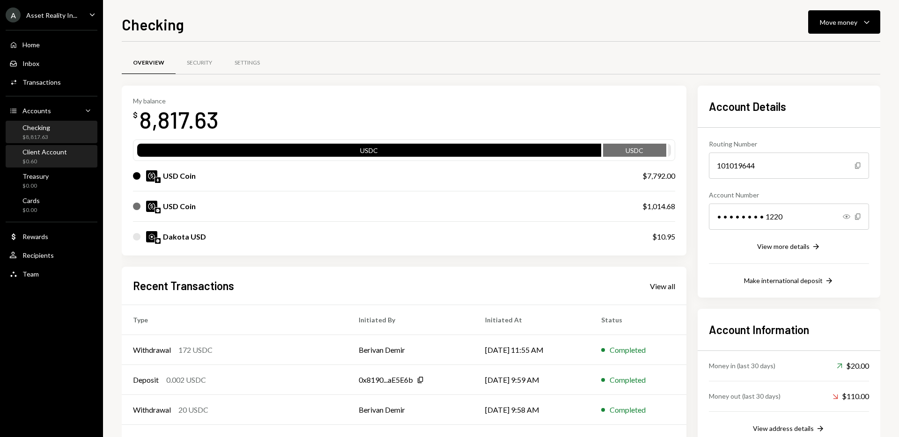
click at [52, 161] on div "$0.60" at bounding box center [44, 162] width 44 height 8
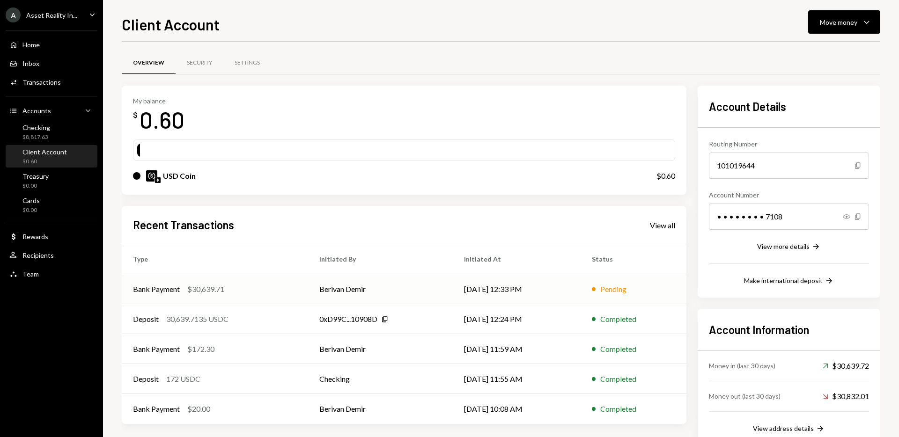
click at [378, 291] on td "Berivan Demir" at bounding box center [380, 289] width 145 height 30
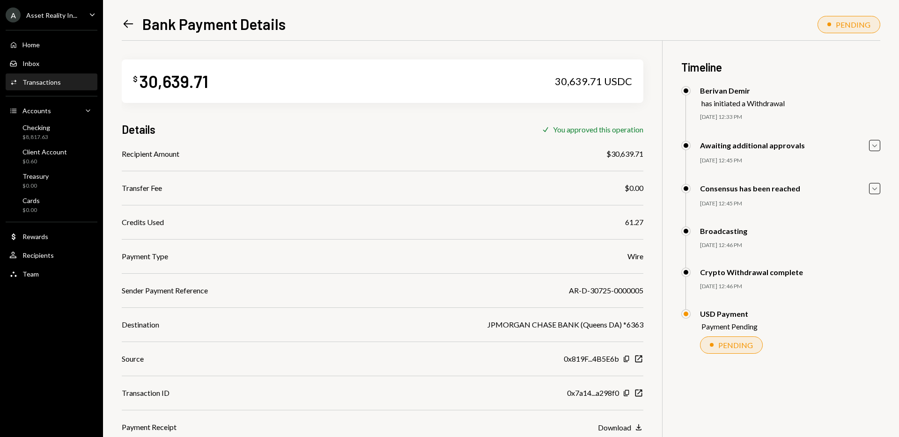
click at [125, 27] on icon "Left Arrow" at bounding box center [128, 23] width 13 height 13
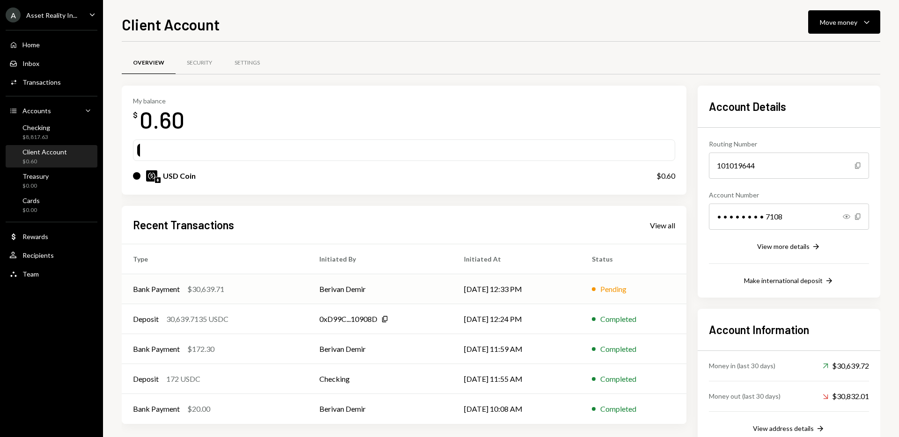
click at [372, 293] on td "Berivan Demir" at bounding box center [380, 289] width 145 height 30
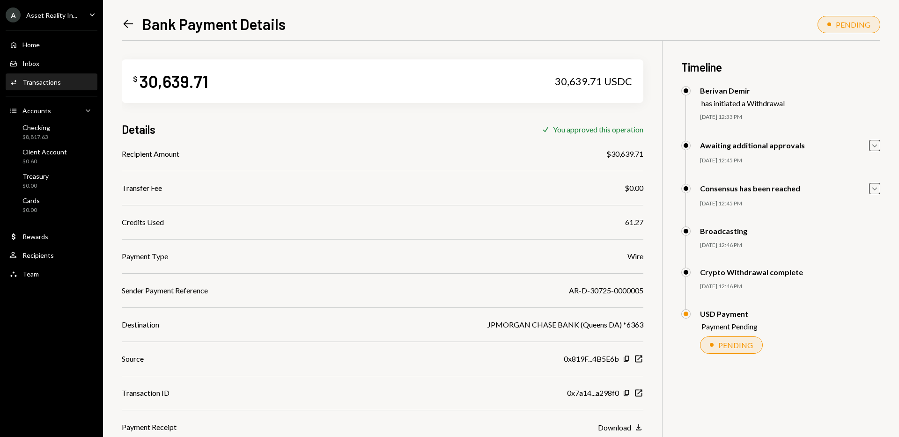
scroll to position [41, 0]
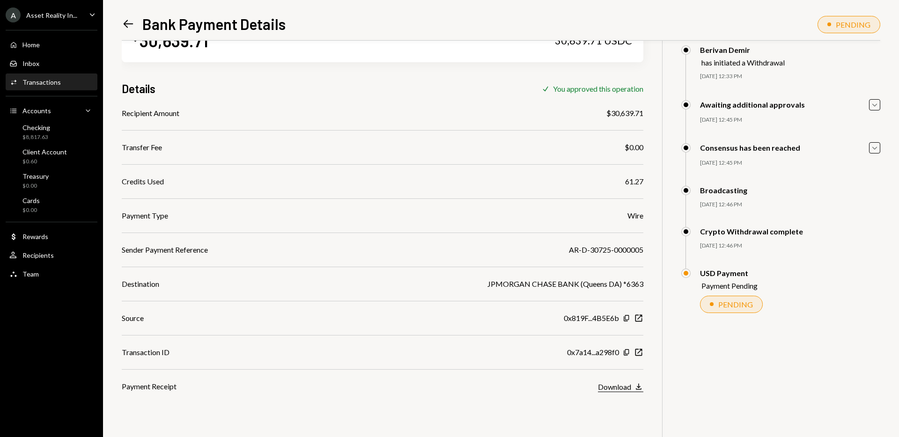
click at [624, 386] on div "Download" at bounding box center [614, 386] width 33 height 9
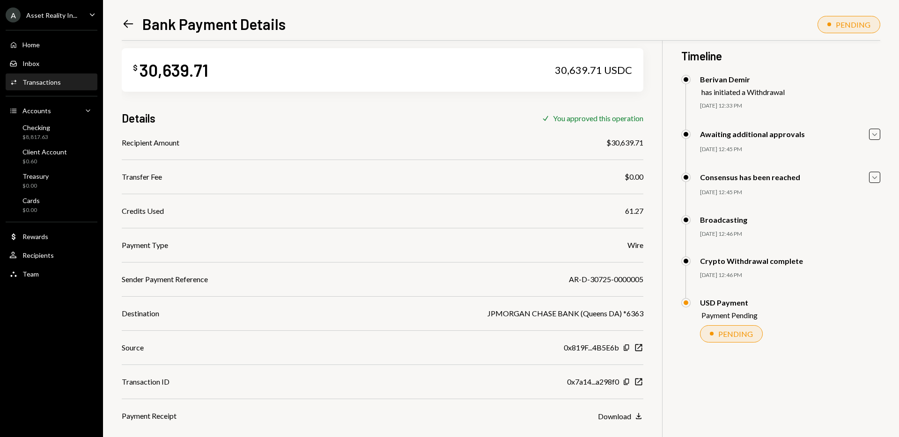
scroll to position [0, 0]
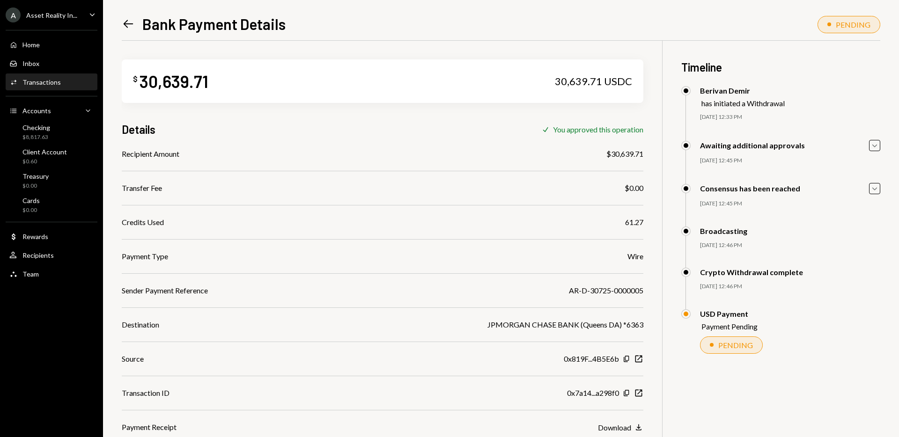
click at [126, 28] on icon "Left Arrow" at bounding box center [128, 23] width 13 height 13
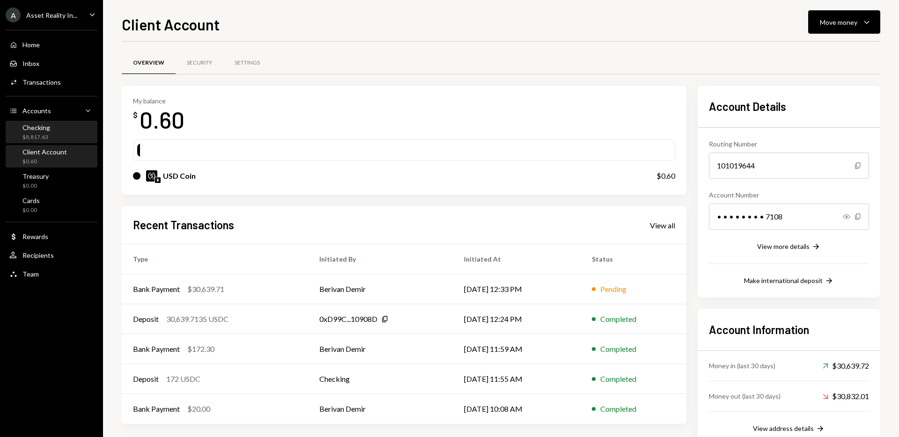
click at [22, 131] on div "Checking" at bounding box center [36, 128] width 28 height 8
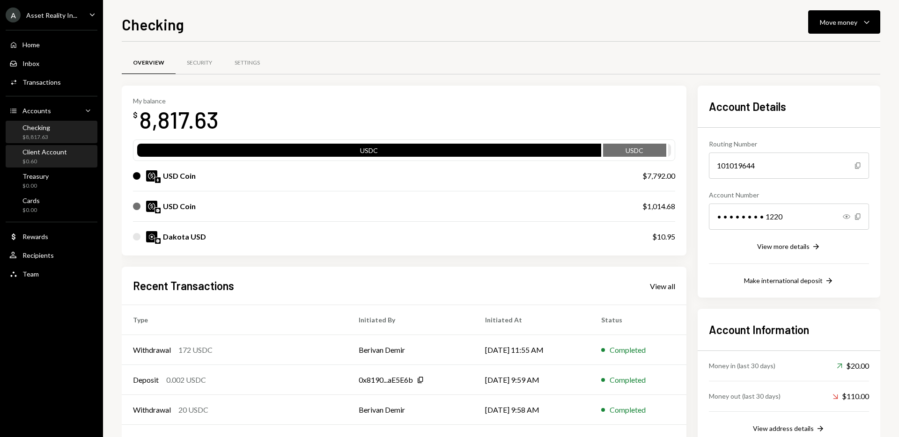
click at [40, 160] on div "$0.60" at bounding box center [44, 162] width 44 height 8
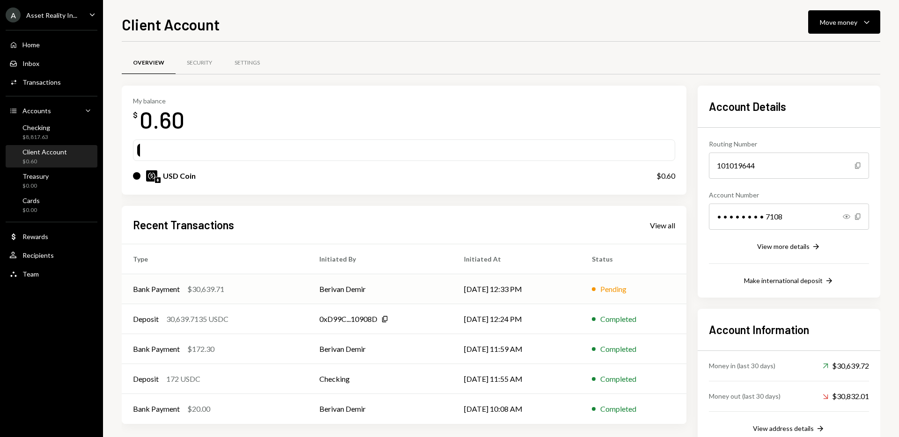
click at [353, 285] on td "Berivan Demir" at bounding box center [380, 289] width 145 height 30
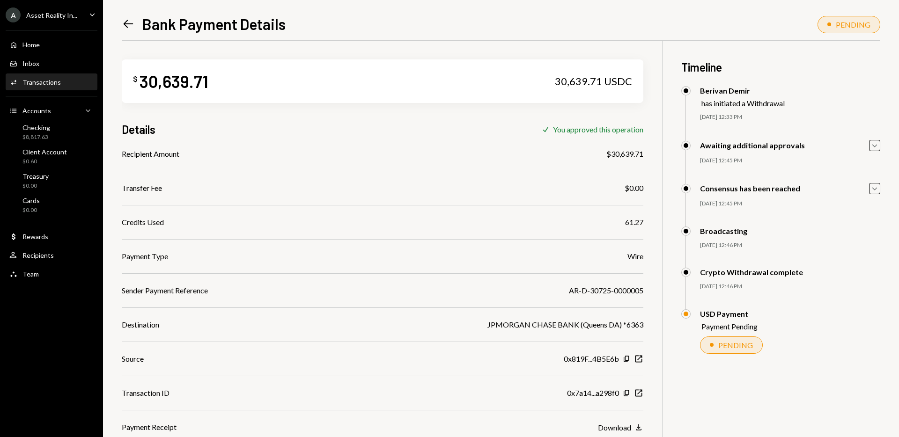
click at [130, 22] on icon "Left Arrow" at bounding box center [128, 23] width 13 height 13
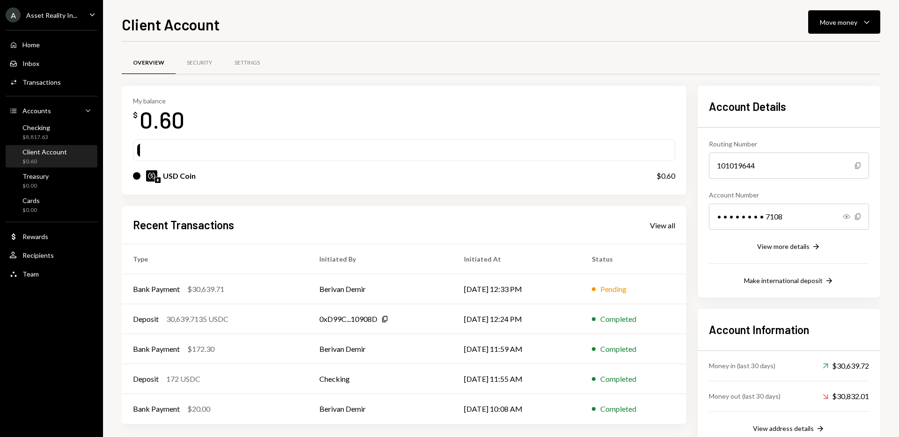
click at [591, 26] on div "Client Account Move money Caret Down" at bounding box center [501, 23] width 758 height 21
click at [51, 139] on div "Checking $8,817.63" at bounding box center [51, 133] width 84 height 18
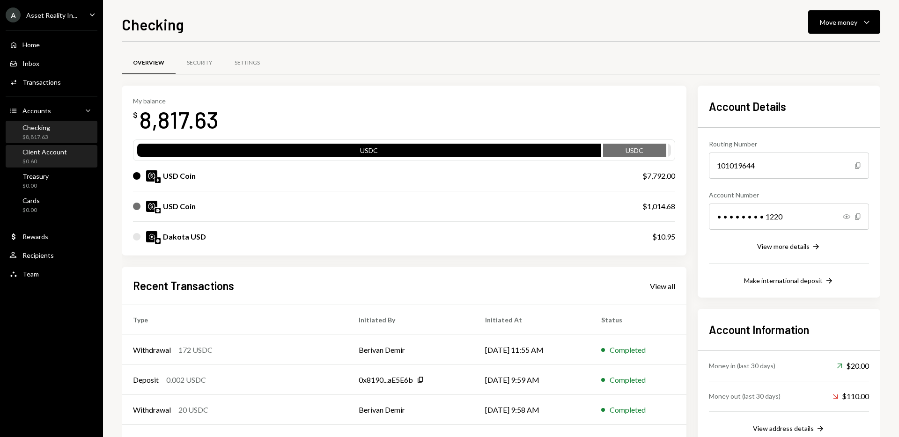
click at [44, 162] on div "$0.60" at bounding box center [44, 162] width 44 height 8
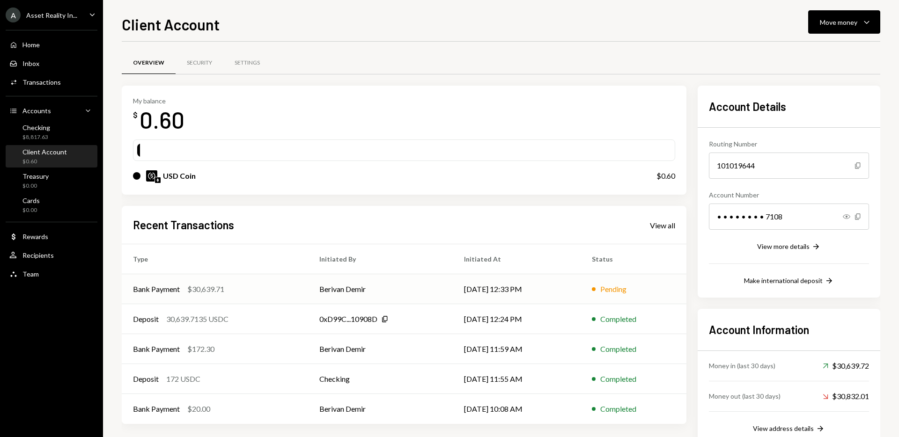
click at [214, 290] on div "$30,639.71" at bounding box center [205, 289] width 37 height 11
click at [73, 131] on div "Checking $8,817.63" at bounding box center [51, 133] width 84 height 18
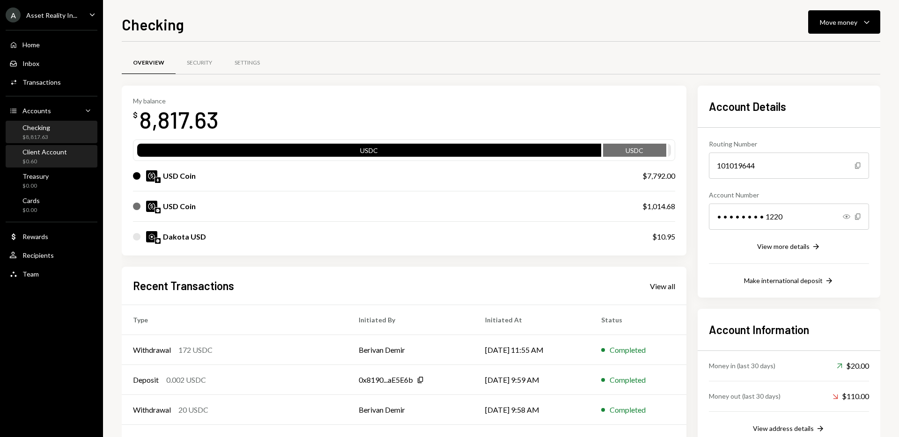
click at [50, 157] on div "Client Account $0.60" at bounding box center [44, 157] width 44 height 18
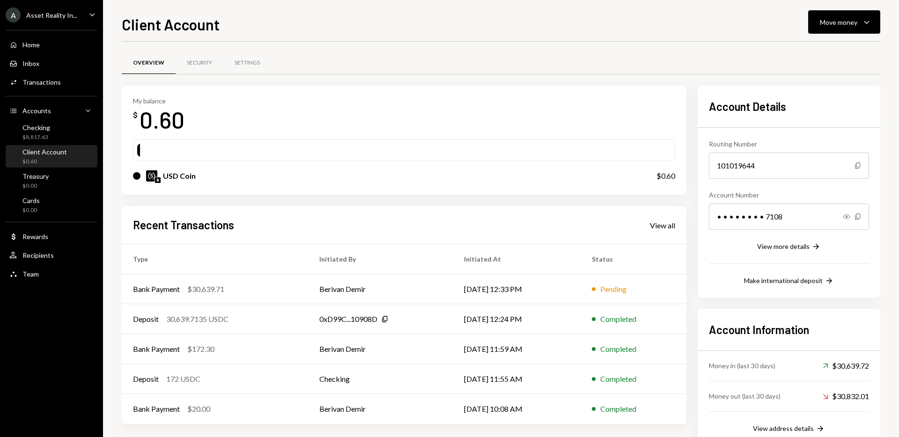
click at [459, 109] on div "My balance $ 0.60" at bounding box center [404, 115] width 542 height 37
click at [409, 87] on div "My balance $ 0.60 USD Coin $0.60" at bounding box center [404, 141] width 565 height 110
click at [51, 136] on div "Checking $8,817.63" at bounding box center [51, 133] width 84 height 18
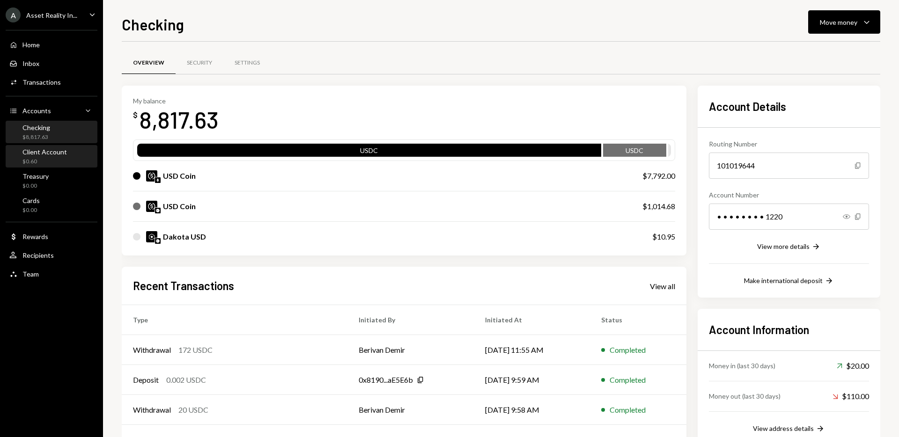
click at [51, 155] on div "Client Account" at bounding box center [44, 152] width 44 height 8
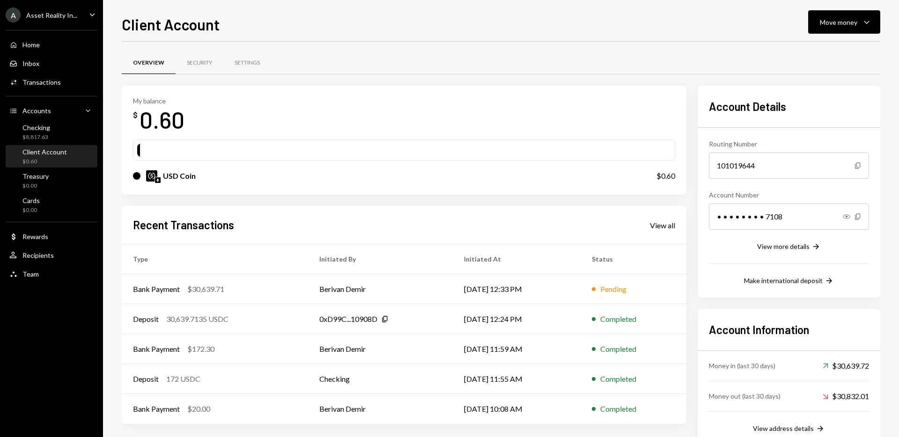
drag, startPoint x: 434, startPoint y: 83, endPoint x: 412, endPoint y: 83, distance: 22.5
click at [430, 83] on div "Overview Security Settings" at bounding box center [501, 68] width 758 height 35
click at [32, 127] on div "Checking" at bounding box center [36, 128] width 28 height 8
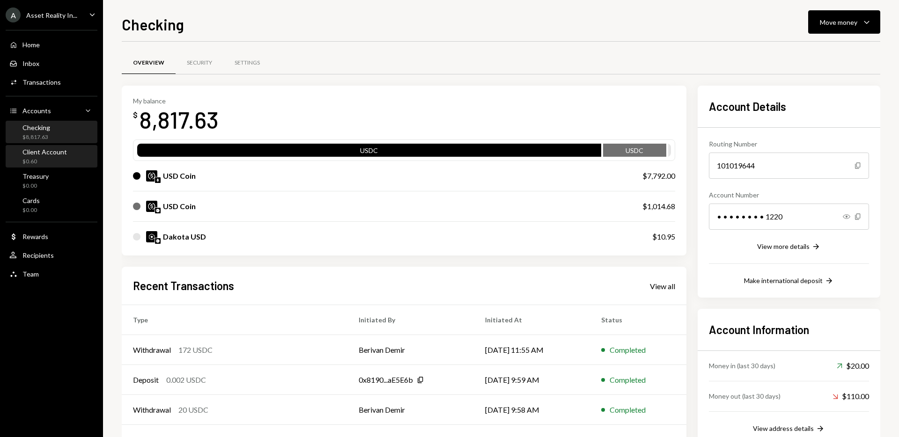
click at [44, 158] on div "$0.60" at bounding box center [44, 162] width 44 height 8
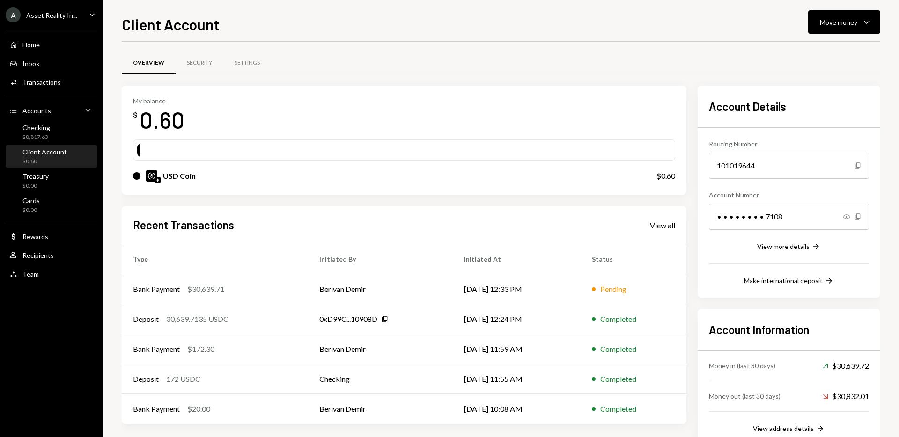
click at [364, 289] on td "Berivan Demir" at bounding box center [380, 289] width 145 height 30
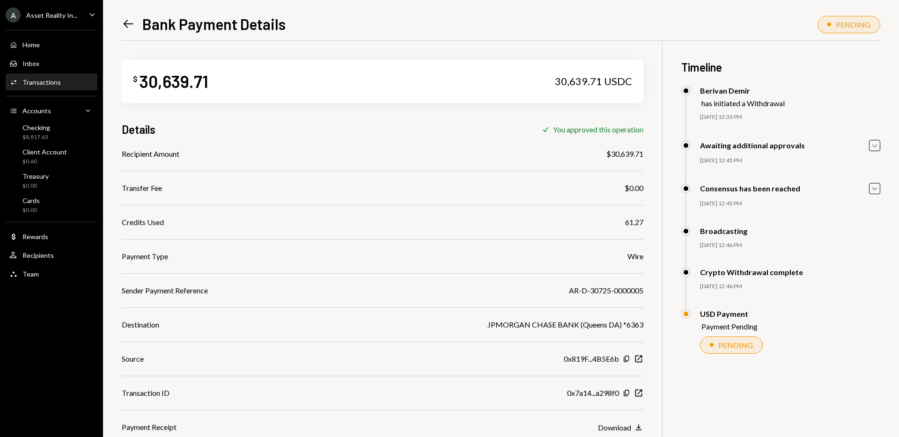
scroll to position [0, 0]
click at [128, 22] on icon "Left Arrow" at bounding box center [128, 23] width 13 height 13
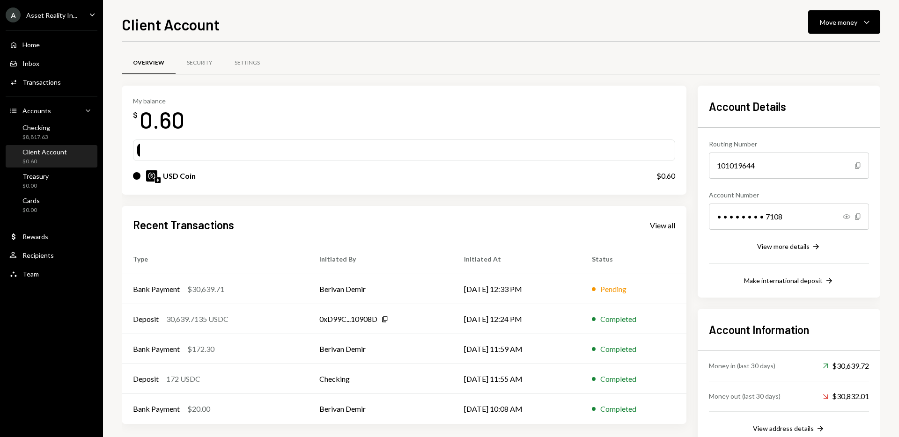
click at [455, 94] on div "My balance $ 0.60 USD Coin $0.60" at bounding box center [404, 141] width 565 height 110
click at [535, 109] on div "My balance $ 0.60" at bounding box center [404, 115] width 542 height 37
click at [393, 289] on td "Berivan Demir" at bounding box center [380, 289] width 145 height 30
click at [58, 134] on div "Checking $8,817.63" at bounding box center [51, 133] width 84 height 18
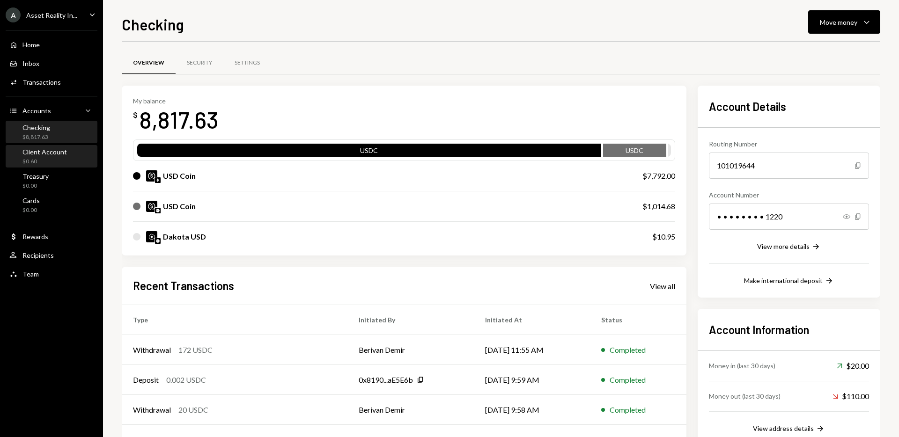
click at [61, 156] on div "Client Account $0.60" at bounding box center [44, 157] width 44 height 18
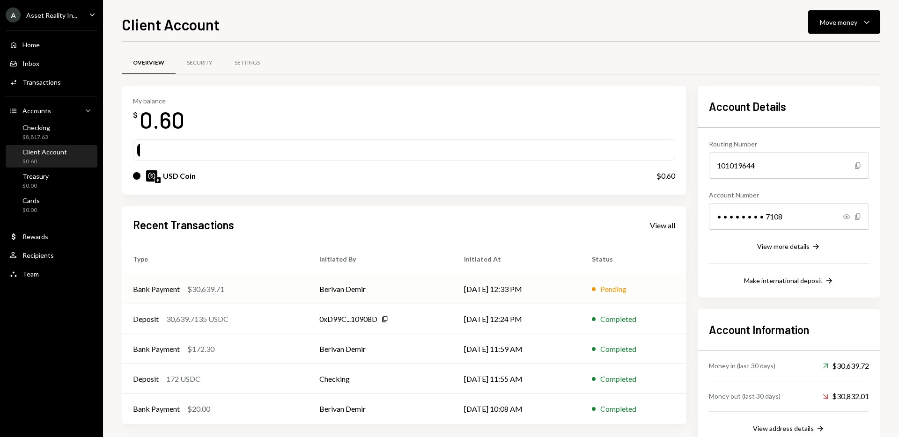
click at [400, 283] on td "Berivan Demir" at bounding box center [380, 289] width 145 height 30
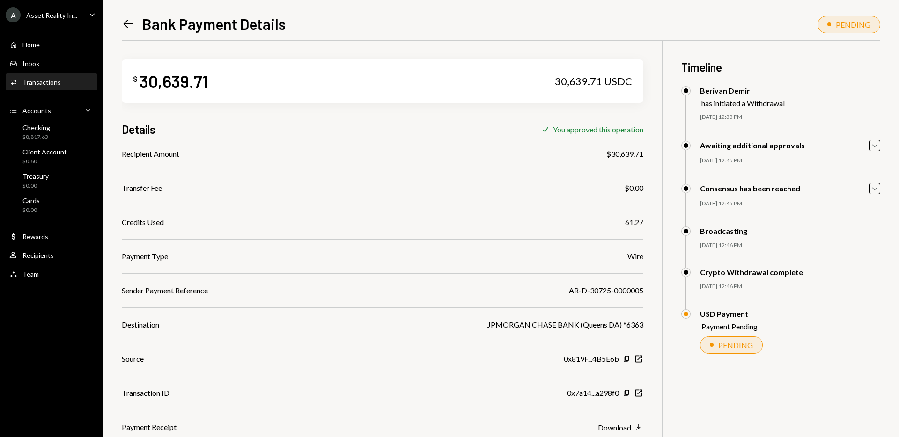
click at [129, 24] on icon "Left Arrow" at bounding box center [128, 23] width 13 height 13
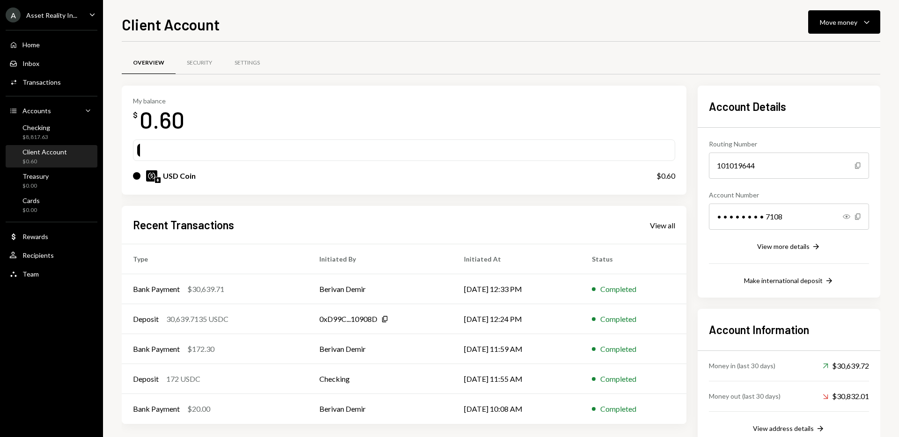
click at [247, 281] on td "Bank Payment $30,639.71" at bounding box center [215, 289] width 186 height 30
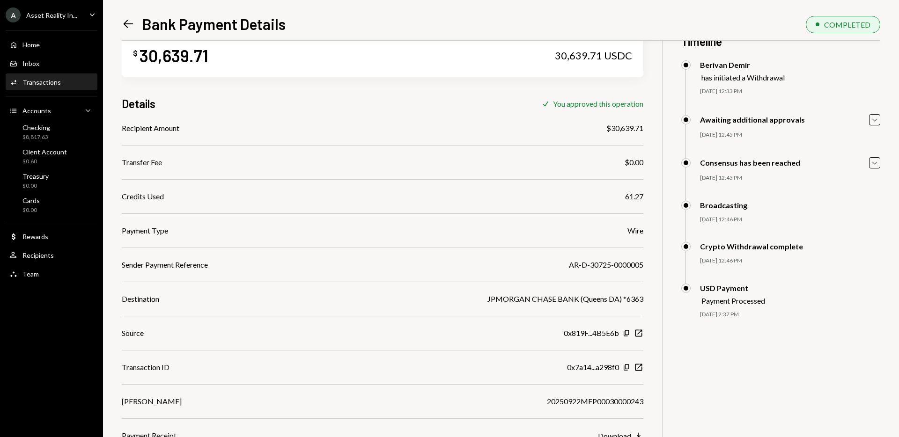
scroll to position [41, 0]
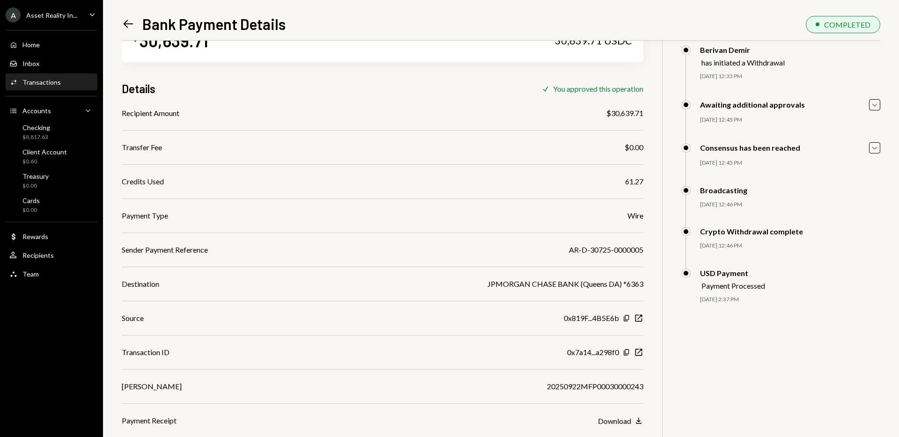
click at [593, 381] on div "20250922MFP00030000243" at bounding box center [595, 386] width 96 height 11
click at [593, 383] on div "20250922MFP00030000243" at bounding box center [595, 386] width 96 height 11
click at [563, 387] on div "20250922MFP00030000243" at bounding box center [595, 386] width 96 height 11
copy div "20250922MFP00030000243"
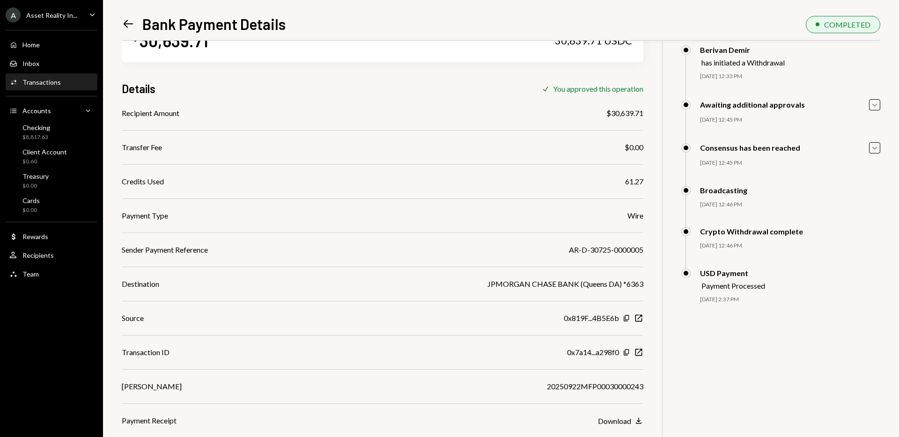
click at [528, 200] on div "Recipient Amount $30,639.71 Transfer Fee $0.00 Credits Used 61.27 Payment Type …" at bounding box center [383, 267] width 522 height 319
click at [605, 389] on div "20250922MFP00030000243" at bounding box center [595, 386] width 96 height 11
click at [603, 388] on div "20250922MFP00030000243" at bounding box center [595, 386] width 96 height 11
click at [597, 383] on div "20250922MFP00030000243" at bounding box center [595, 386] width 96 height 11
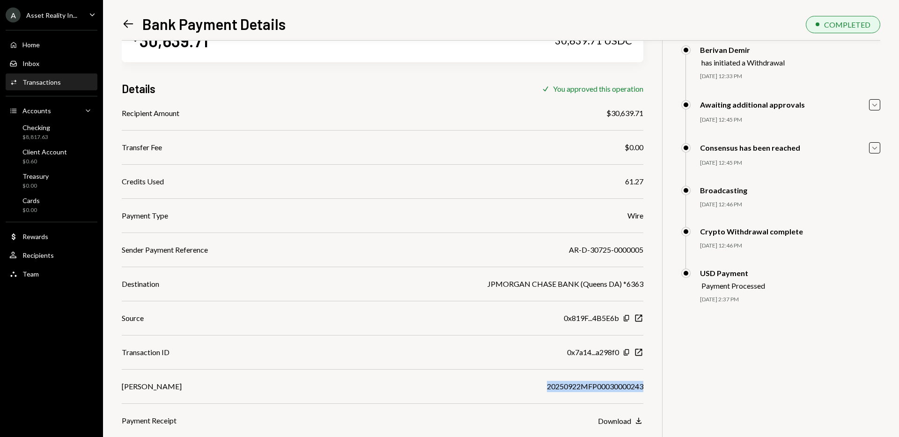
copy div "20250922MFP00030000243"
drag, startPoint x: 668, startPoint y: 386, endPoint x: 638, endPoint y: 419, distance: 44.8
click at [668, 386] on div "$ 30,639.71 30,639.71 USDC Details Check You approved this operation Recipient …" at bounding box center [501, 218] width 758 height 437
click at [623, 419] on div "Download" at bounding box center [614, 421] width 33 height 9
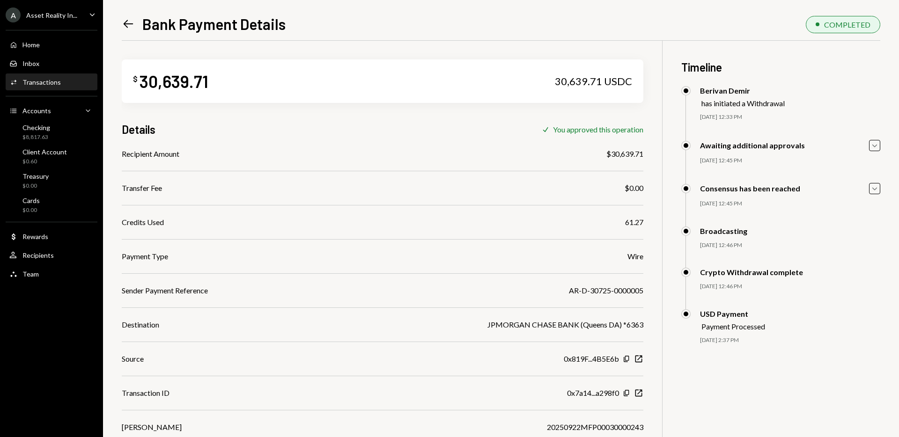
click at [127, 24] on icon "Left Arrow" at bounding box center [128, 23] width 13 height 13
